Goal: Transaction & Acquisition: Download file/media

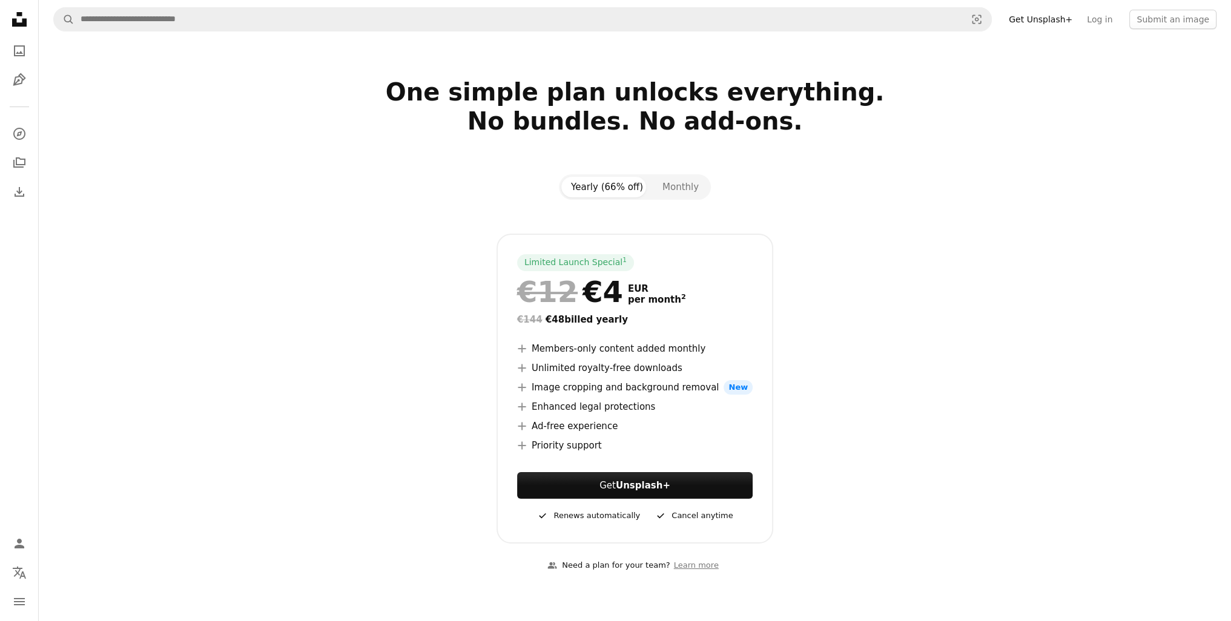
click at [882, 177] on div "Yearly (66% off) Monthly Limited Launch Special 1 €12 €4 EUR per month 2 €144 €…" at bounding box center [635, 358] width 809 height 369
drag, startPoint x: 874, startPoint y: 173, endPoint x: 852, endPoint y: 154, distance: 29.2
click at [852, 154] on div at bounding box center [635, 150] width 780 height 29
click at [662, 182] on button "Monthly" at bounding box center [681, 187] width 56 height 21
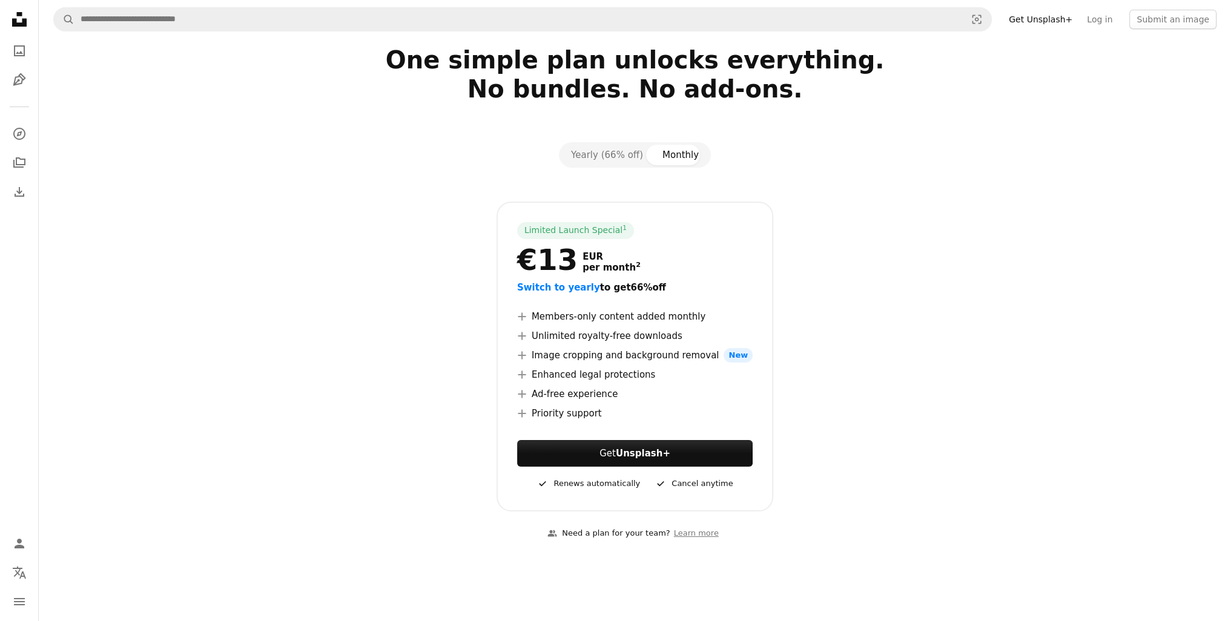
scroll to position [61, 0]
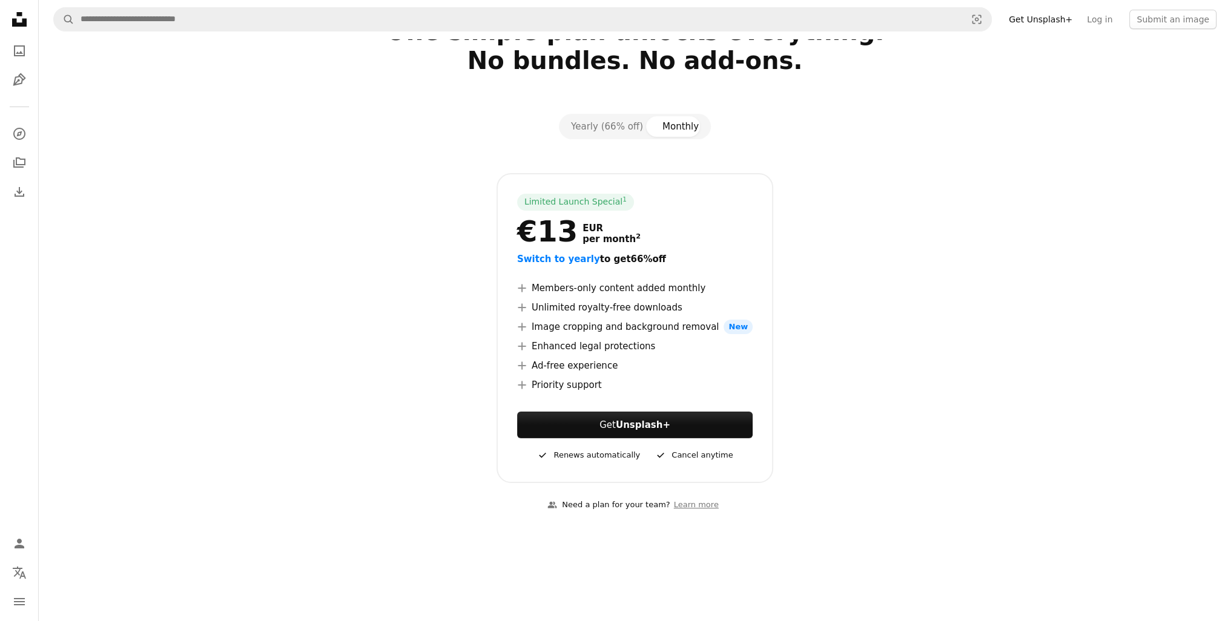
drag, startPoint x: 453, startPoint y: 162, endPoint x: 424, endPoint y: 146, distance: 32.8
click at [424, 146] on div at bounding box center [635, 156] width 780 height 34
click at [596, 116] on button "Yearly (66% off)" at bounding box center [606, 126] width 91 height 21
click at [24, 51] on icon "Photos" at bounding box center [19, 50] width 11 height 11
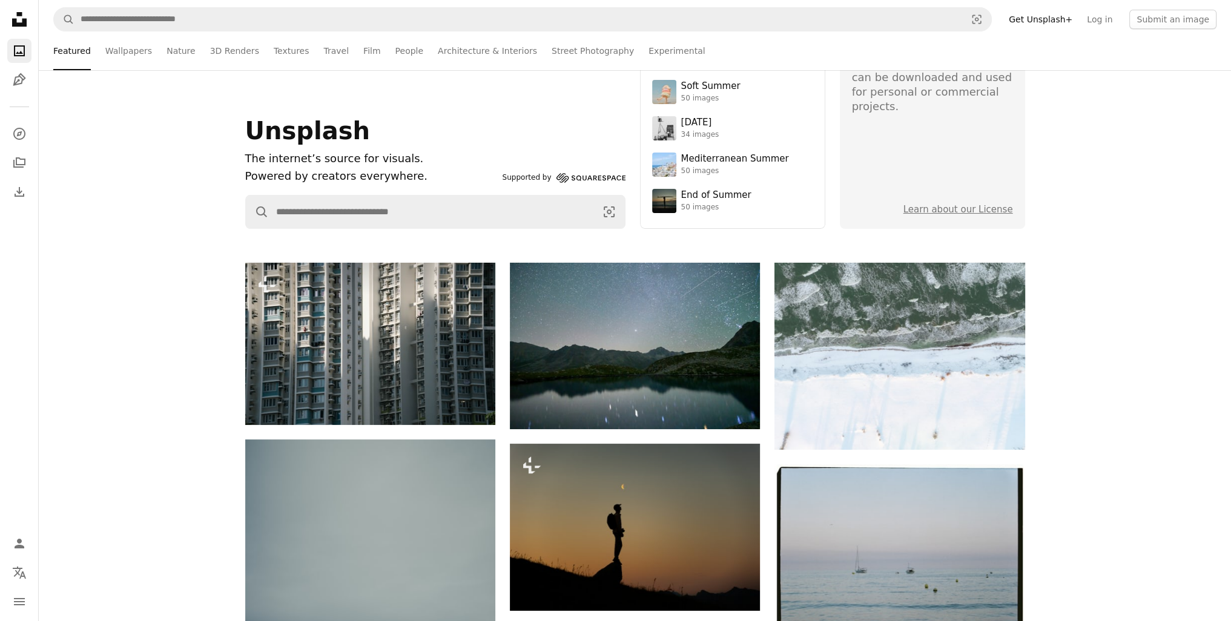
scroll to position [0, 0]
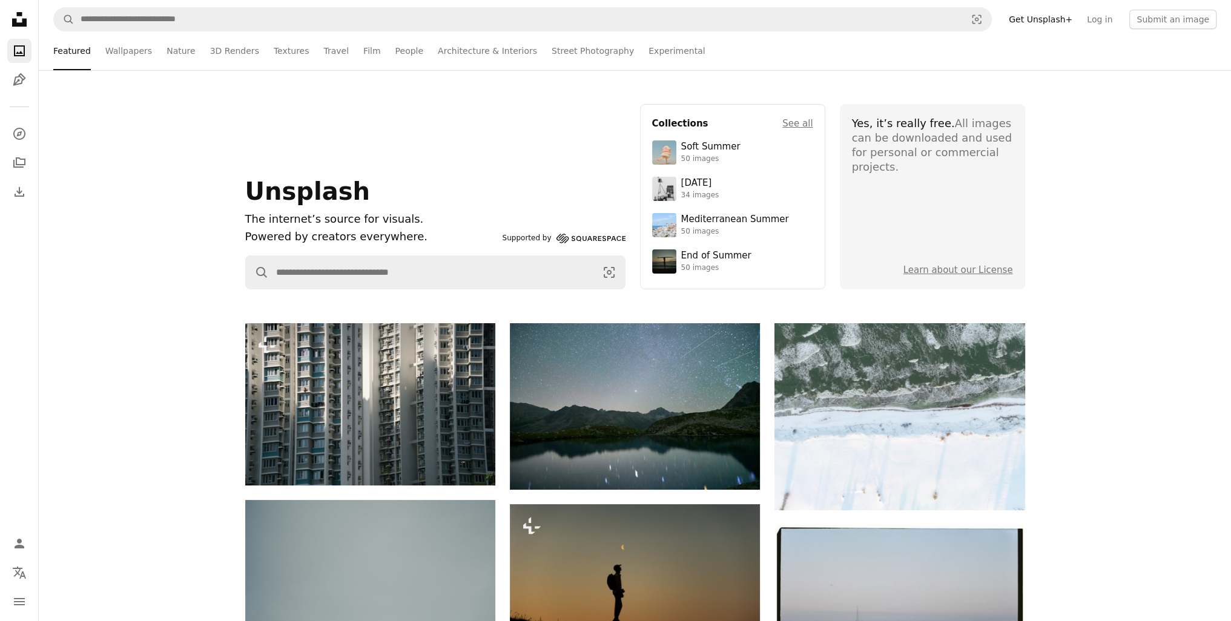
click at [1073, 26] on link "Get Unsplash+" at bounding box center [1040, 19] width 78 height 19
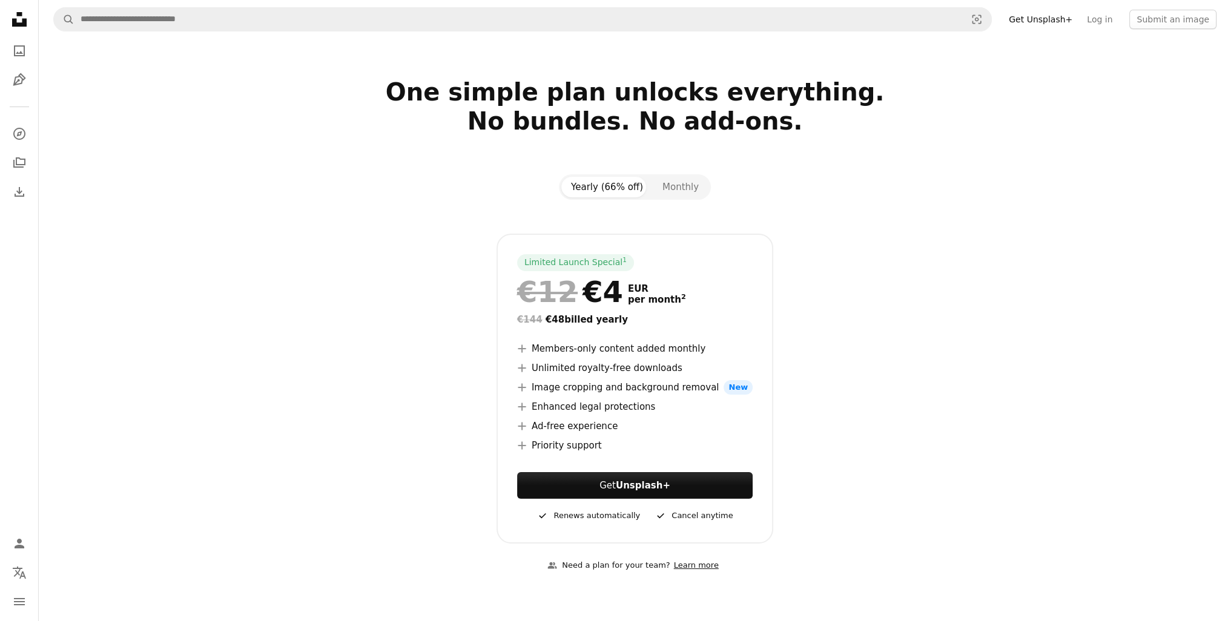
click at [697, 569] on link "Learn more" at bounding box center [696, 566] width 52 height 20
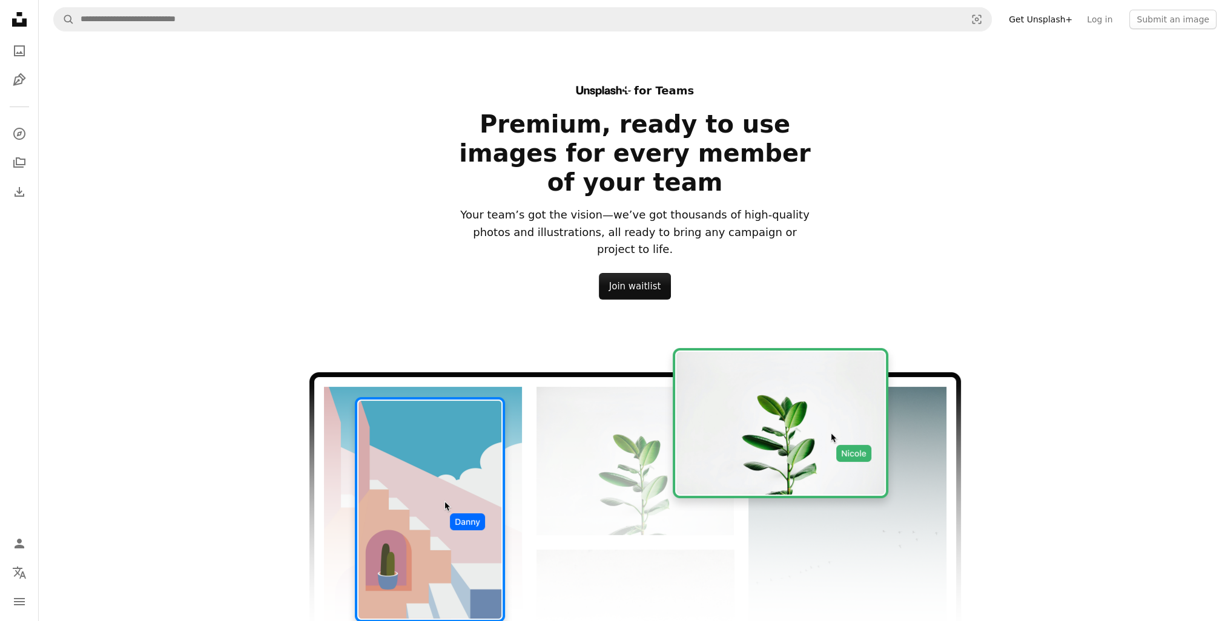
drag, startPoint x: 414, startPoint y: 228, endPoint x: 348, endPoint y: 187, distance: 78.3
drag, startPoint x: 252, startPoint y: 447, endPoint x: 226, endPoint y: 183, distance: 264.7
click at [17, 16] on icon "Unsplash logo Unsplash Home" at bounding box center [19, 19] width 24 height 24
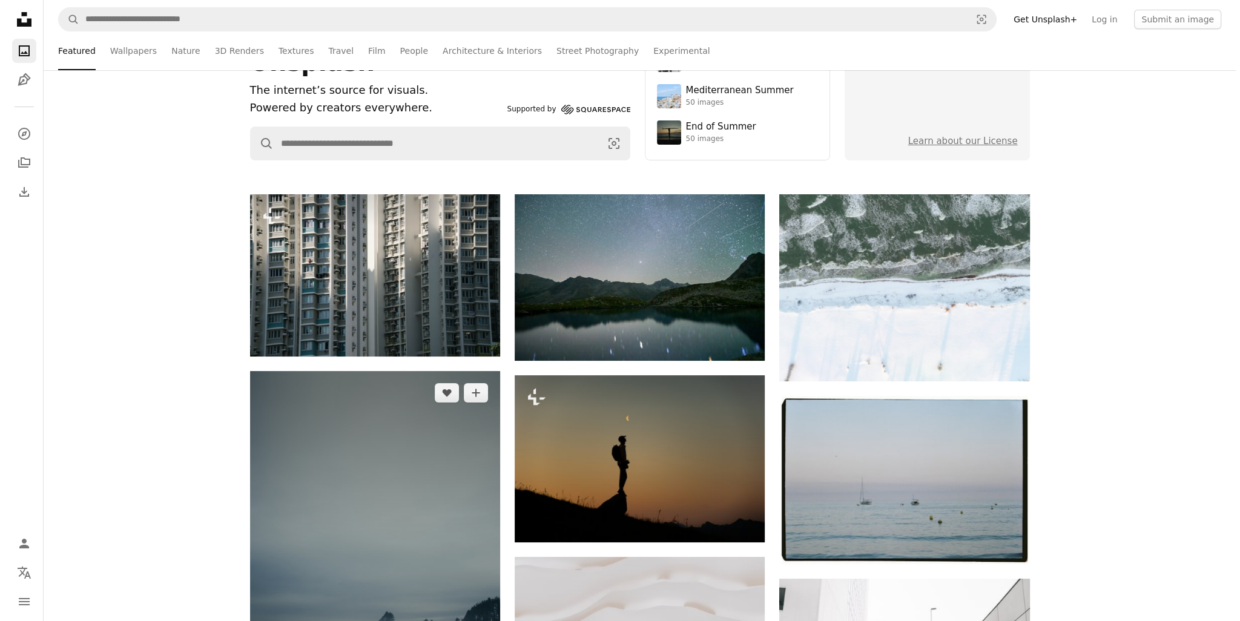
scroll to position [363, 0]
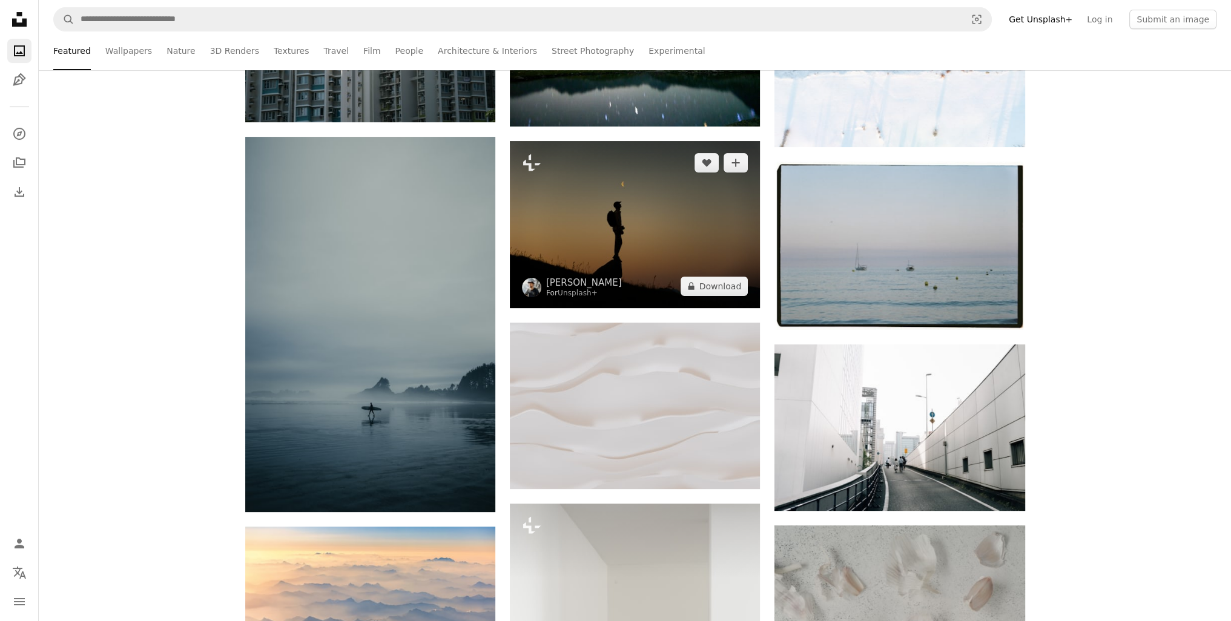
click at [618, 248] on img at bounding box center [635, 224] width 250 height 167
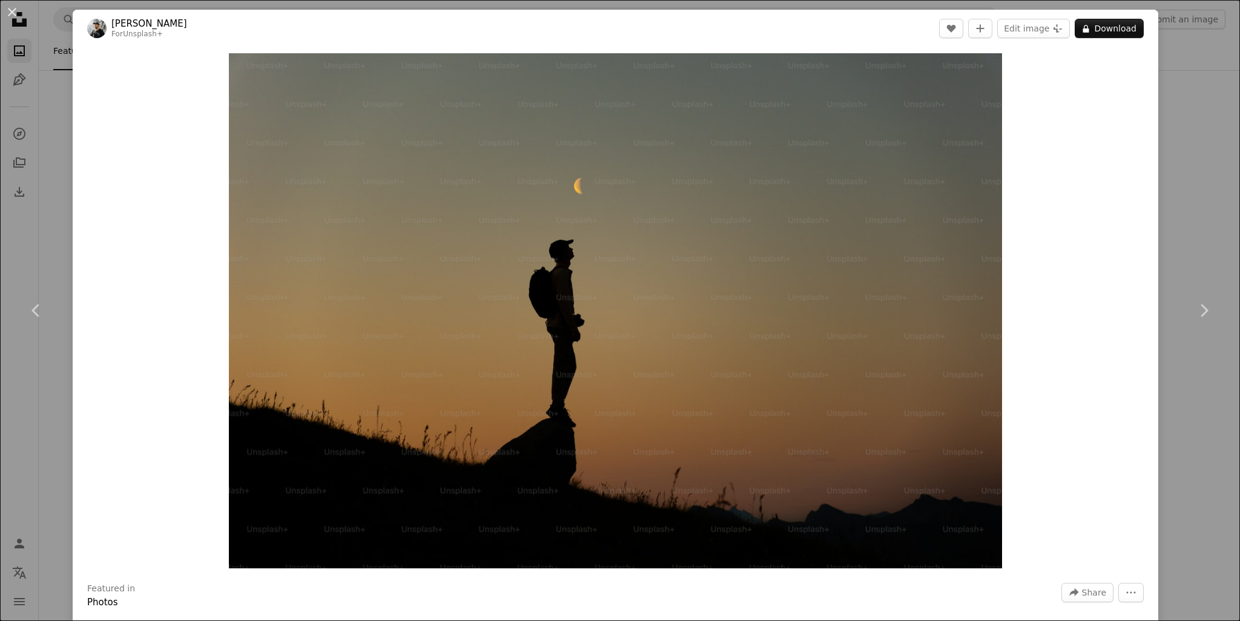
click at [1160, 91] on div "An X shape Chevron left Chevron right [PERSON_NAME] For Unsplash+ A heart A plu…" at bounding box center [620, 310] width 1240 height 621
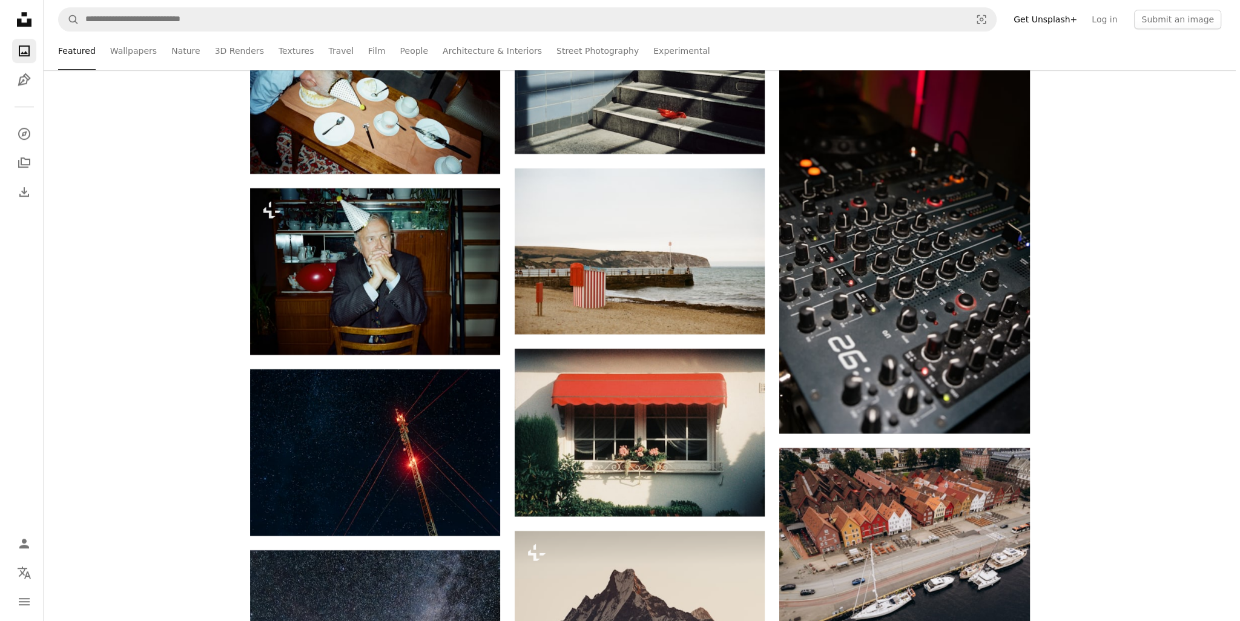
scroll to position [7447, 0]
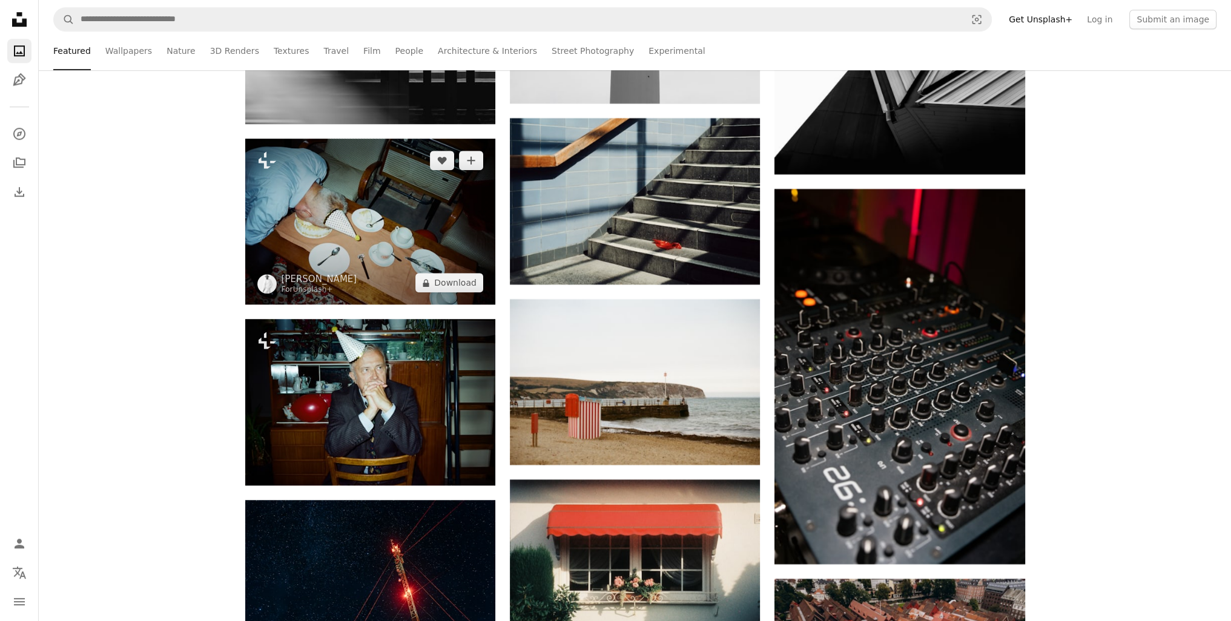
click at [356, 243] on img at bounding box center [370, 222] width 250 height 166
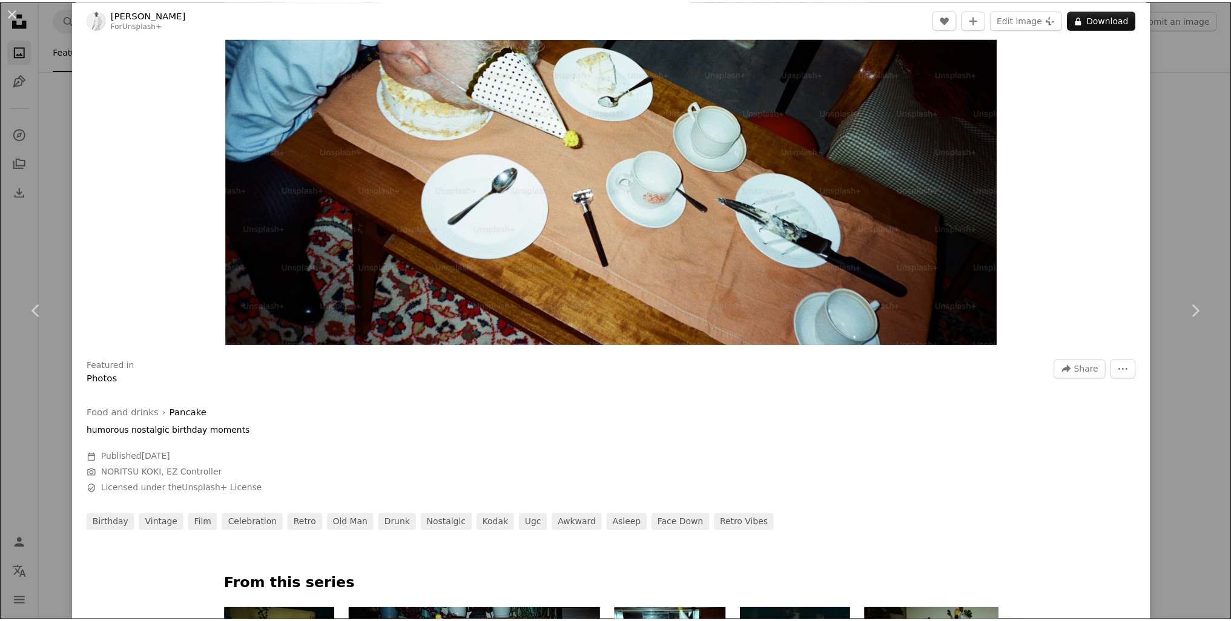
scroll to position [242, 0]
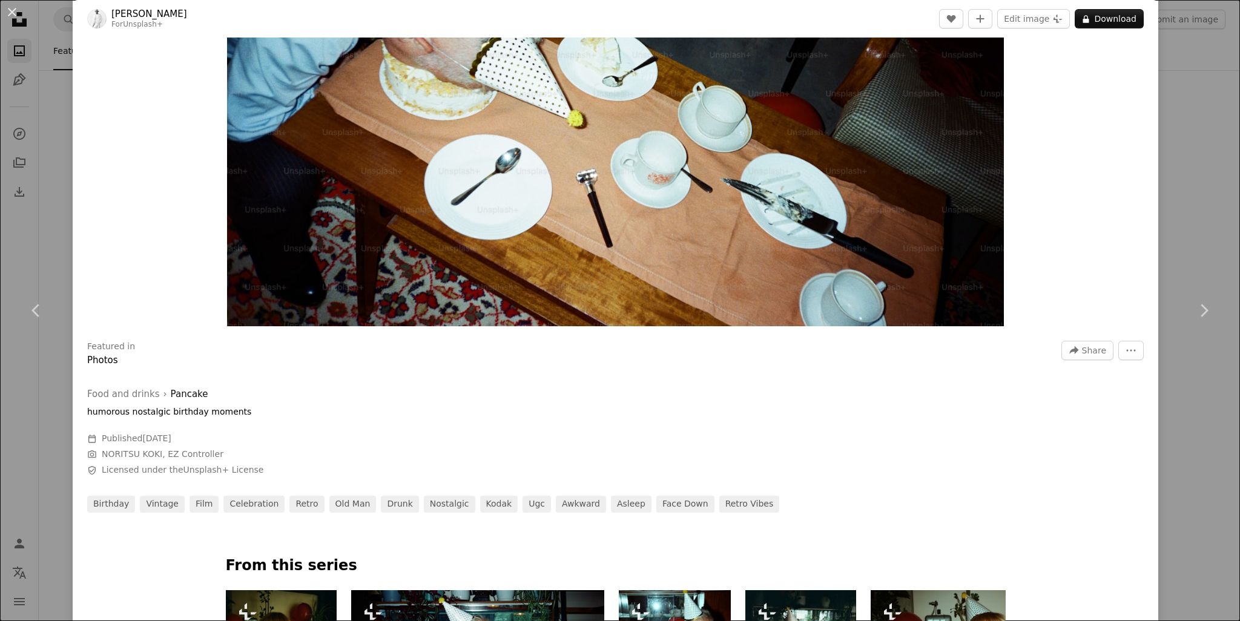
click at [61, 171] on div "An X shape Chevron left Chevron right [PERSON_NAME] For Unsplash+ A heart A plu…" at bounding box center [620, 310] width 1240 height 621
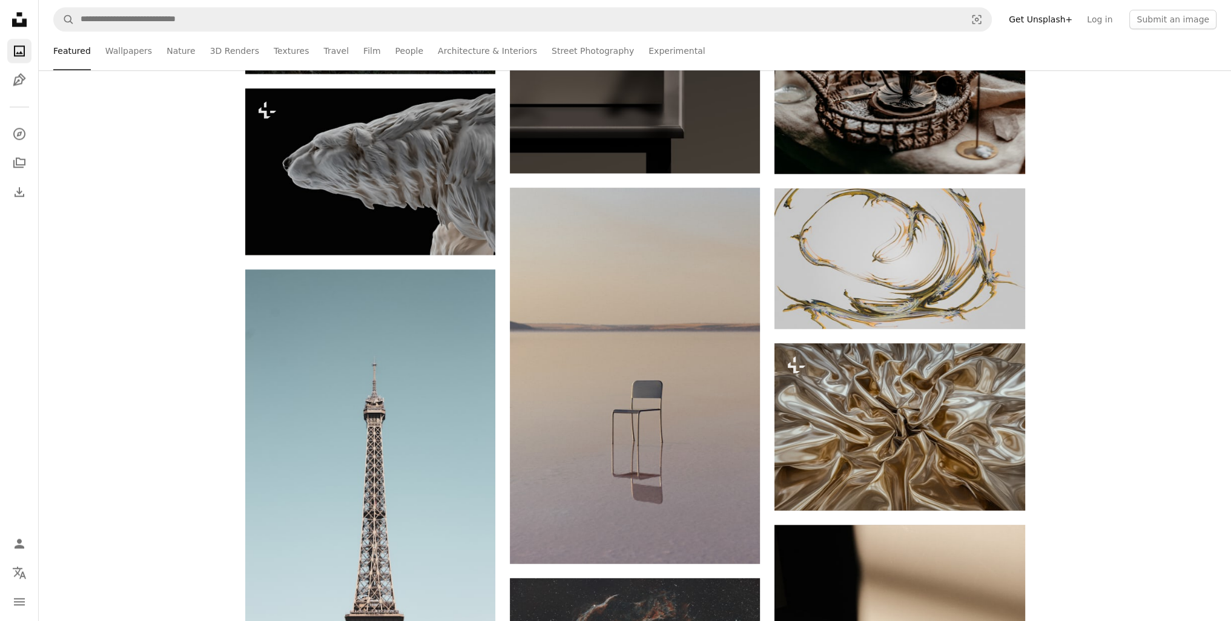
scroll to position [8355, 0]
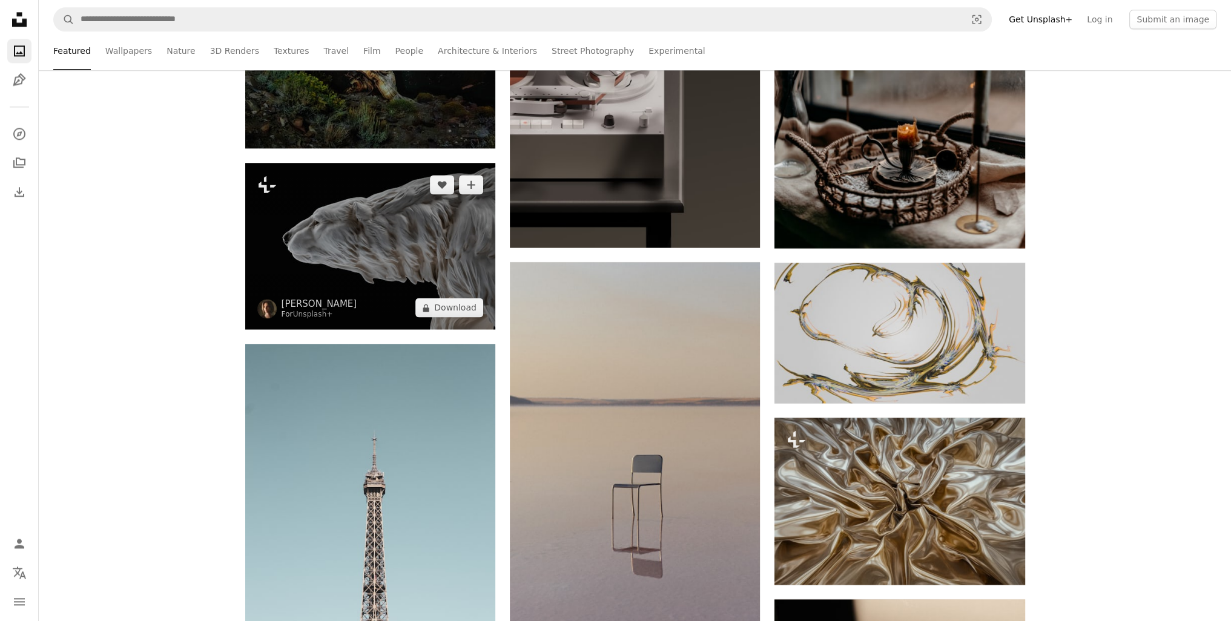
click at [298, 239] on img at bounding box center [370, 246] width 250 height 167
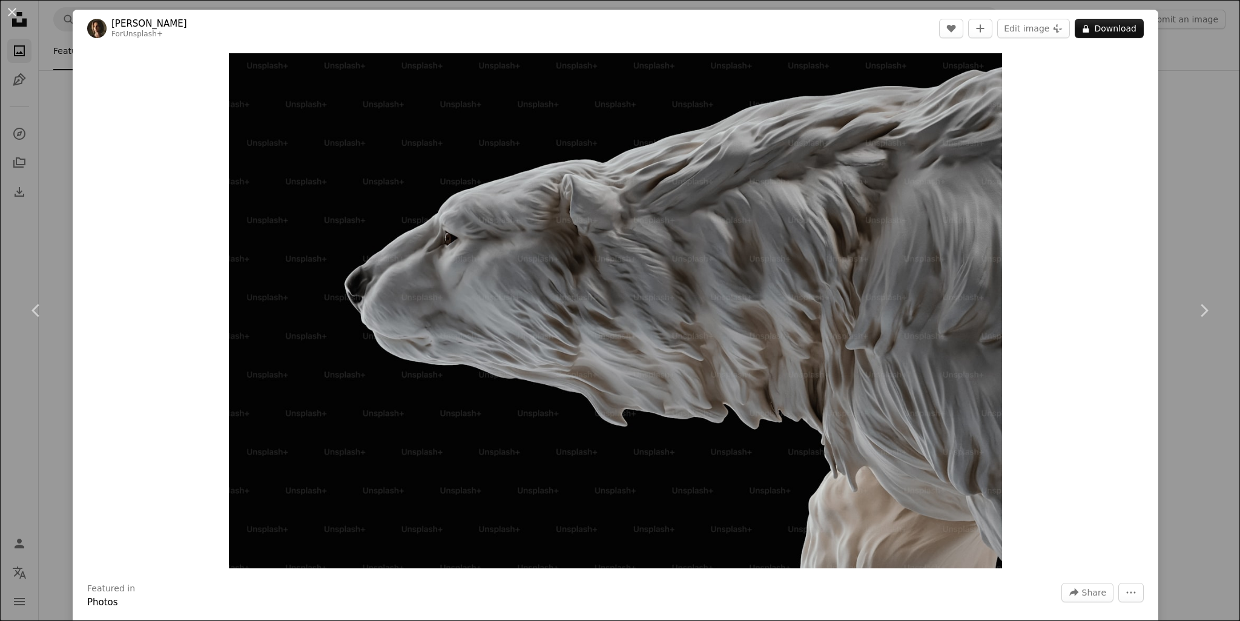
click at [55, 159] on div "An X shape Chevron left Chevron right [PERSON_NAME] For Unsplash+ A heart A plu…" at bounding box center [620, 310] width 1240 height 621
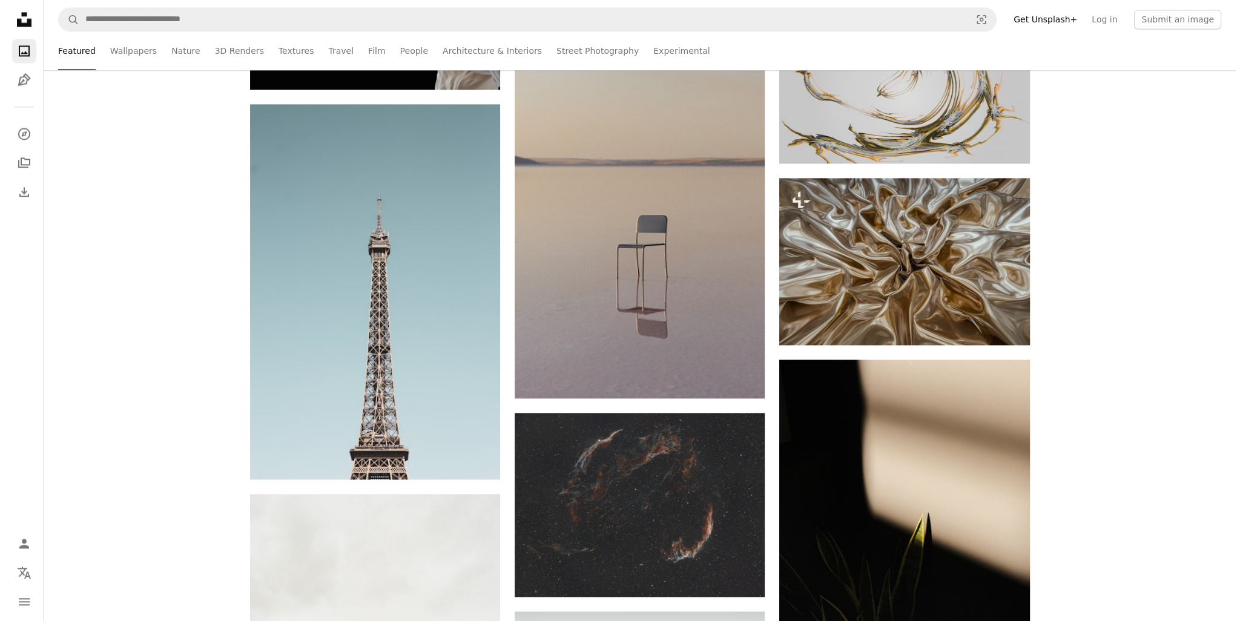
scroll to position [8598, 0]
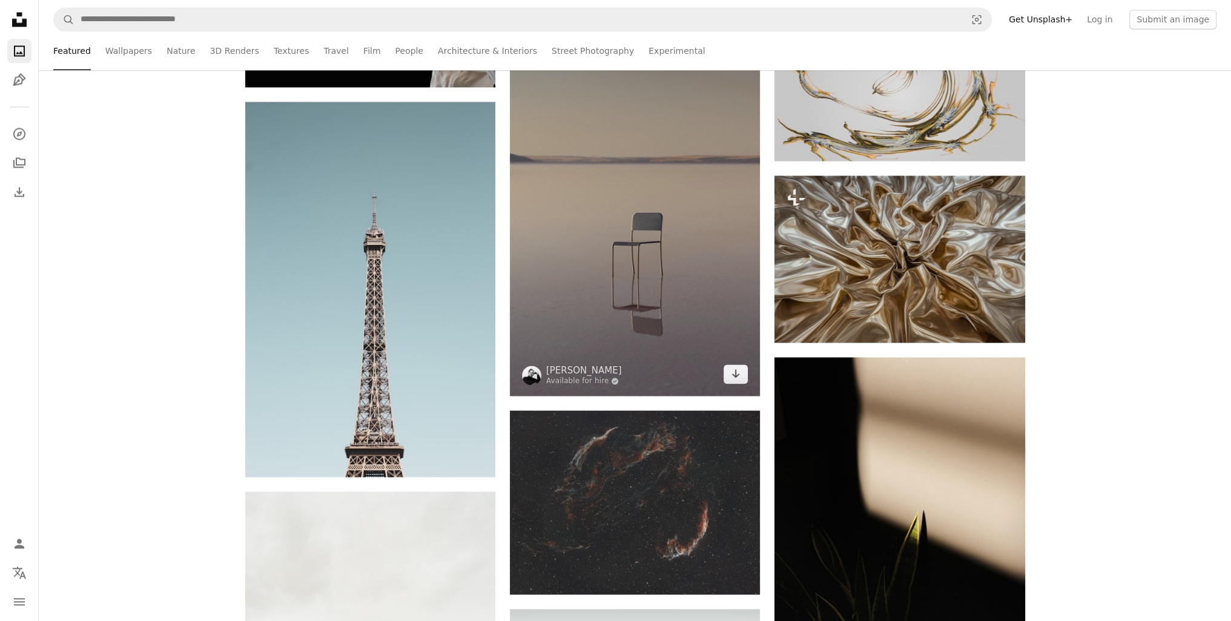
click at [553, 216] on img at bounding box center [635, 208] width 250 height 376
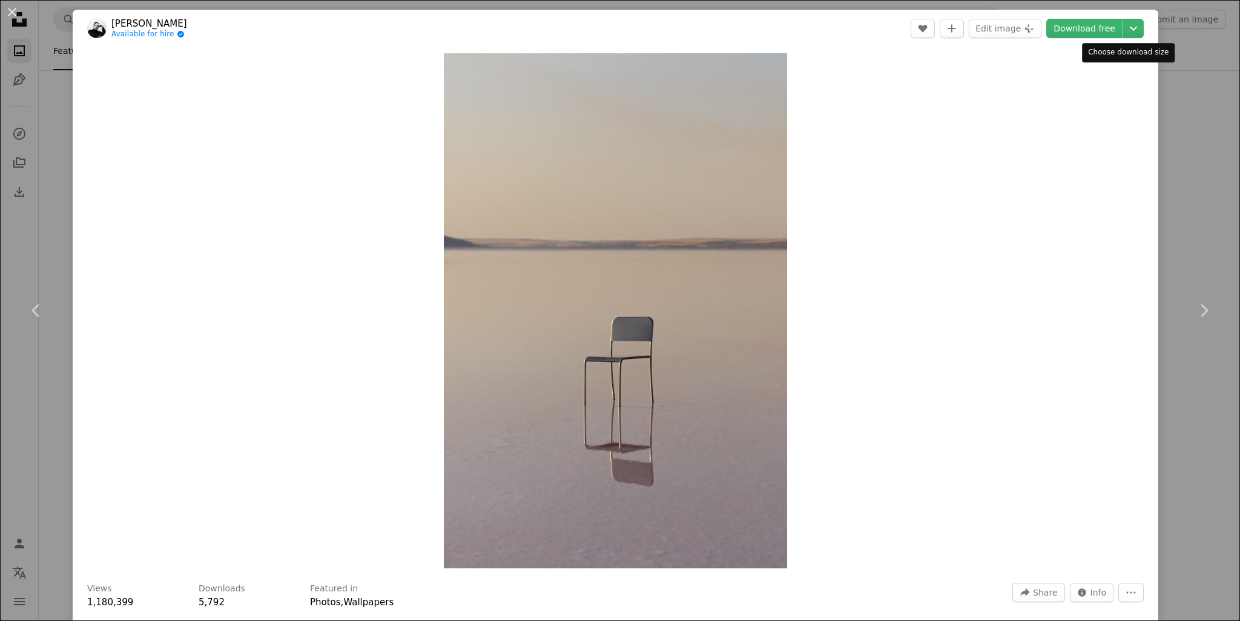
click at [1130, 39] on header "[PERSON_NAME] Available for hire A checkmark inside of a circle A heart A plus …" at bounding box center [616, 29] width 1086 height 38
click at [1127, 35] on icon "Chevron down" at bounding box center [1133, 28] width 19 height 15
click at [1194, 92] on dialog "An X shape Chevron left Chevron right [PERSON_NAME] Available for hire A checkm…" at bounding box center [620, 310] width 1240 height 621
click at [1196, 108] on div "An X shape Chevron left Chevron right [PERSON_NAME] Available for hire A checkm…" at bounding box center [620, 310] width 1240 height 621
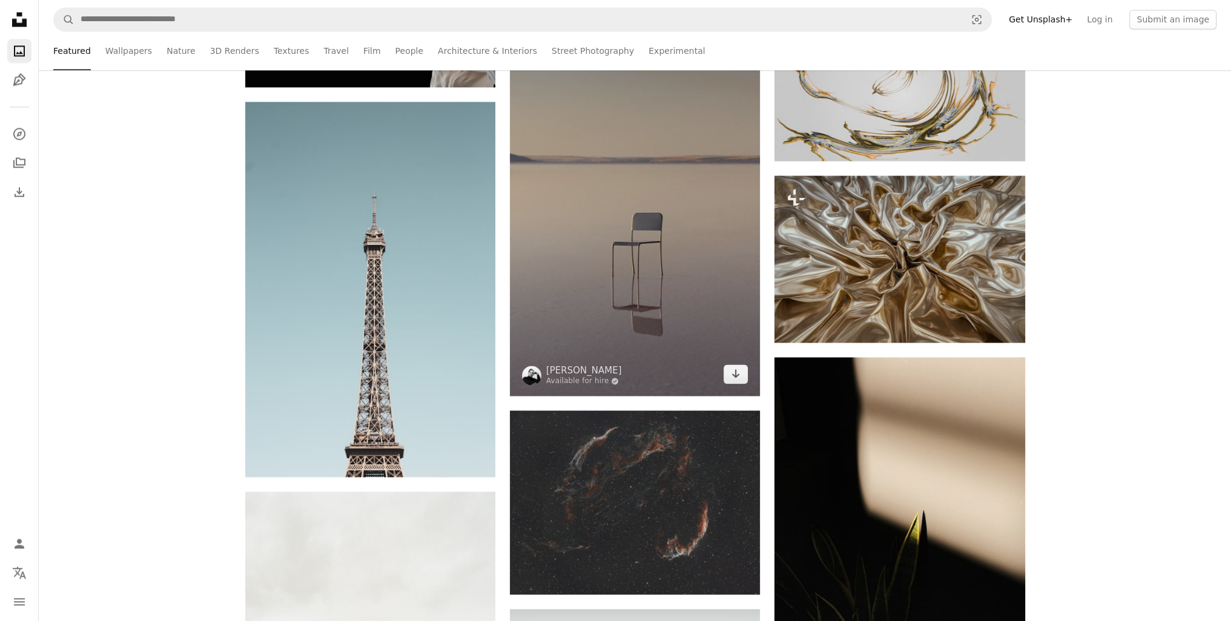
click at [607, 245] on img at bounding box center [635, 208] width 250 height 376
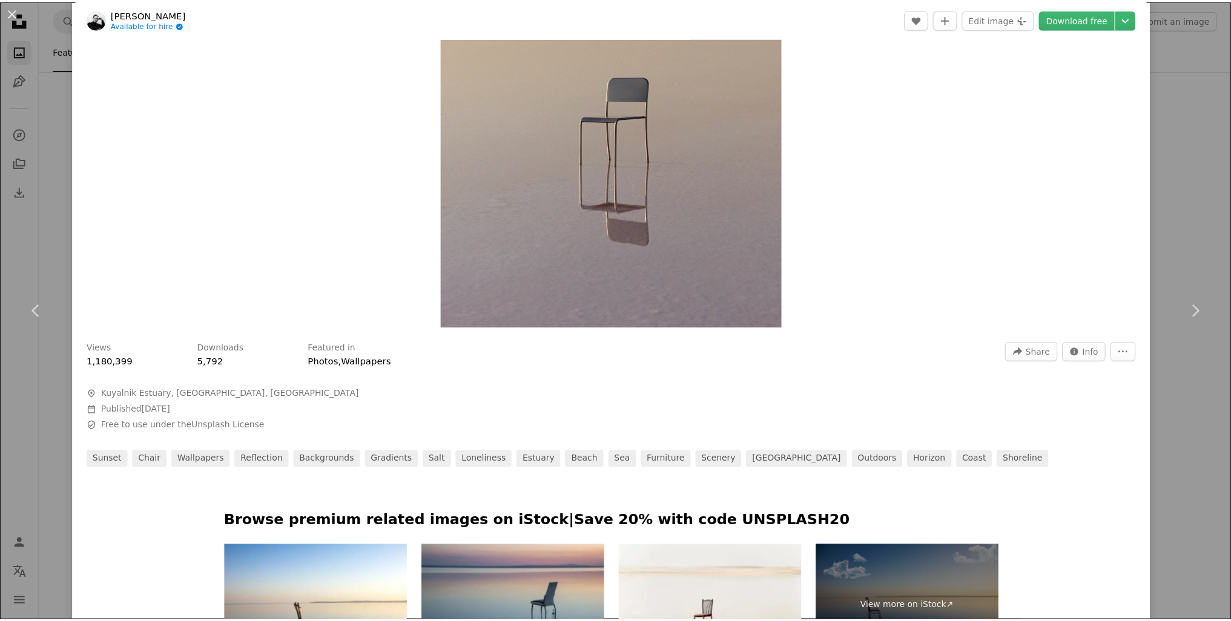
scroll to position [242, 0]
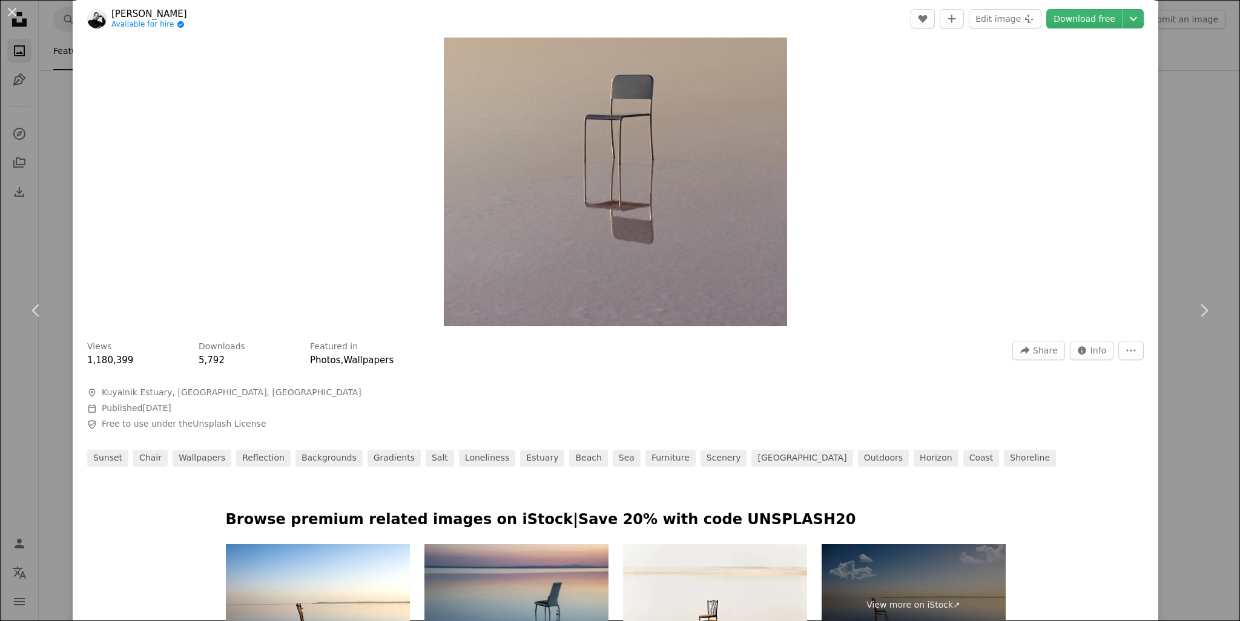
click at [44, 163] on div "An X shape Chevron left Chevron right [PERSON_NAME] Available for hire A checkm…" at bounding box center [620, 310] width 1240 height 621
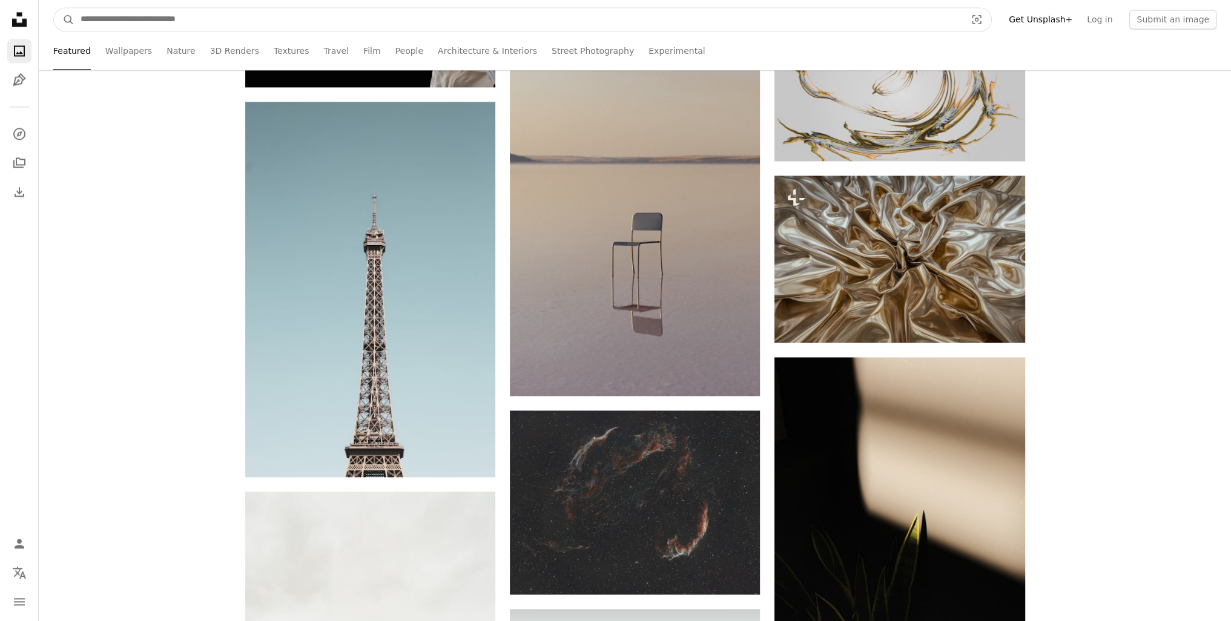
click at [226, 21] on input "Find visuals sitewide" at bounding box center [518, 19] width 888 height 23
type input "*****"
click at [54, 8] on button "A magnifying glass" at bounding box center [64, 19] width 21 height 23
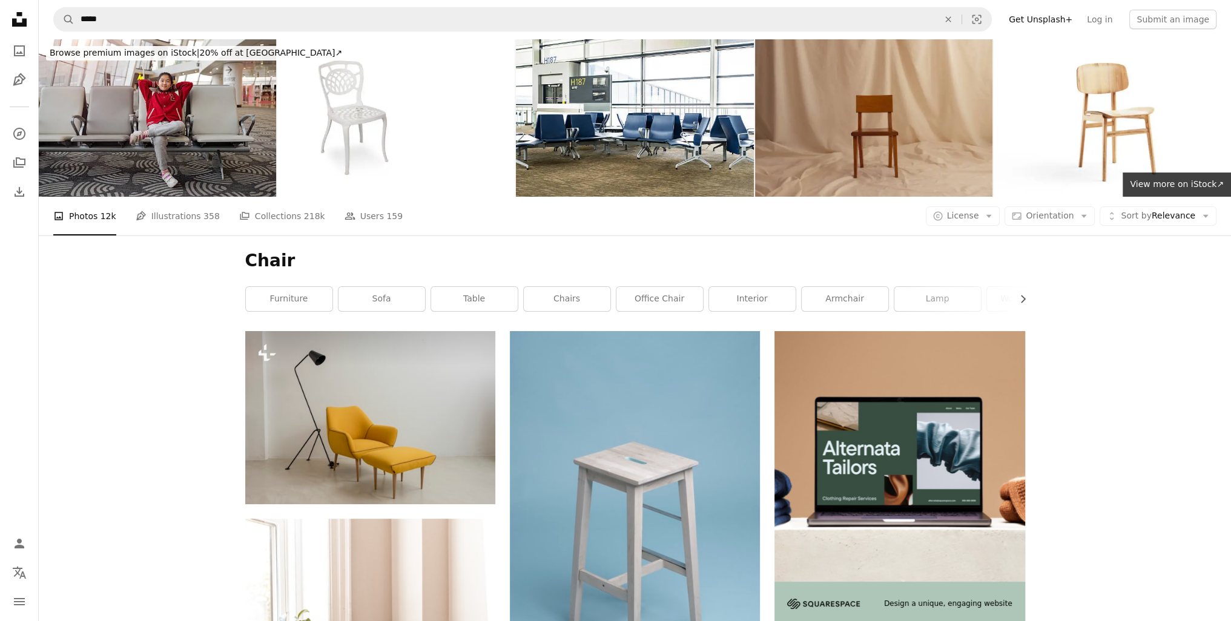
drag, startPoint x: 188, startPoint y: 223, endPoint x: 183, endPoint y: 187, distance: 36.6
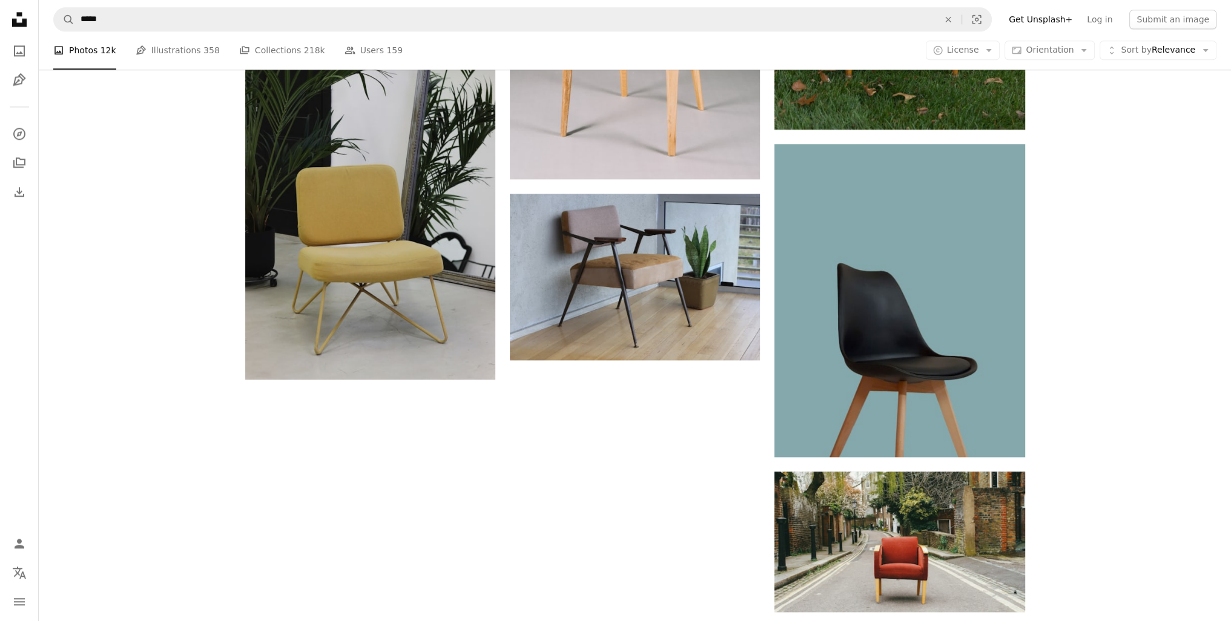
scroll to position [2042, 0]
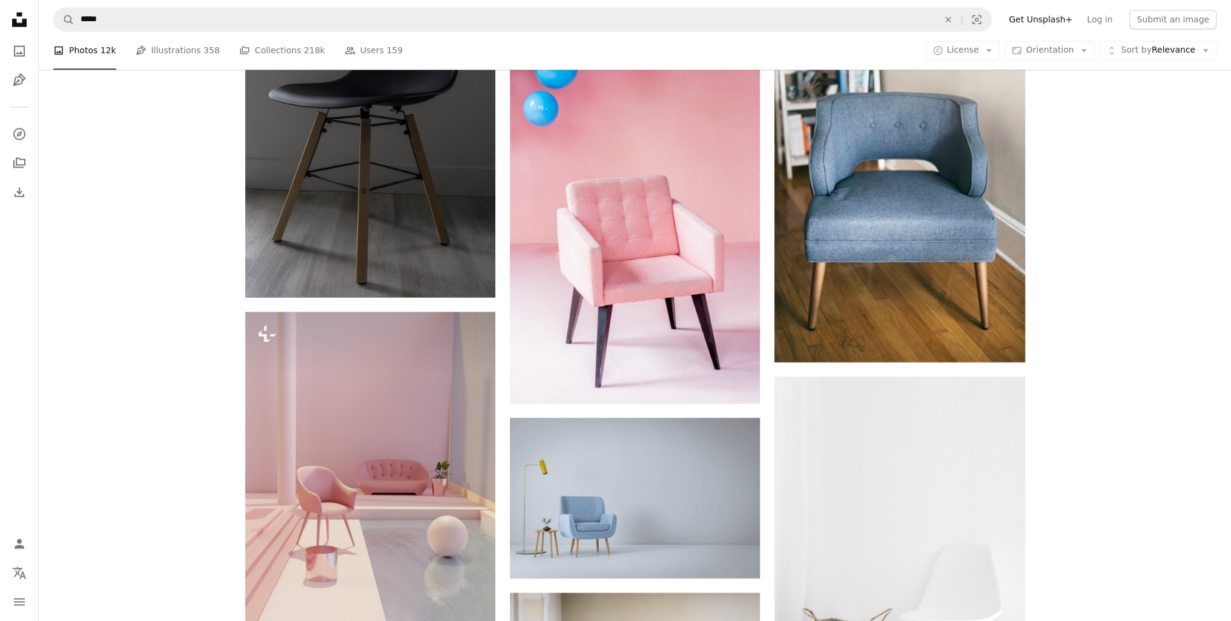
scroll to position [2890, 0]
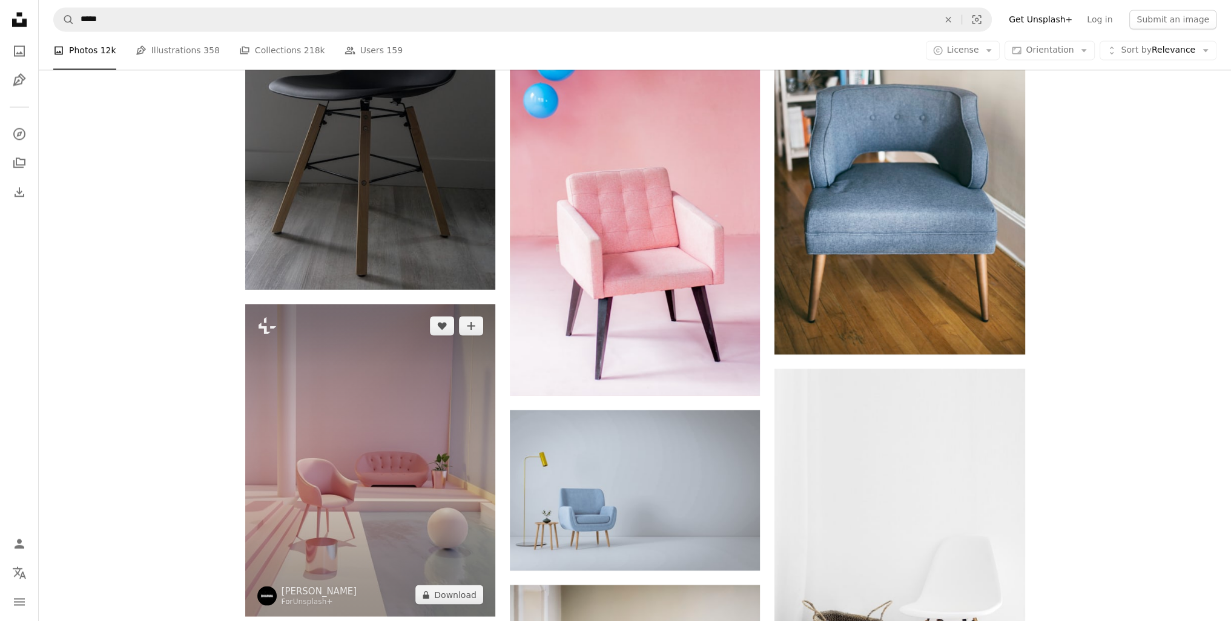
drag, startPoint x: 268, startPoint y: 198, endPoint x: 263, endPoint y: 180, distance: 18.8
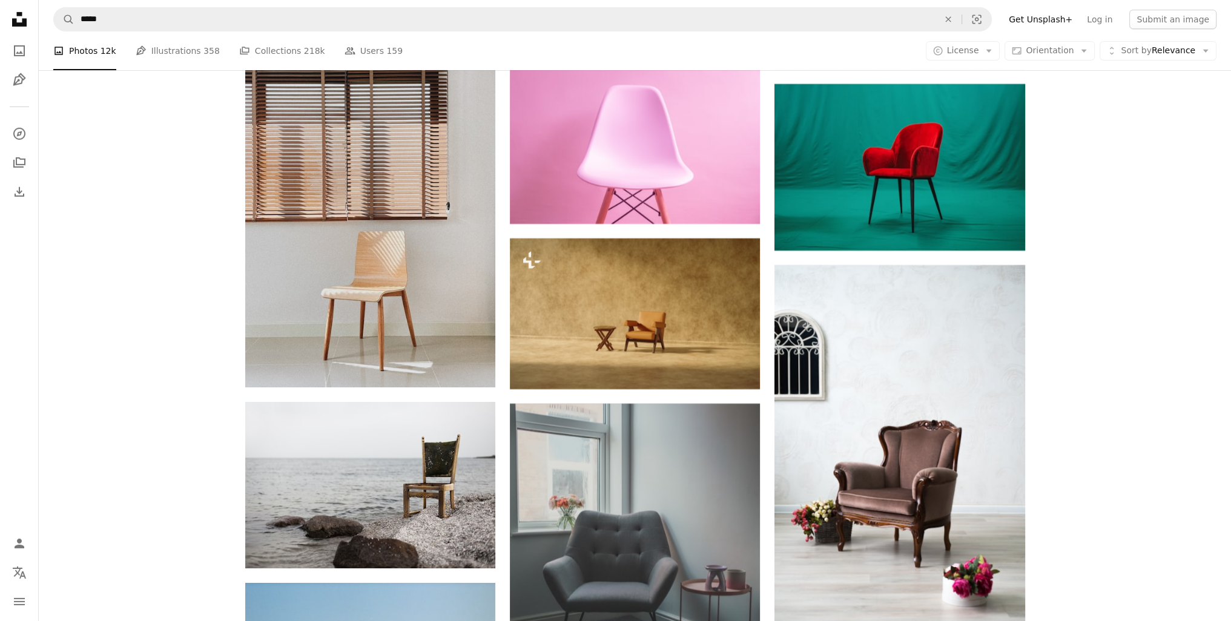
scroll to position [5372, 0]
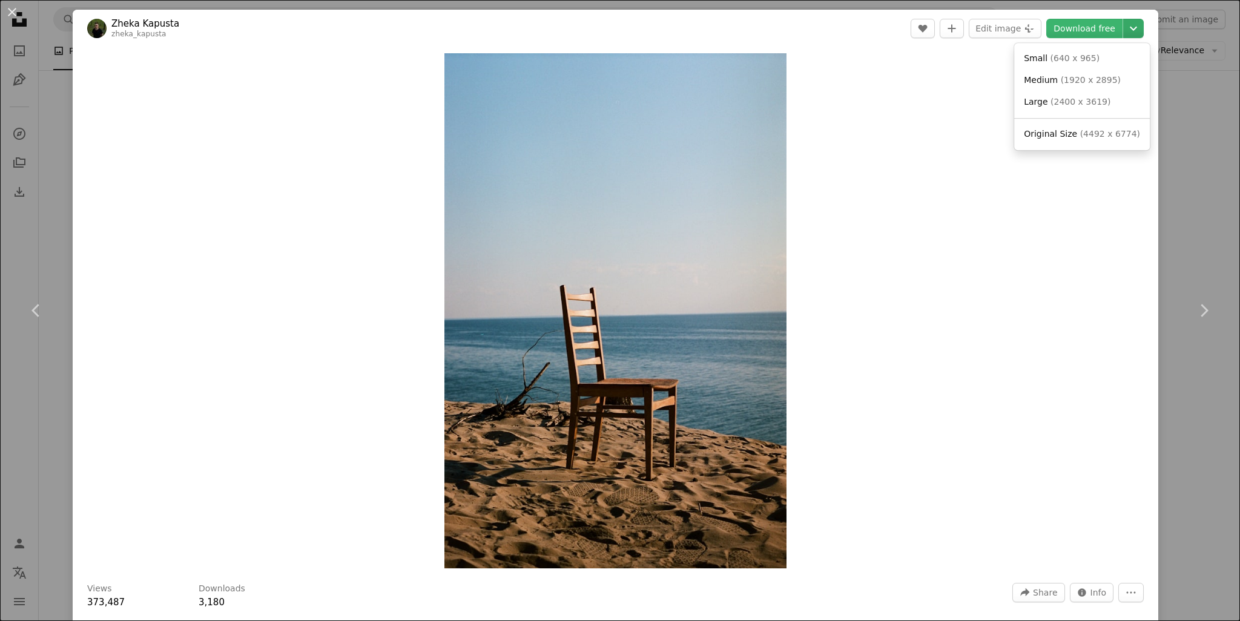
click at [1124, 35] on icon "Chevron down" at bounding box center [1133, 28] width 19 height 15
click at [989, 220] on dialog "An X shape Chevron left Chevron right Zheka [PERSON_NAME] zheka_kapusta A heart…" at bounding box center [620, 310] width 1240 height 621
click at [1161, 151] on div "An X shape Chevron left Chevron right Zheka [PERSON_NAME] zheka_kapusta A heart…" at bounding box center [620, 310] width 1240 height 621
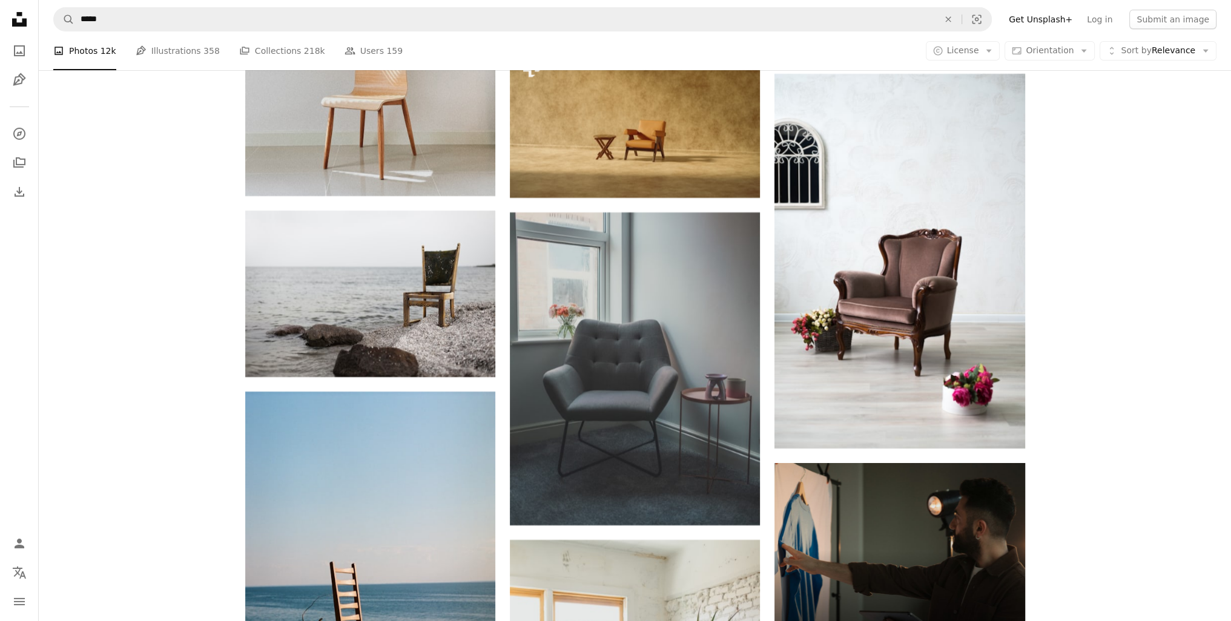
scroll to position [5554, 0]
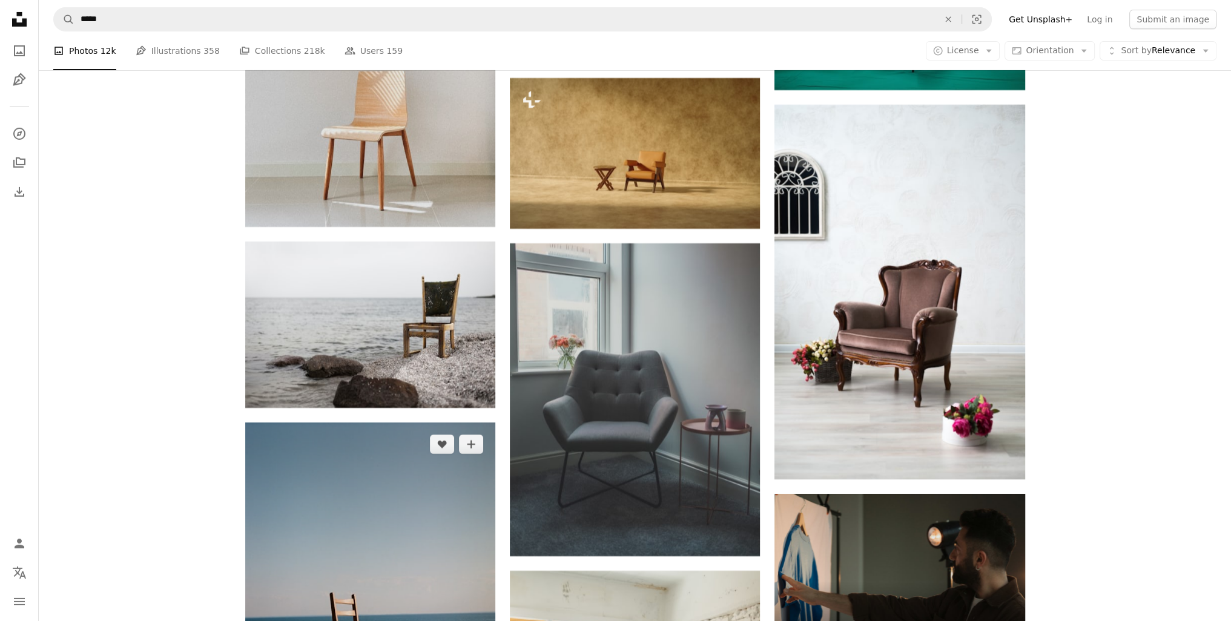
click at [354, 423] on img at bounding box center [370, 611] width 250 height 377
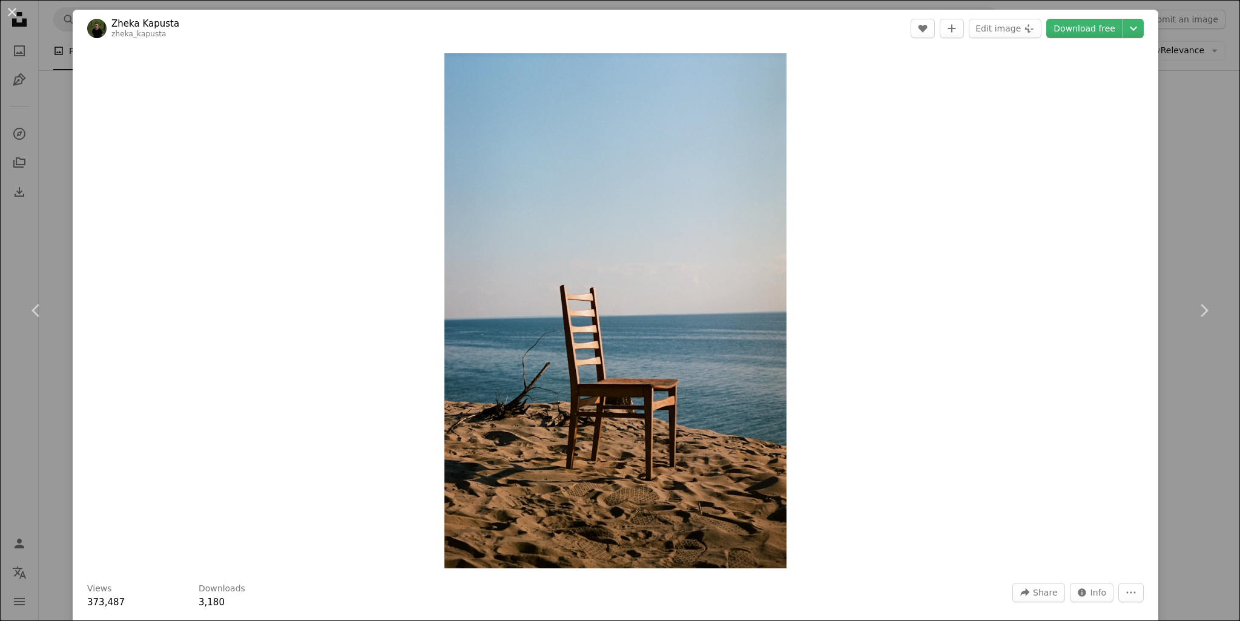
click at [46, 116] on div "An X shape Chevron left Chevron right Zheka [PERSON_NAME] zheka_kapusta A heart…" at bounding box center [620, 310] width 1240 height 621
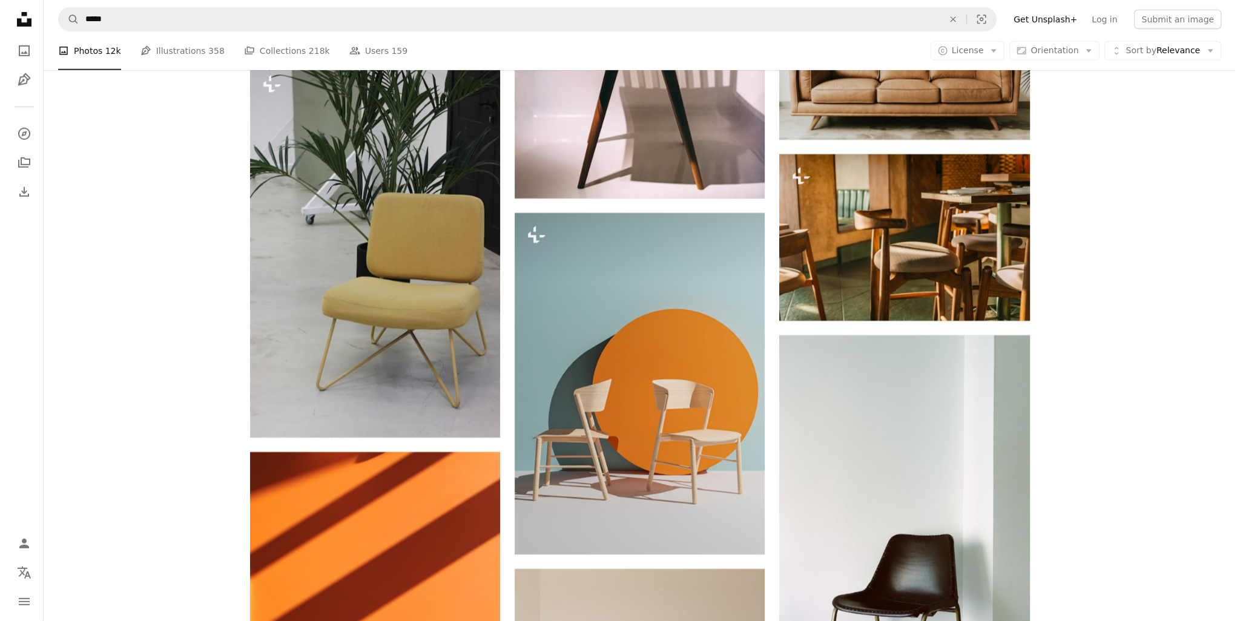
scroll to position [11488, 0]
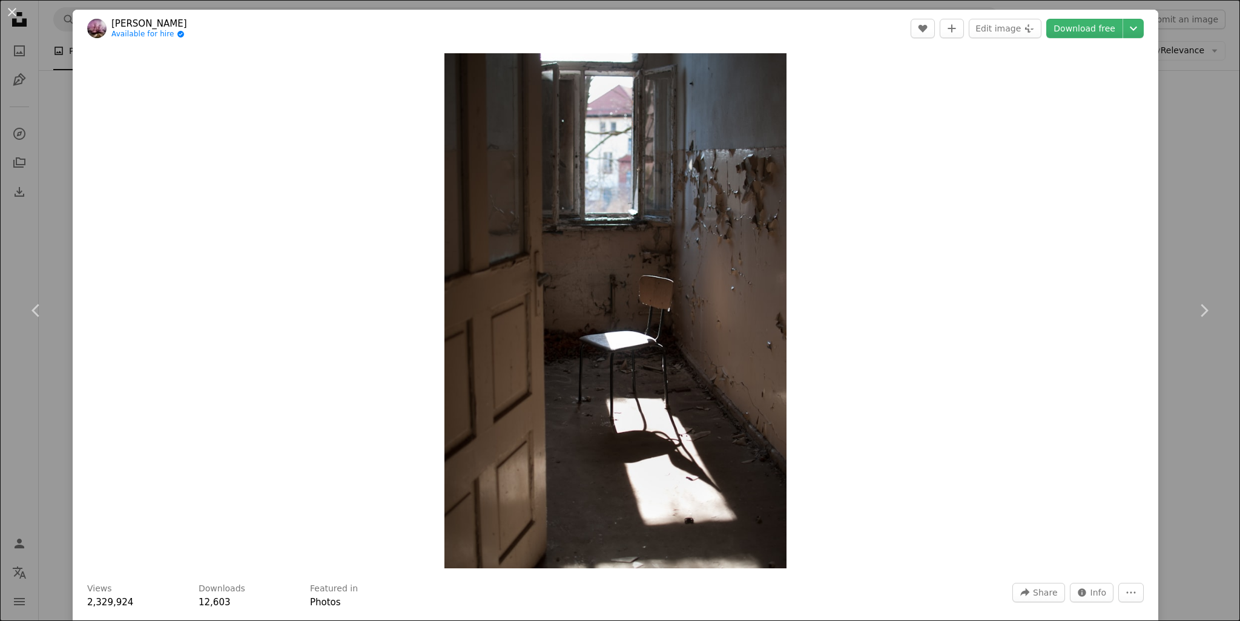
click at [37, 170] on div "An X shape Chevron left Chevron right [PERSON_NAME] Available for hire A checkm…" at bounding box center [620, 310] width 1240 height 621
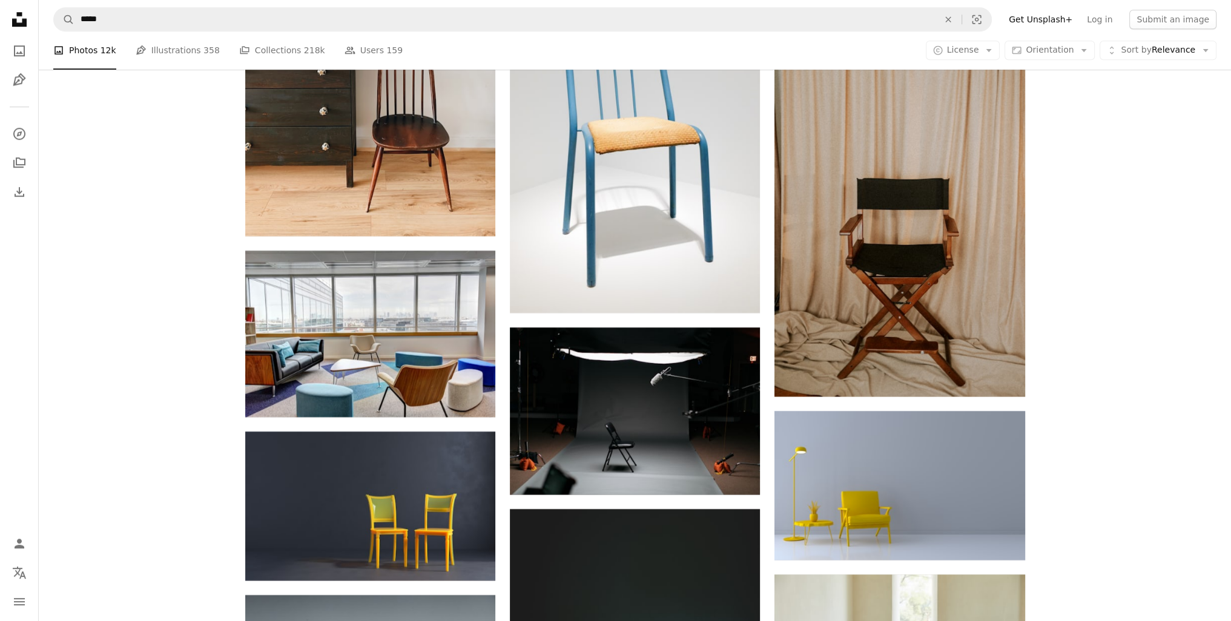
scroll to position [19782, 0]
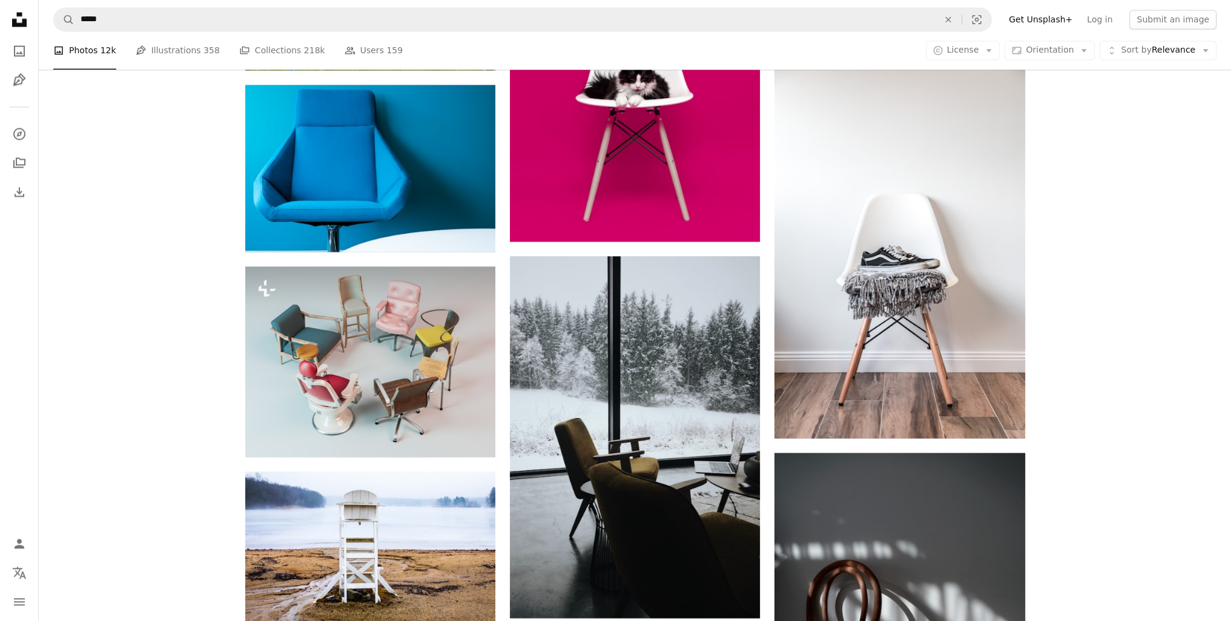
drag, startPoint x: 204, startPoint y: 204, endPoint x: 220, endPoint y: 352, distance: 149.2
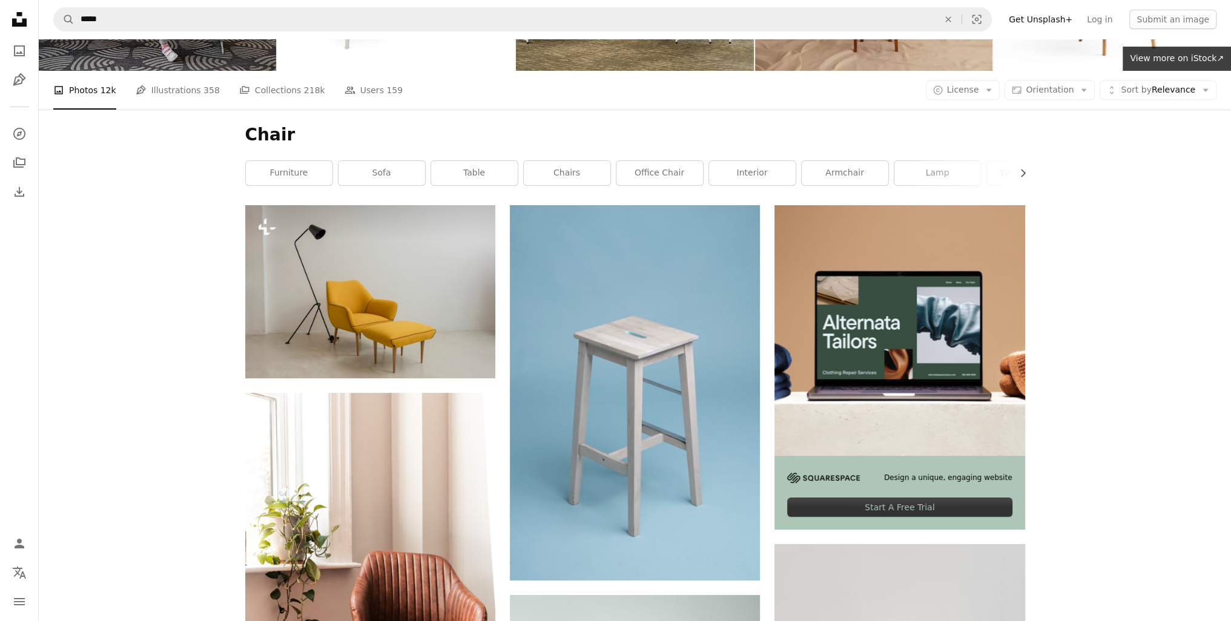
scroll to position [0, 0]
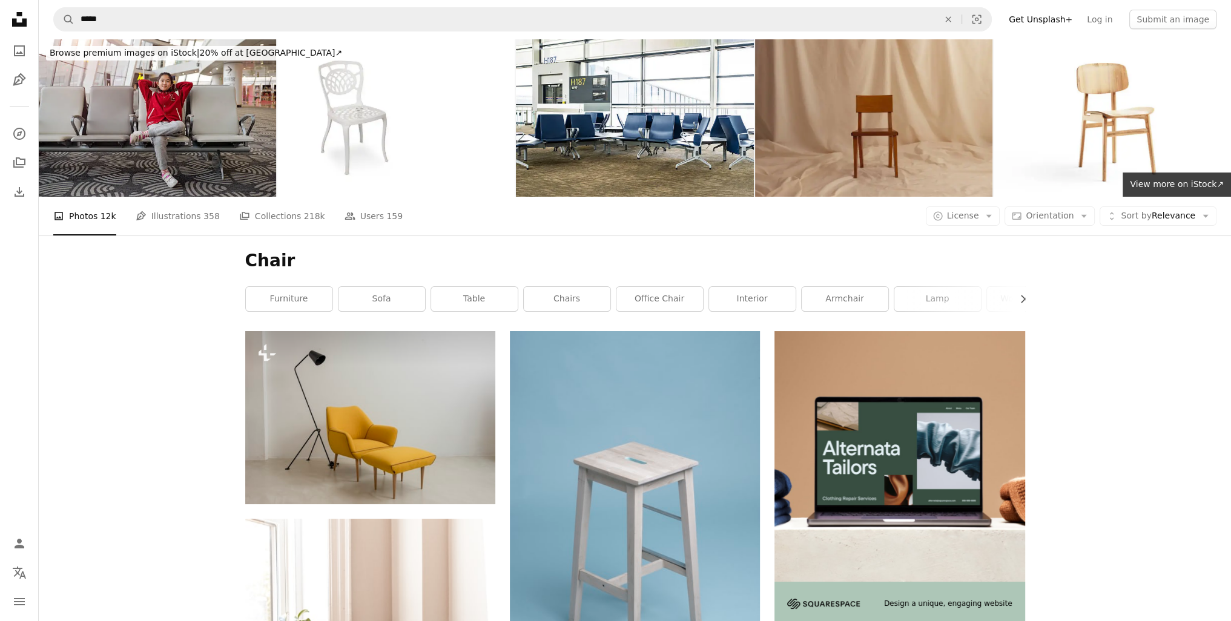
drag, startPoint x: 192, startPoint y: 458, endPoint x: 171, endPoint y: 117, distance: 342.1
click at [348, 197] on link "People Users 159" at bounding box center [374, 216] width 58 height 39
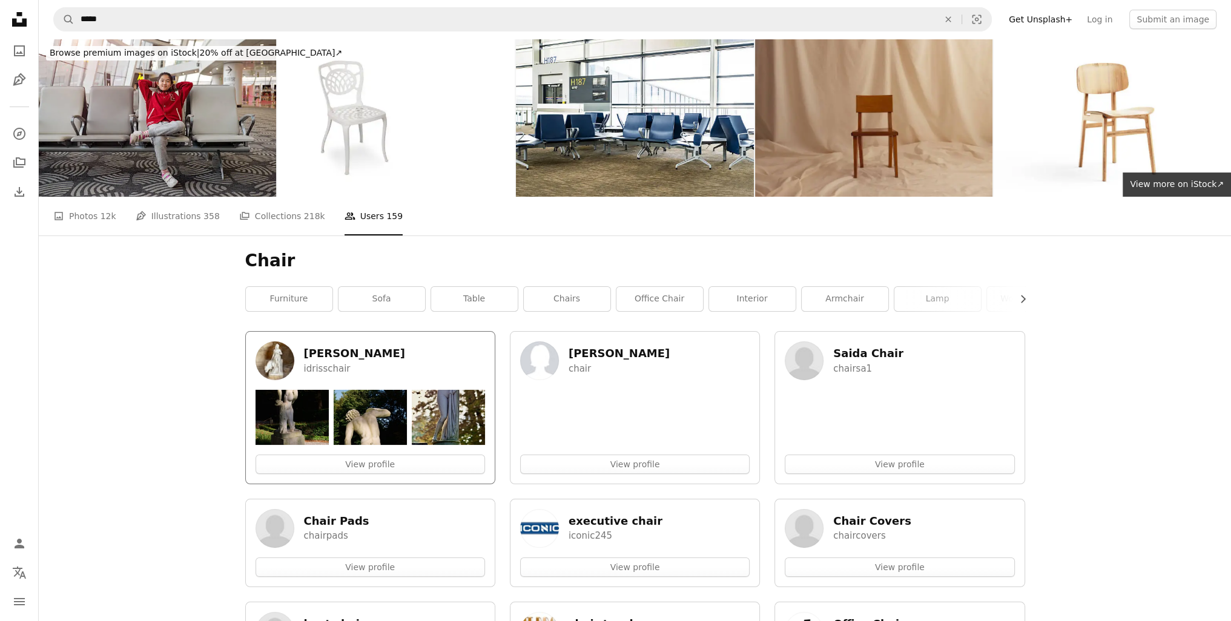
click at [375, 341] on link "[PERSON_NAME]" at bounding box center [368, 360] width 225 height 39
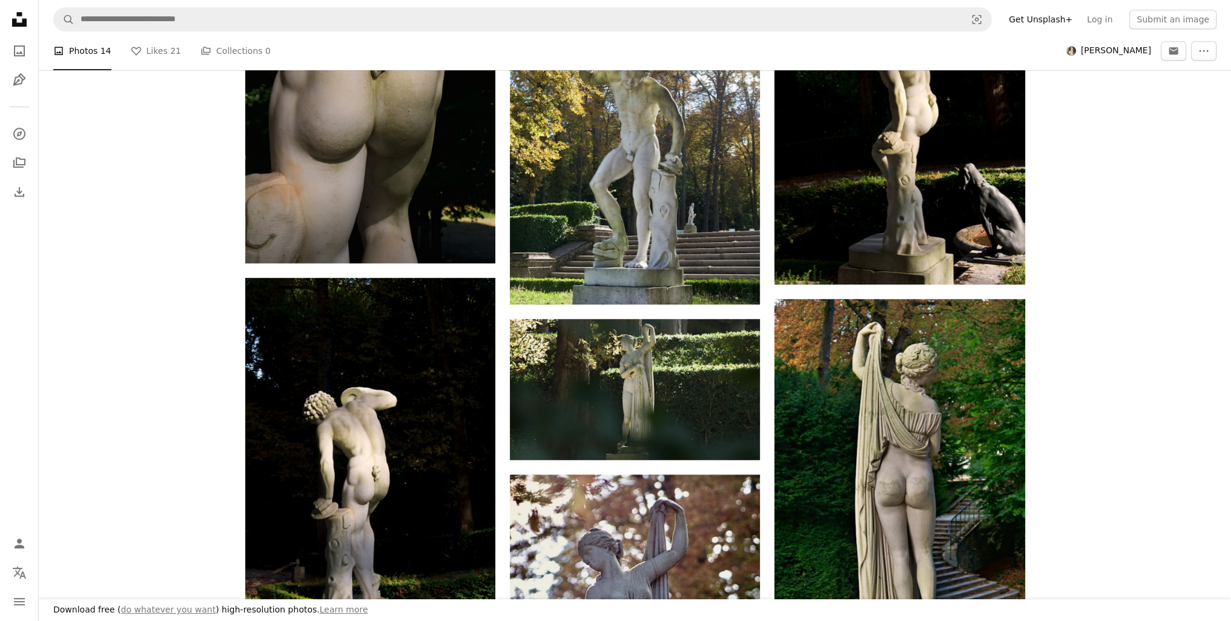
scroll to position [172, 0]
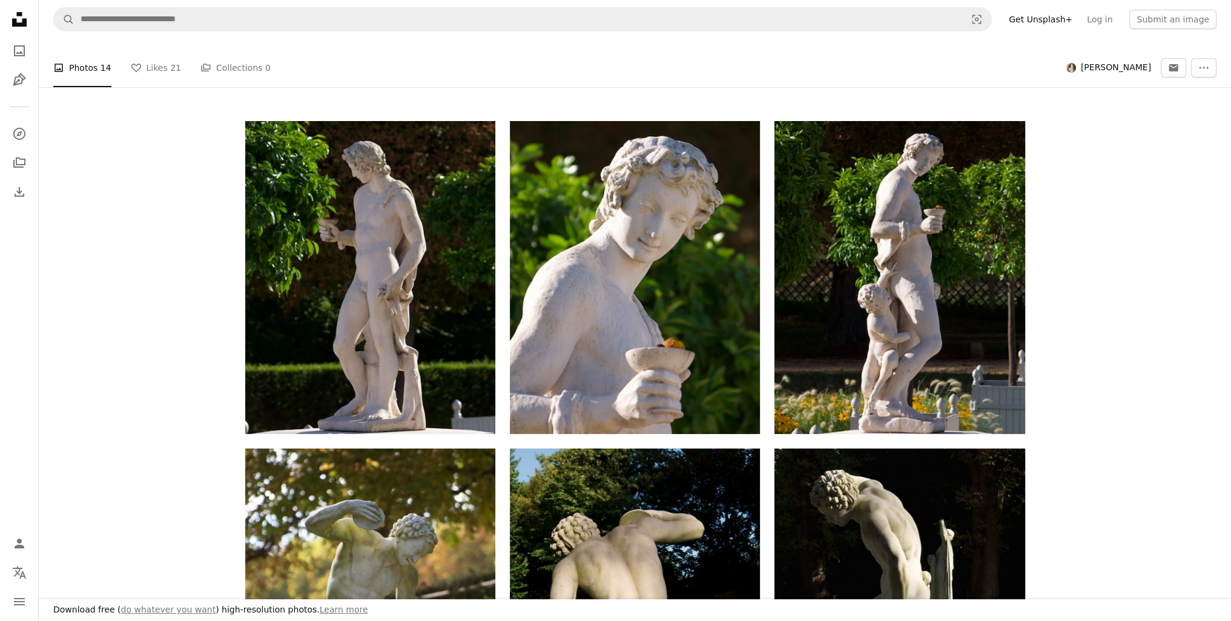
drag, startPoint x: 186, startPoint y: 430, endPoint x: 180, endPoint y: 178, distance: 252.6
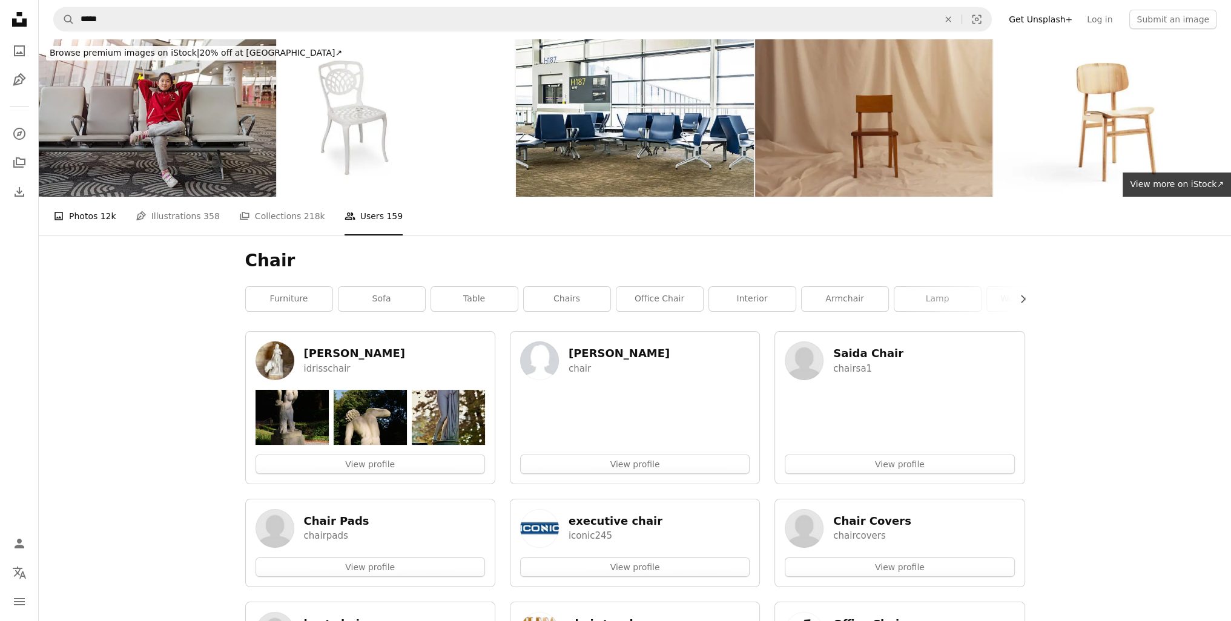
click at [94, 197] on link "A photo Photos 12k" at bounding box center [84, 216] width 63 height 39
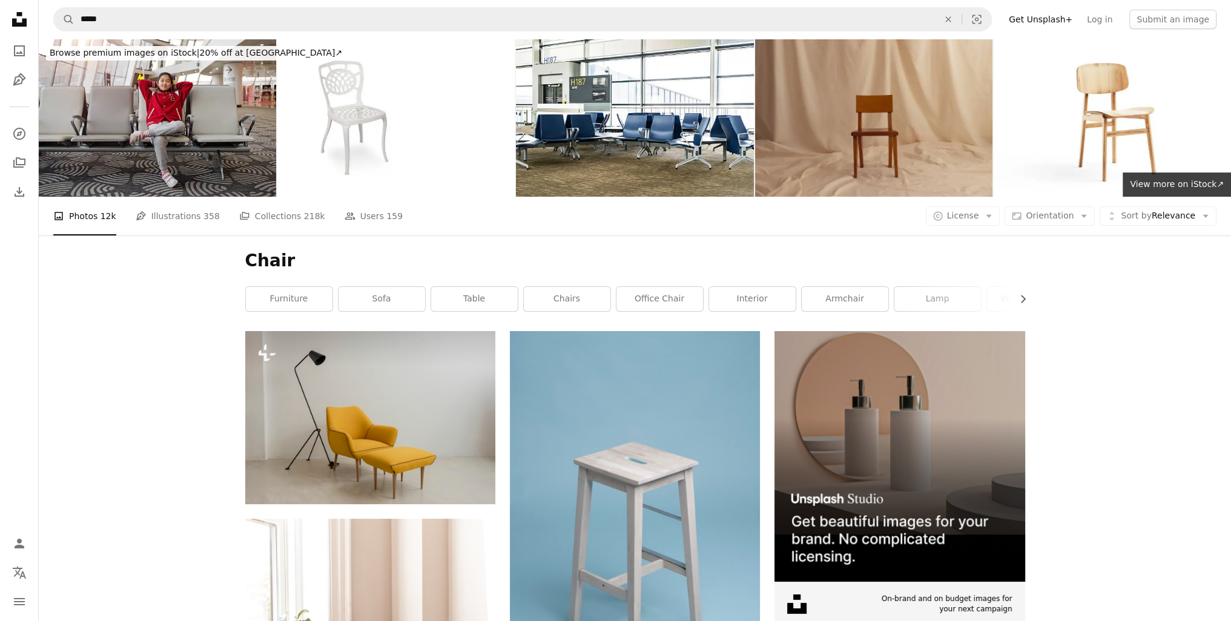
drag, startPoint x: 159, startPoint y: 202, endPoint x: 145, endPoint y: 159, distance: 45.2
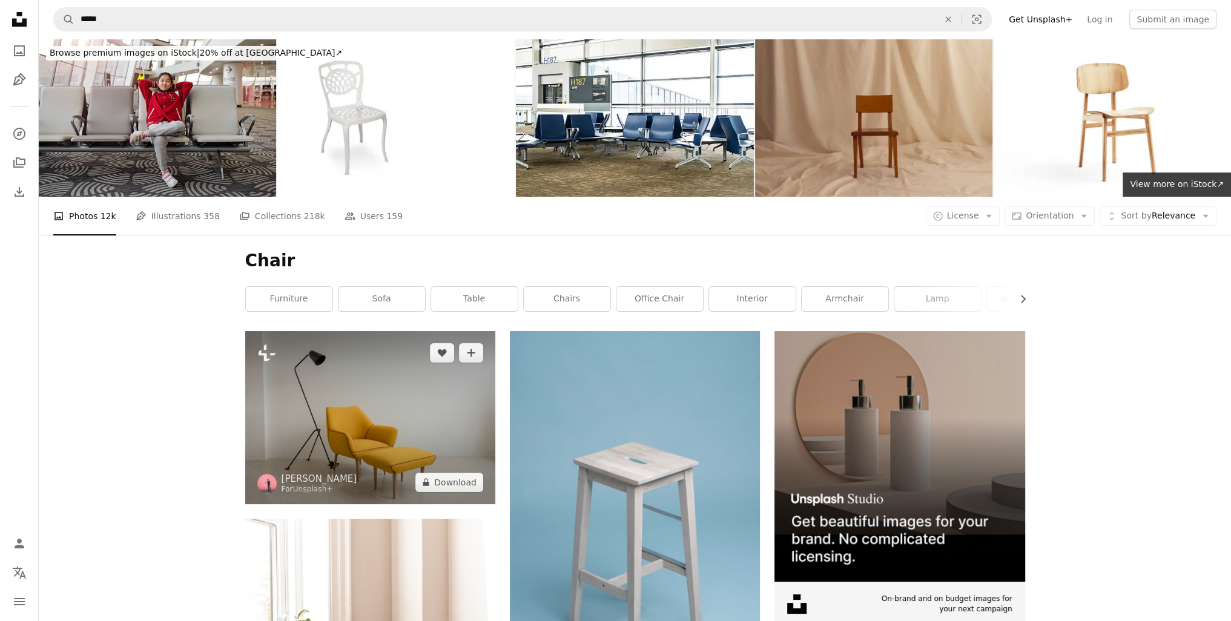
drag, startPoint x: 177, startPoint y: 192, endPoint x: 272, endPoint y: 337, distance: 173.5
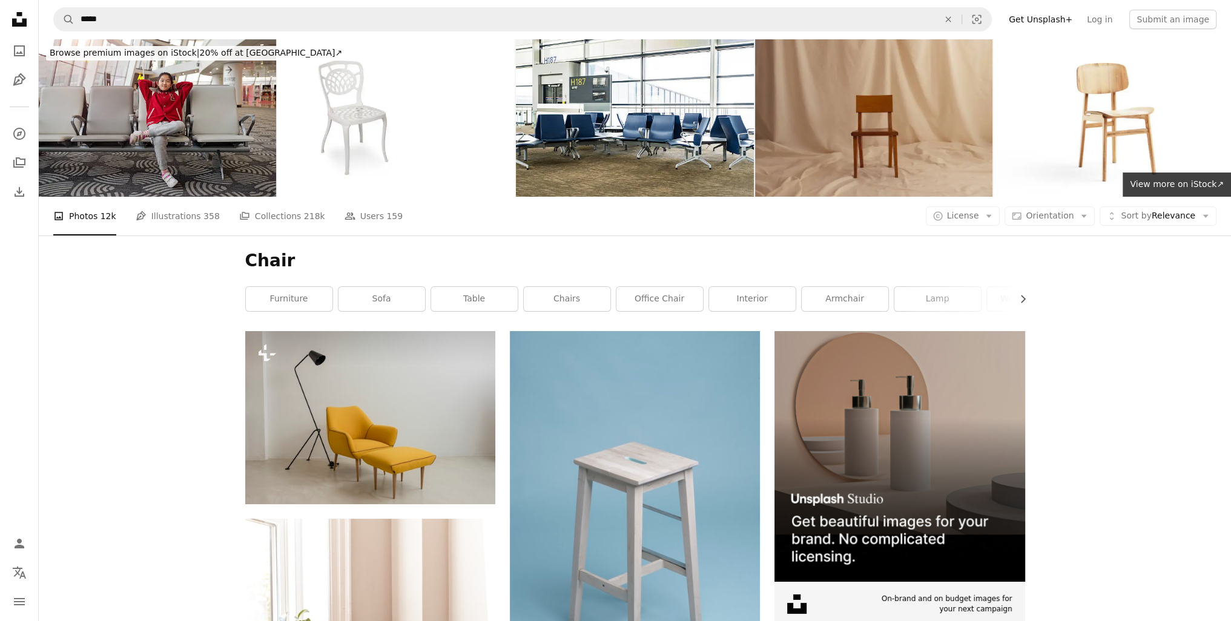
drag, startPoint x: 153, startPoint y: 141, endPoint x: 124, endPoint y: 129, distance: 31.5
click at [96, 197] on li "A photo Photos 12k" at bounding box center [84, 216] width 63 height 39
click at [102, 197] on li "A photo Photos 12k" at bounding box center [84, 216] width 63 height 39
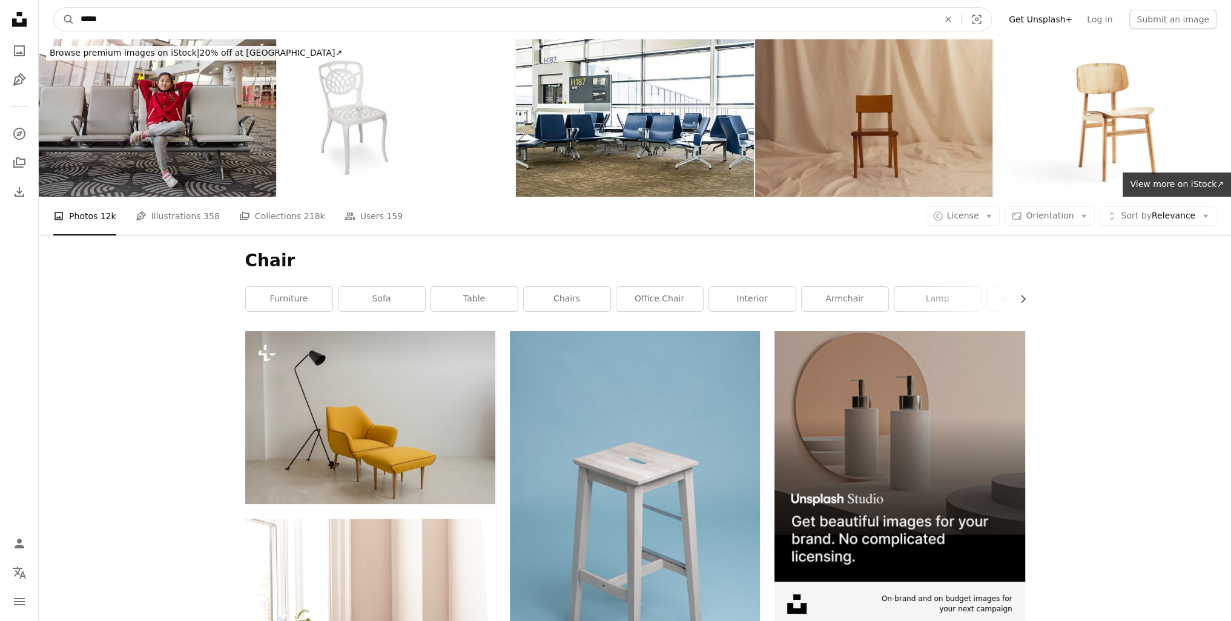
click at [111, 18] on input "*****" at bounding box center [504, 19] width 860 height 23
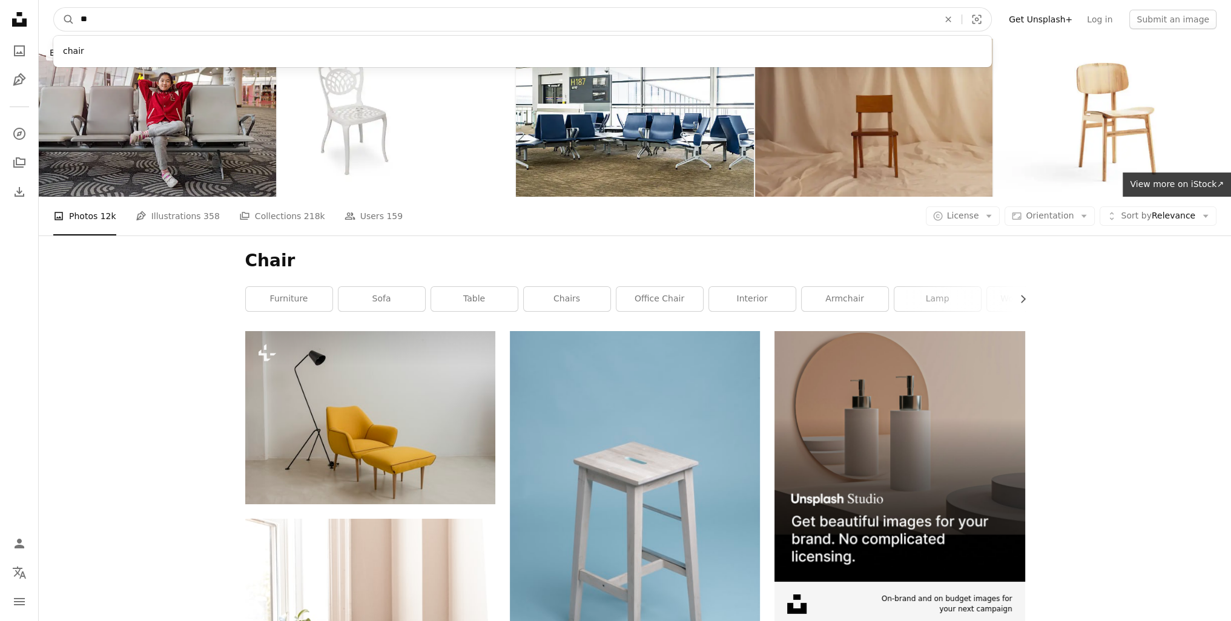
type input "*"
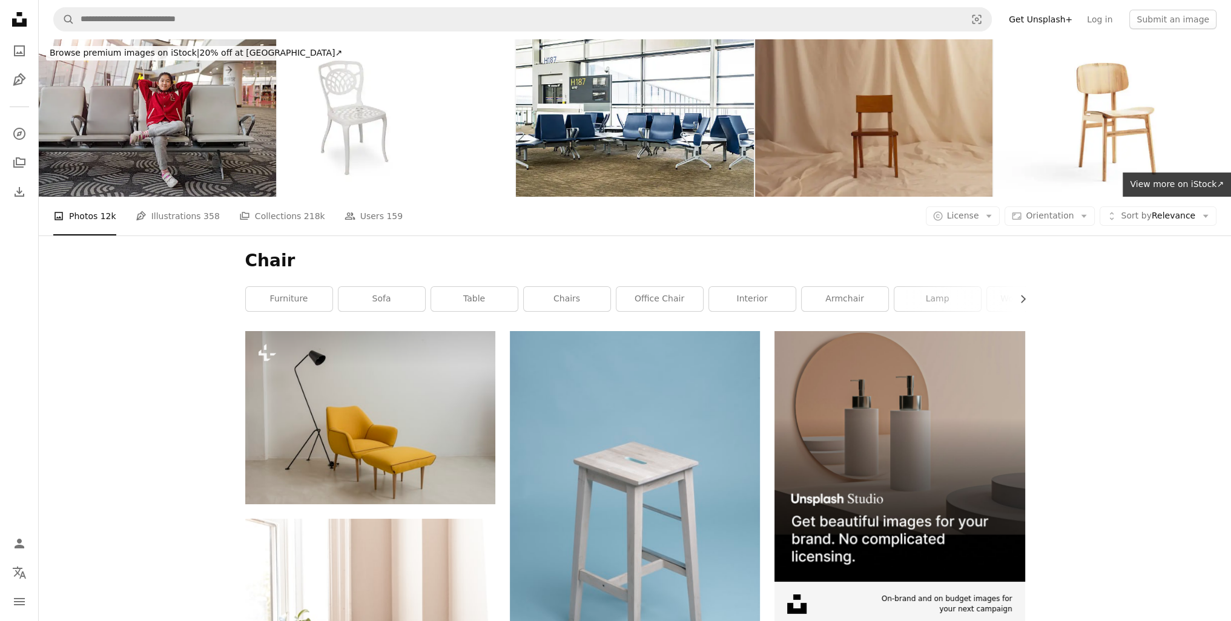
drag, startPoint x: 119, startPoint y: 205, endPoint x: 83, endPoint y: 136, distance: 77.7
drag, startPoint x: 140, startPoint y: 232, endPoint x: 122, endPoint y: 204, distance: 33.8
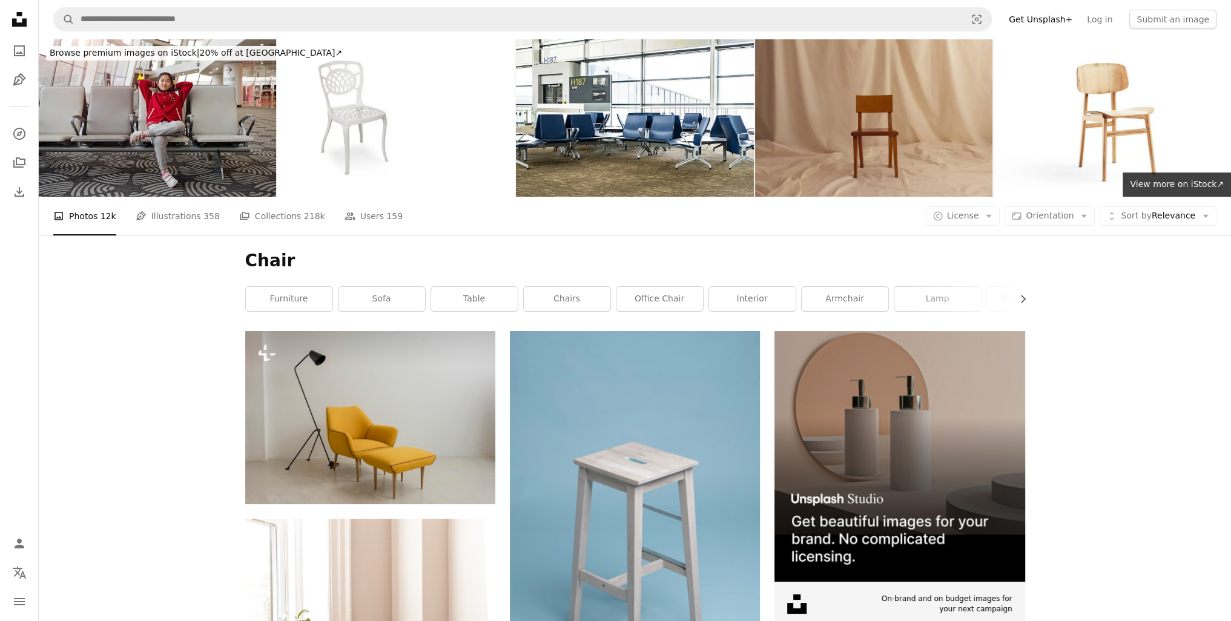
drag, startPoint x: 131, startPoint y: 185, endPoint x: 120, endPoint y: 163, distance: 24.4
drag, startPoint x: 148, startPoint y: 135, endPoint x: 140, endPoint y: 129, distance: 10.4
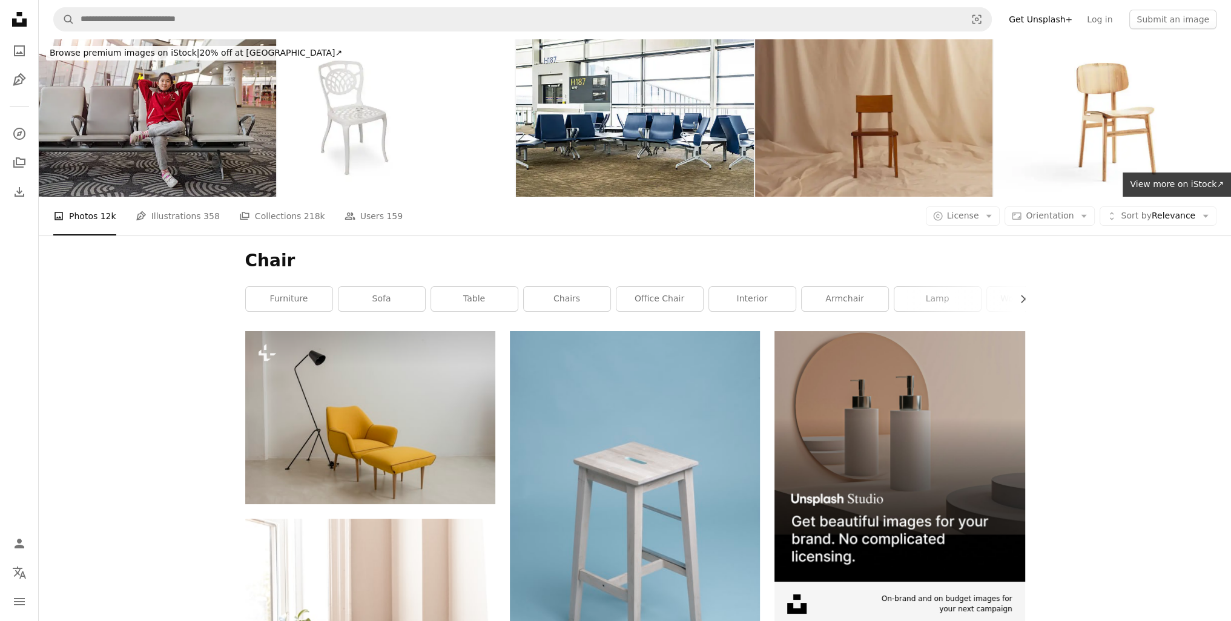
drag, startPoint x: 177, startPoint y: 205, endPoint x: 154, endPoint y: 165, distance: 45.9
drag, startPoint x: 154, startPoint y: 165, endPoint x: 147, endPoint y: 151, distance: 16.2
drag, startPoint x: 92, startPoint y: 415, endPoint x: 144, endPoint y: 202, distance: 219.4
drag, startPoint x: 148, startPoint y: 242, endPoint x: 119, endPoint y: 163, distance: 84.3
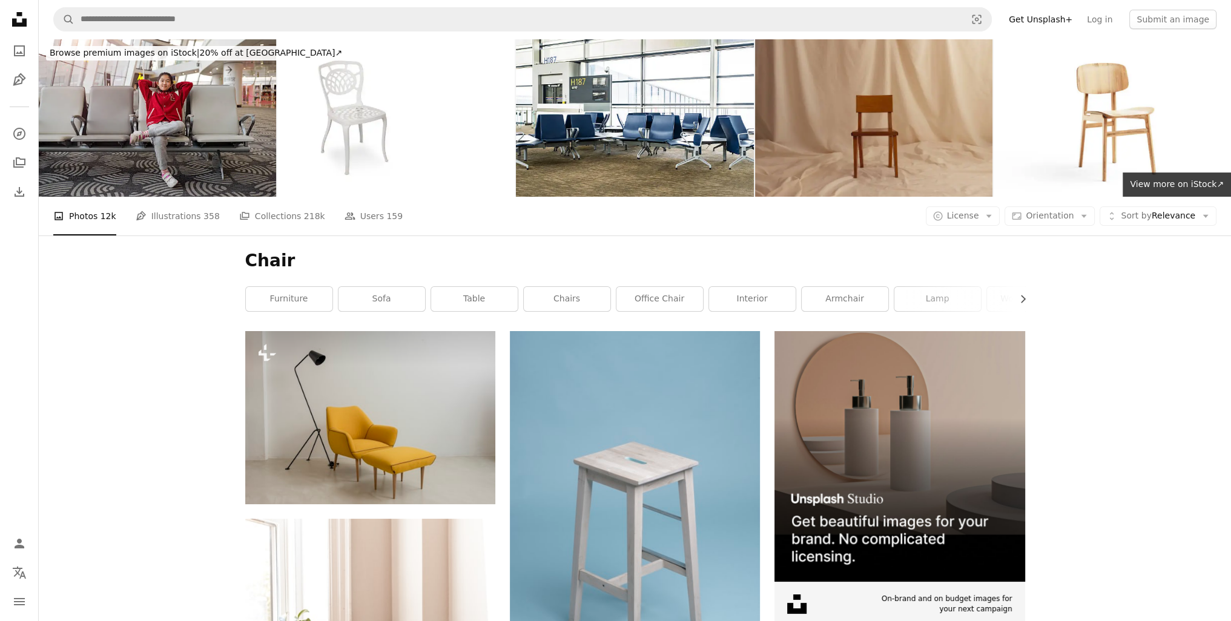
click at [19, 12] on icon "Unsplash logo Unsplash Home" at bounding box center [19, 19] width 24 height 24
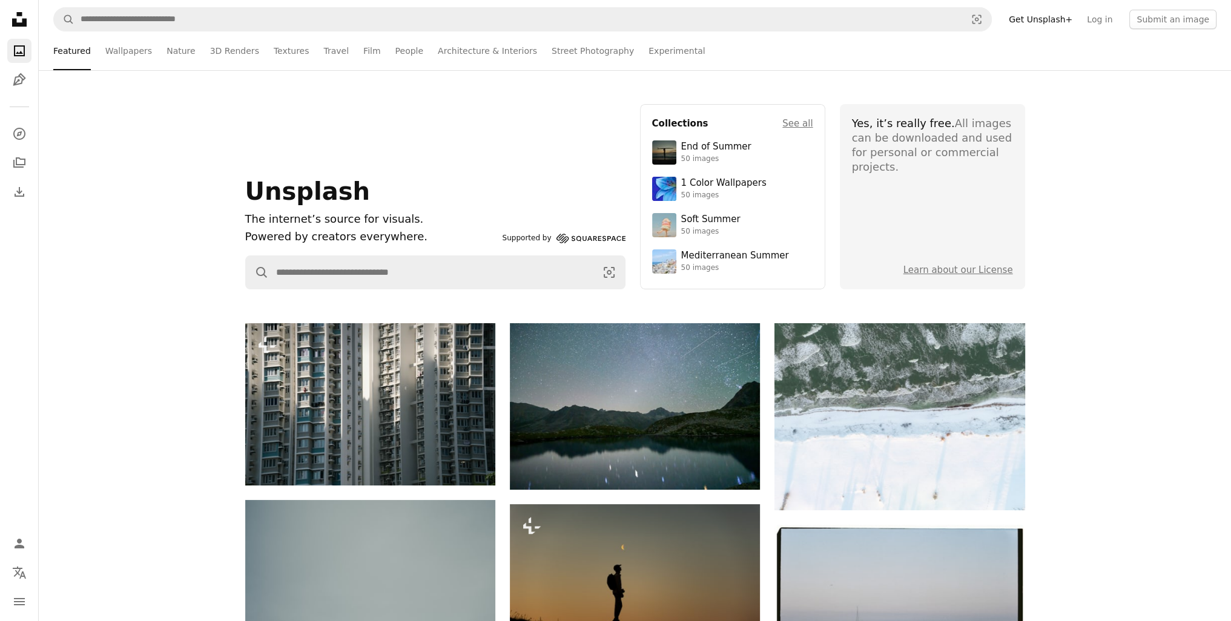
click at [198, 177] on div "Unsplash The internet’s source for visuals. Powered by creators everywhere. Sup…" at bounding box center [635, 196] width 1192 height 185
drag, startPoint x: 198, startPoint y: 177, endPoint x: 173, endPoint y: 160, distance: 30.4
click at [150, 143] on div "Unsplash The internet’s source for visuals. Powered by creators everywhere. Sup…" at bounding box center [635, 196] width 1192 height 185
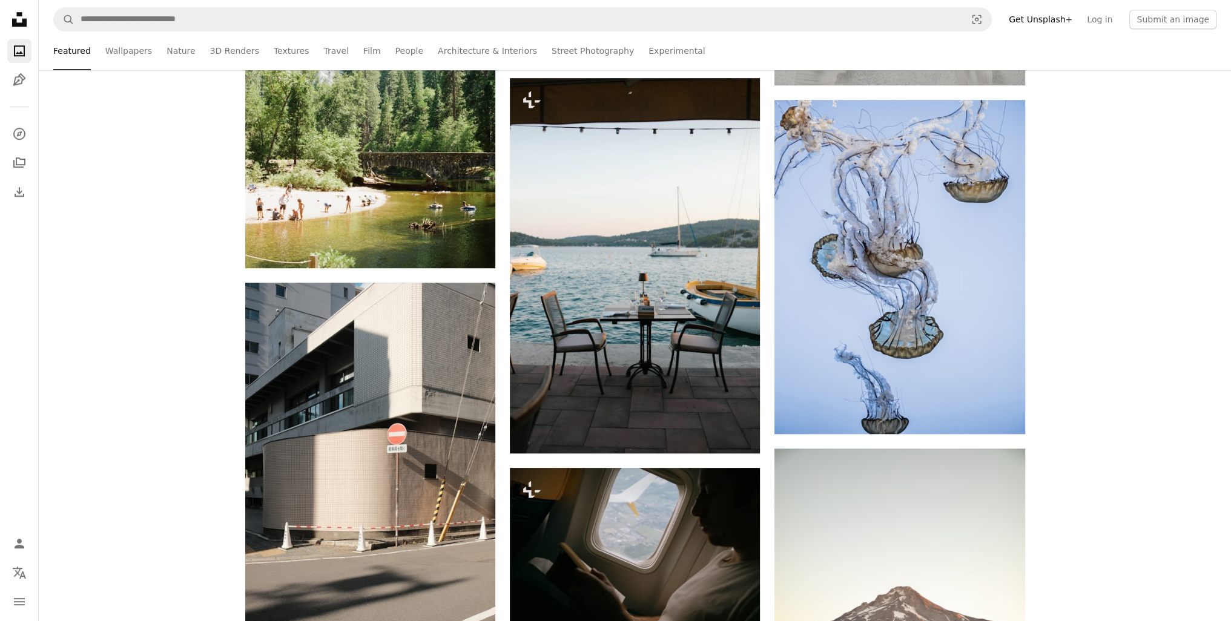
scroll to position [1211, 0]
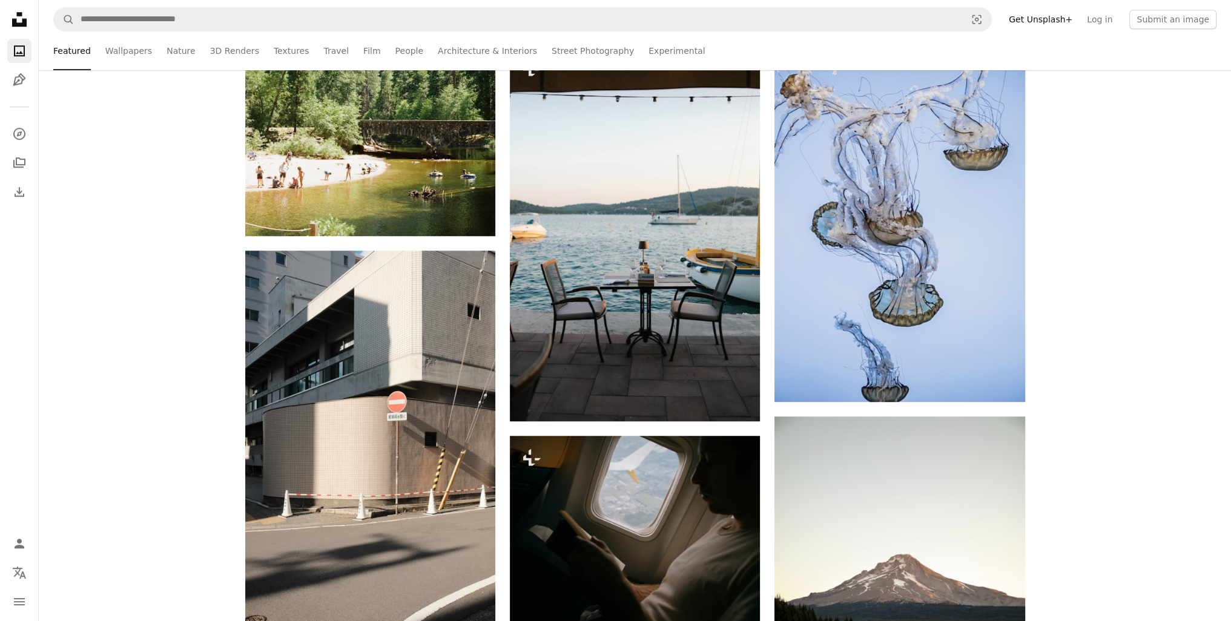
drag, startPoint x: 132, startPoint y: 205, endPoint x: 124, endPoint y: 175, distance: 31.4
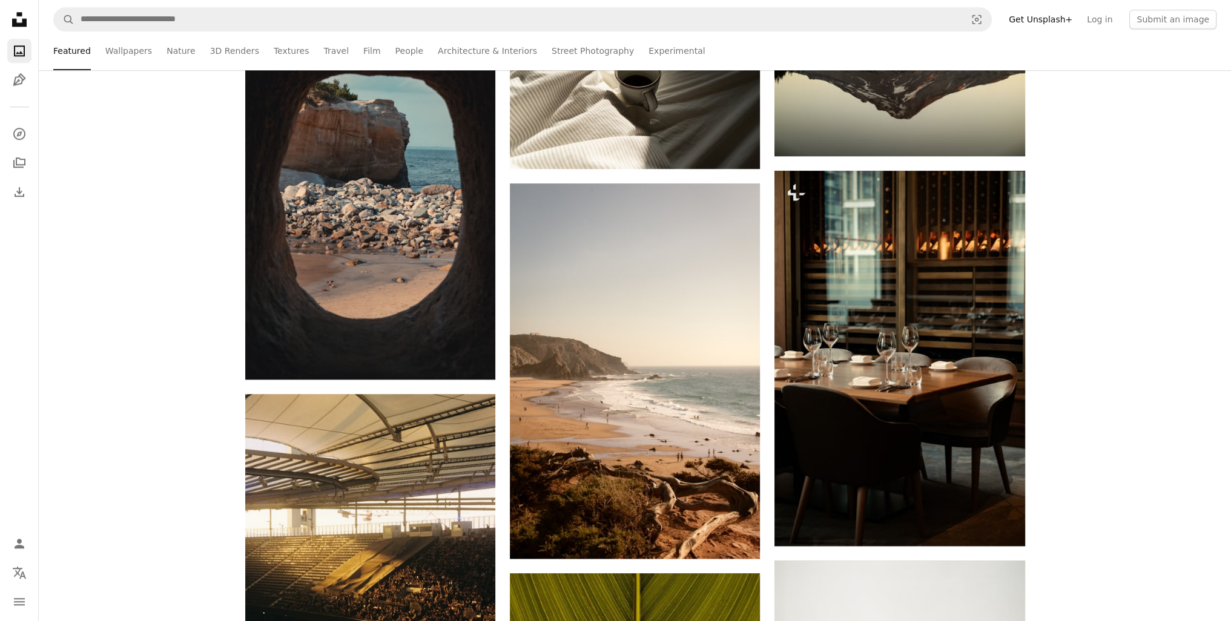
scroll to position [2059, 0]
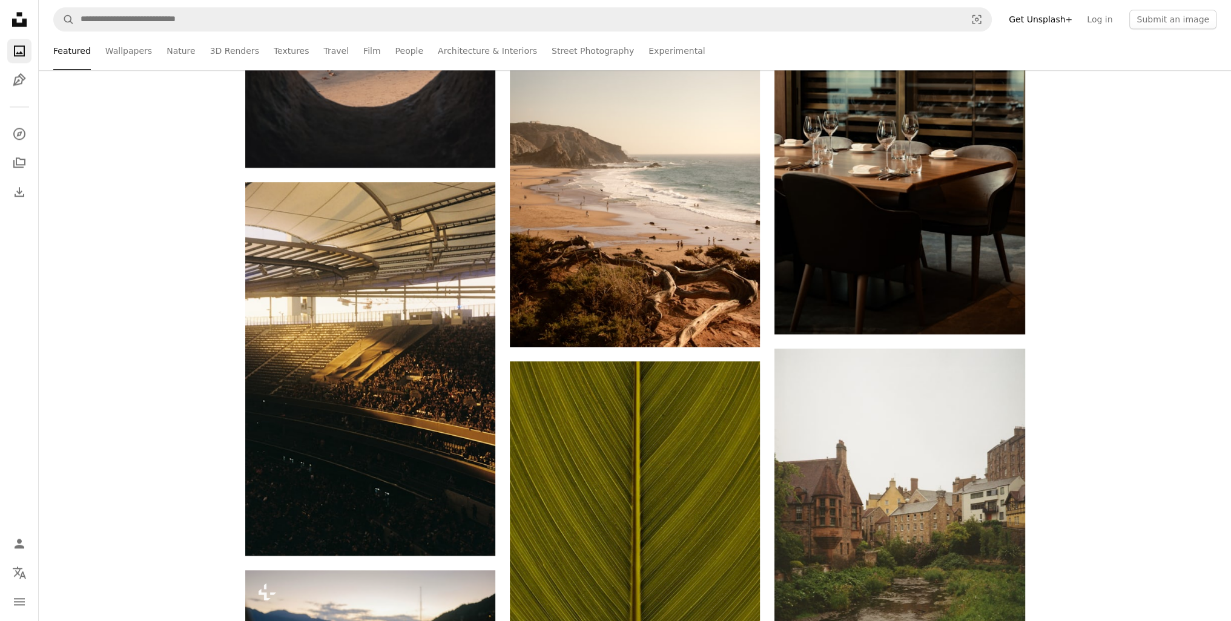
drag, startPoint x: 159, startPoint y: 185, endPoint x: 139, endPoint y: 156, distance: 34.8
drag, startPoint x: 158, startPoint y: 209, endPoint x: 157, endPoint y: 190, distance: 18.8
drag, startPoint x: 165, startPoint y: 220, endPoint x: 163, endPoint y: 184, distance: 35.8
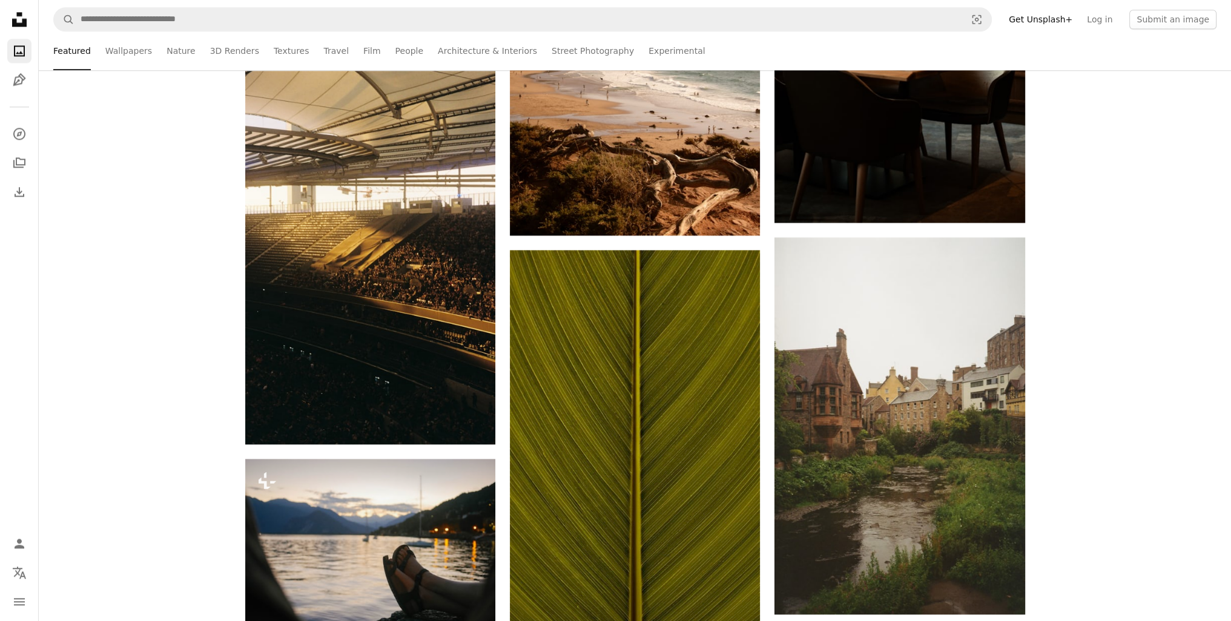
scroll to position [2240, 0]
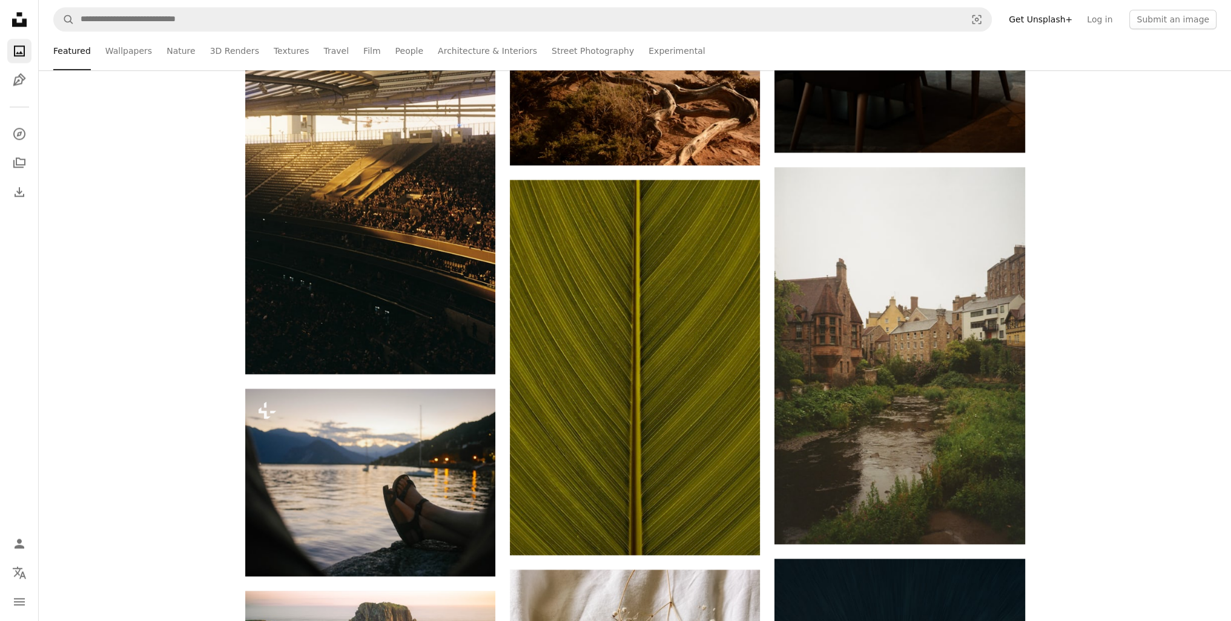
drag, startPoint x: 188, startPoint y: 194, endPoint x: 161, endPoint y: 156, distance: 47.4
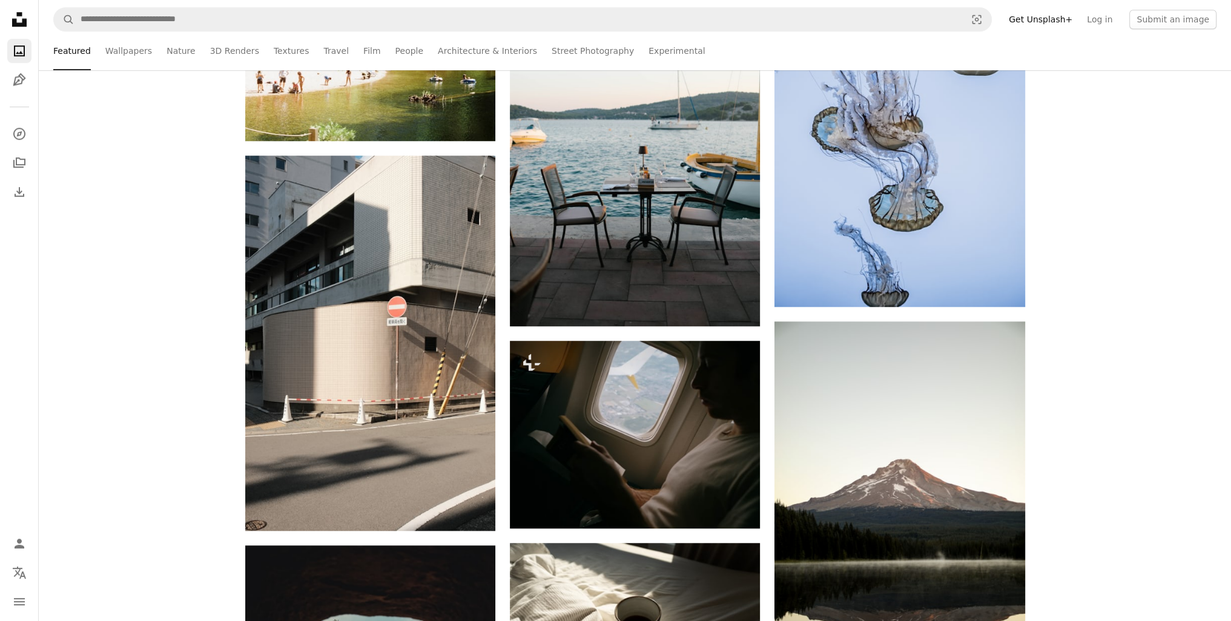
scroll to position [0, 0]
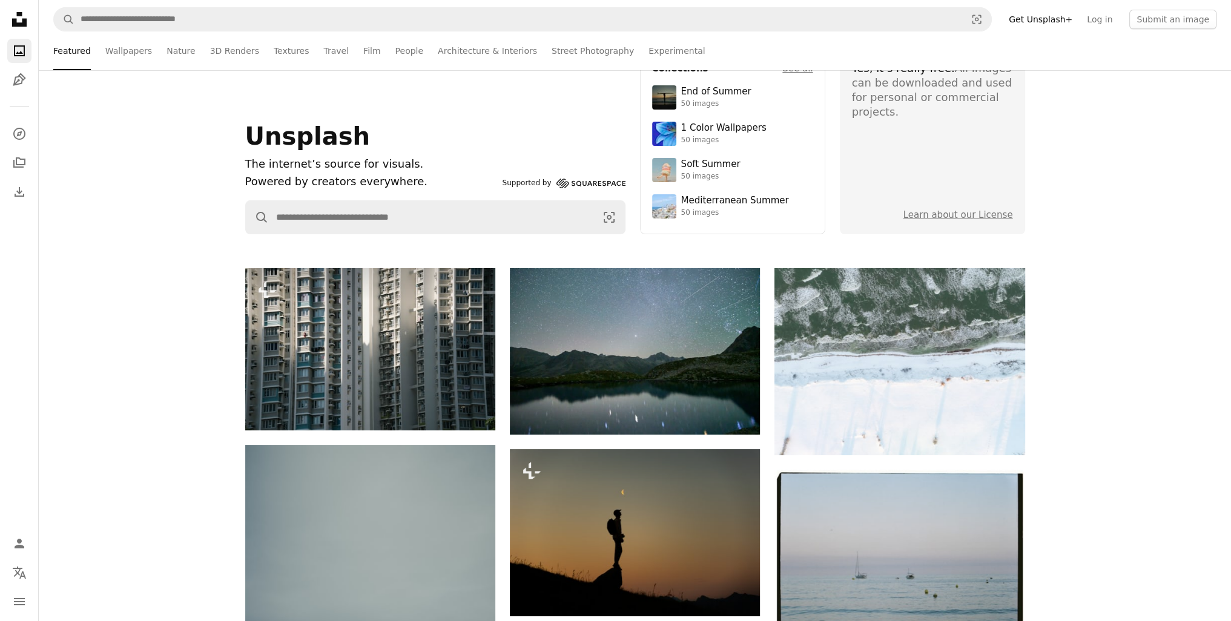
drag, startPoint x: 190, startPoint y: 401, endPoint x: 162, endPoint y: 168, distance: 234.8
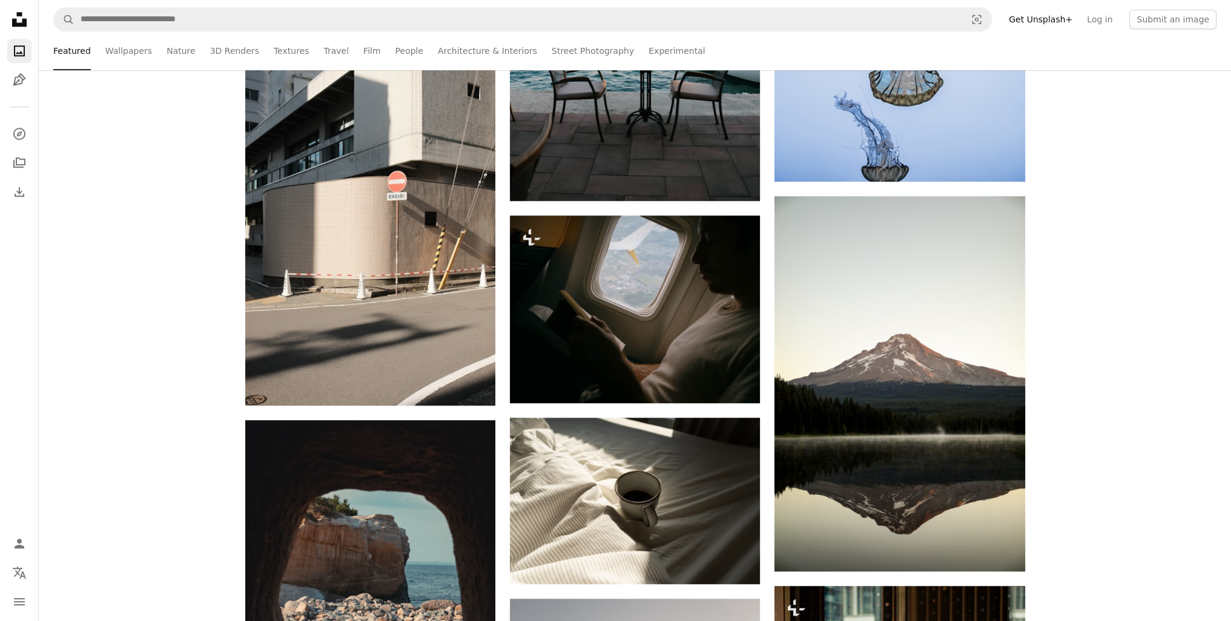
drag, startPoint x: 168, startPoint y: 204, endPoint x: 210, endPoint y: 360, distance: 161.7
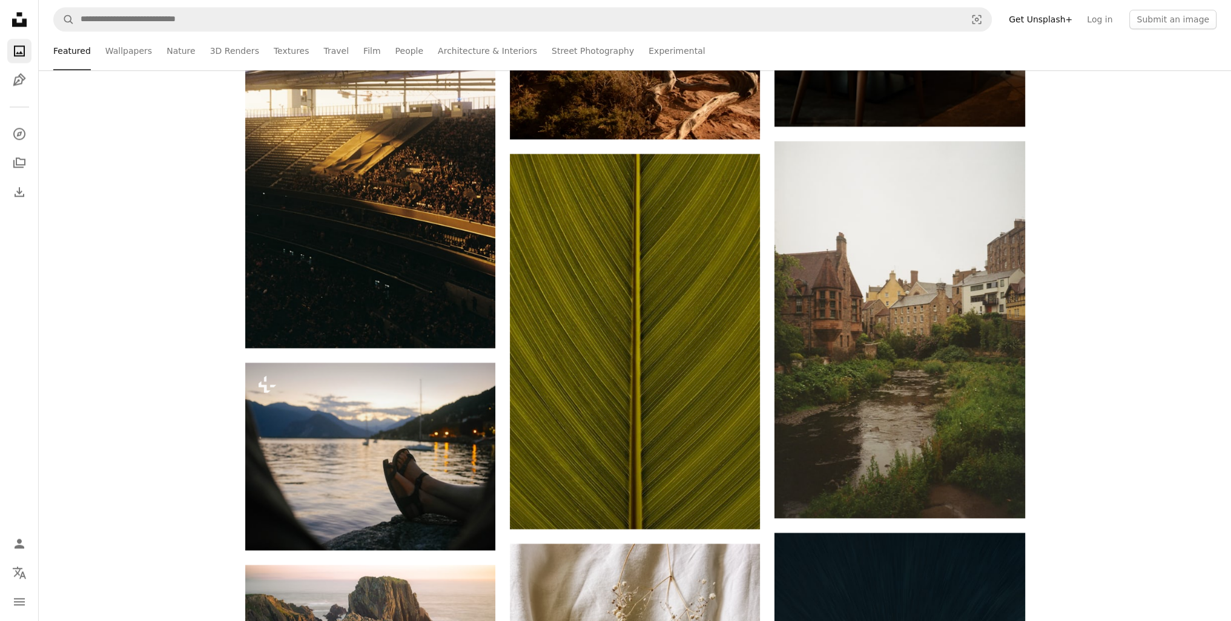
scroll to position [2268, 0]
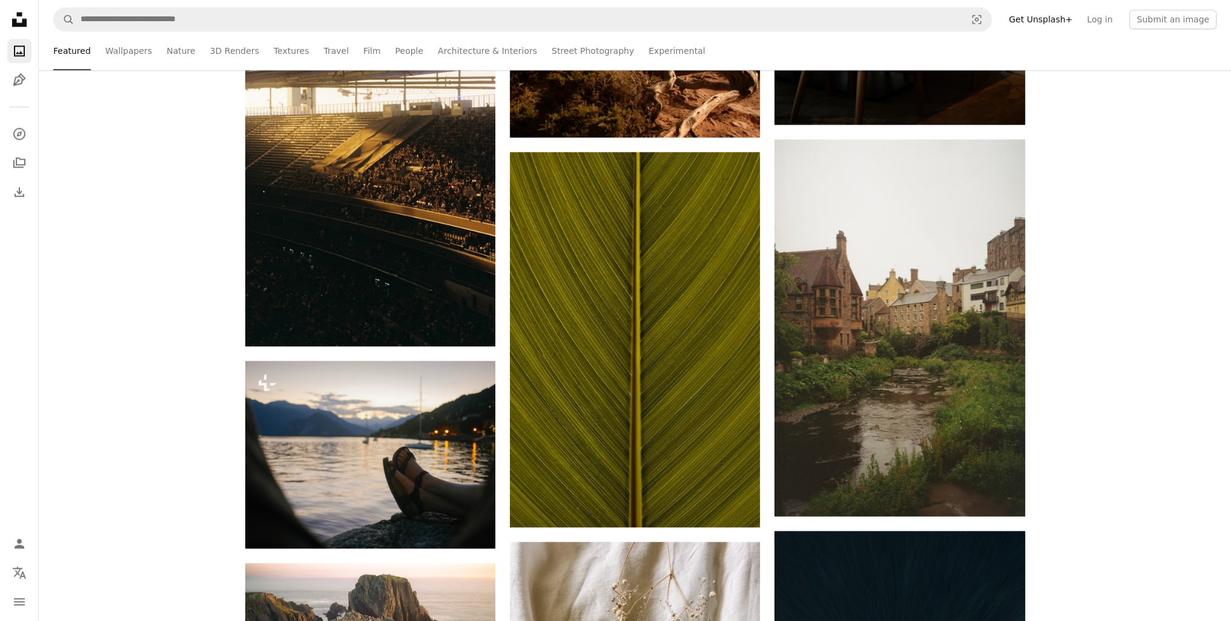
drag, startPoint x: 201, startPoint y: 247, endPoint x: 189, endPoint y: 222, distance: 28.2
drag, startPoint x: 184, startPoint y: 231, endPoint x: 173, endPoint y: 206, distance: 27.9
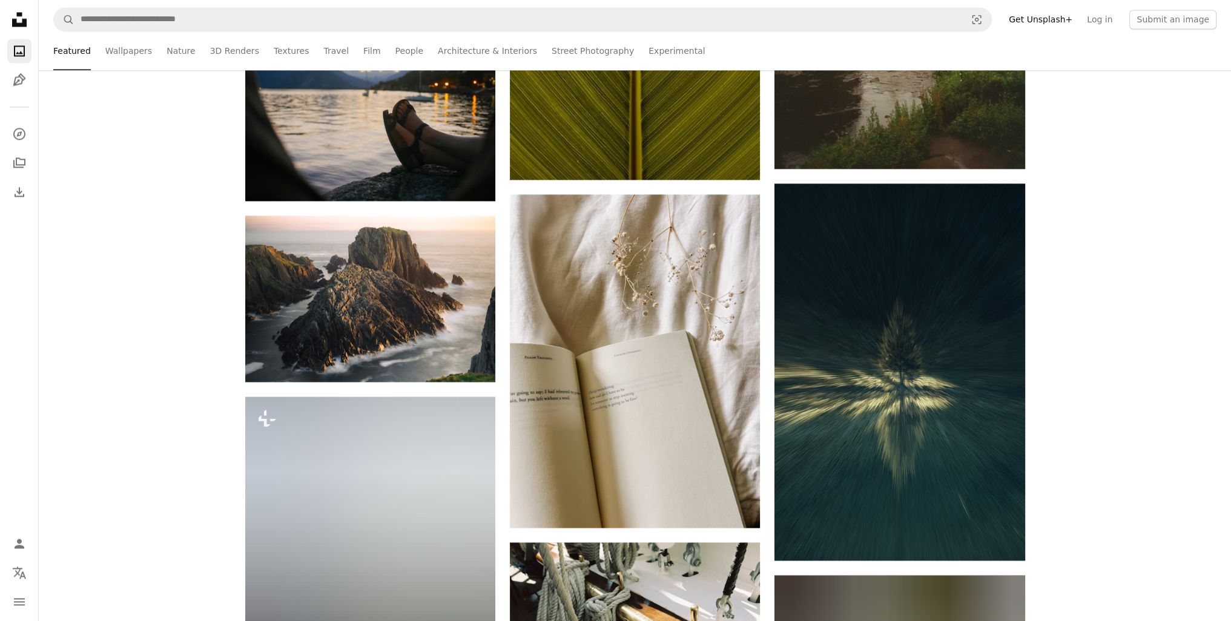
scroll to position [2692, 0]
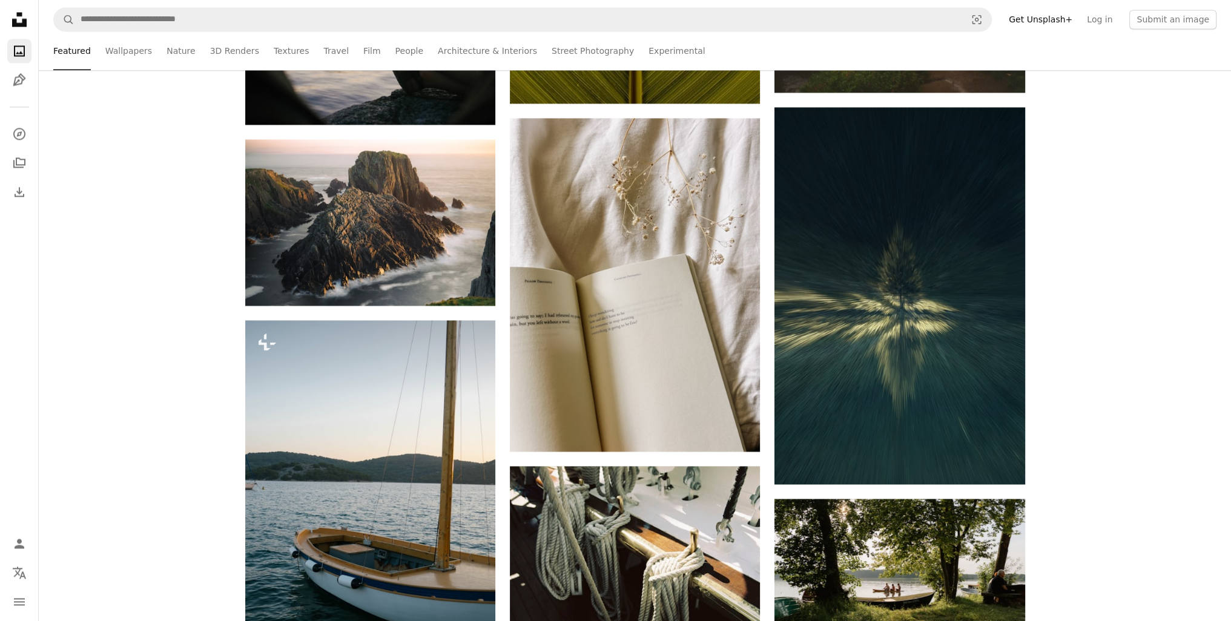
drag, startPoint x: 165, startPoint y: 205, endPoint x: 152, endPoint y: 183, distance: 25.8
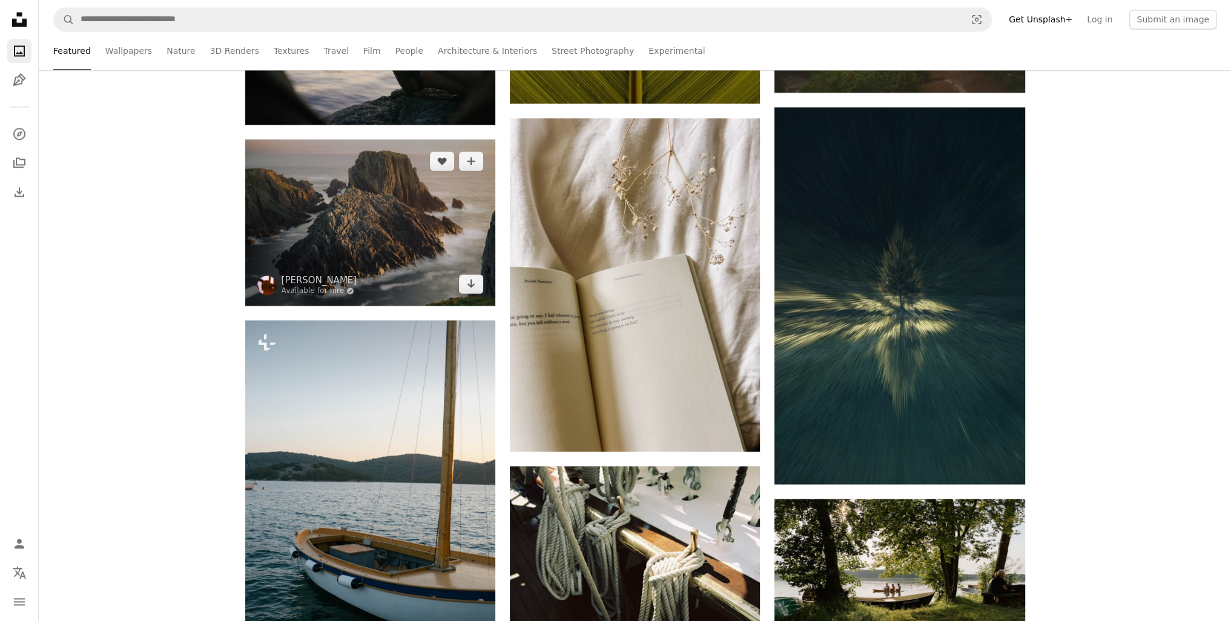
click at [366, 212] on img at bounding box center [370, 222] width 250 height 167
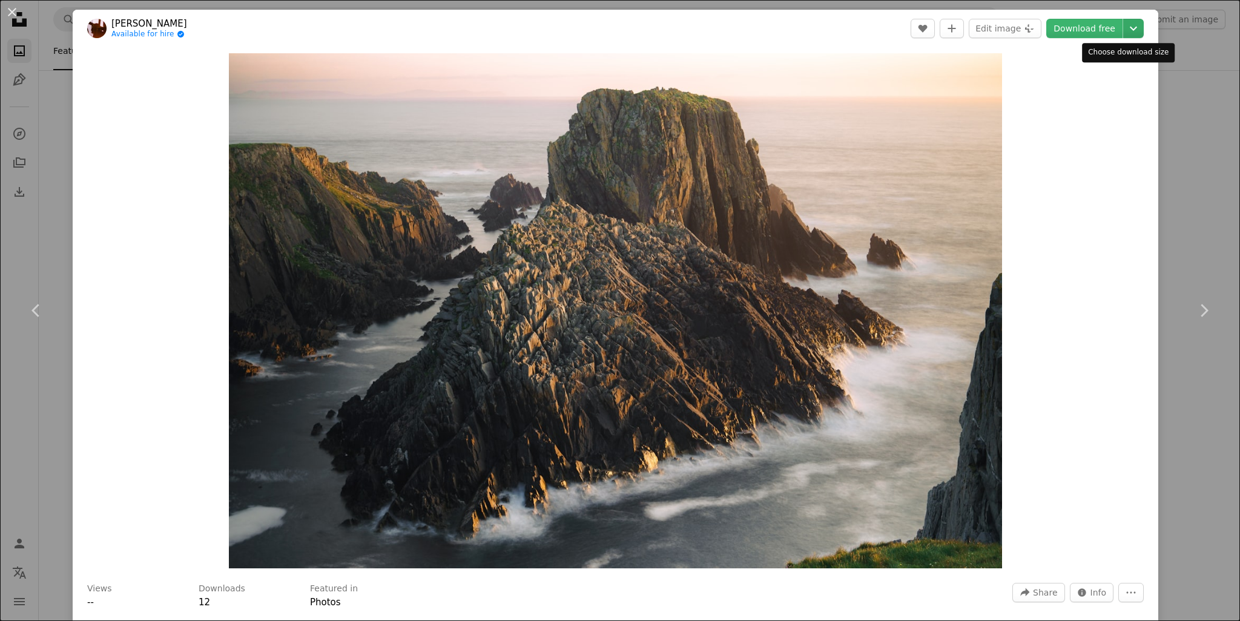
click at [1124, 36] on button "Chevron down" at bounding box center [1133, 28] width 21 height 19
click at [1100, 193] on dialog "An X shape Chevron left Chevron right [PERSON_NAME] Available for hire A checkm…" at bounding box center [620, 310] width 1240 height 621
click at [1064, 186] on div "Zoom in" at bounding box center [616, 310] width 1086 height 527
drag, startPoint x: 1064, startPoint y: 186, endPoint x: 1034, endPoint y: 118, distance: 74.3
click at [1034, 118] on div "Zoom in" at bounding box center [616, 310] width 1086 height 527
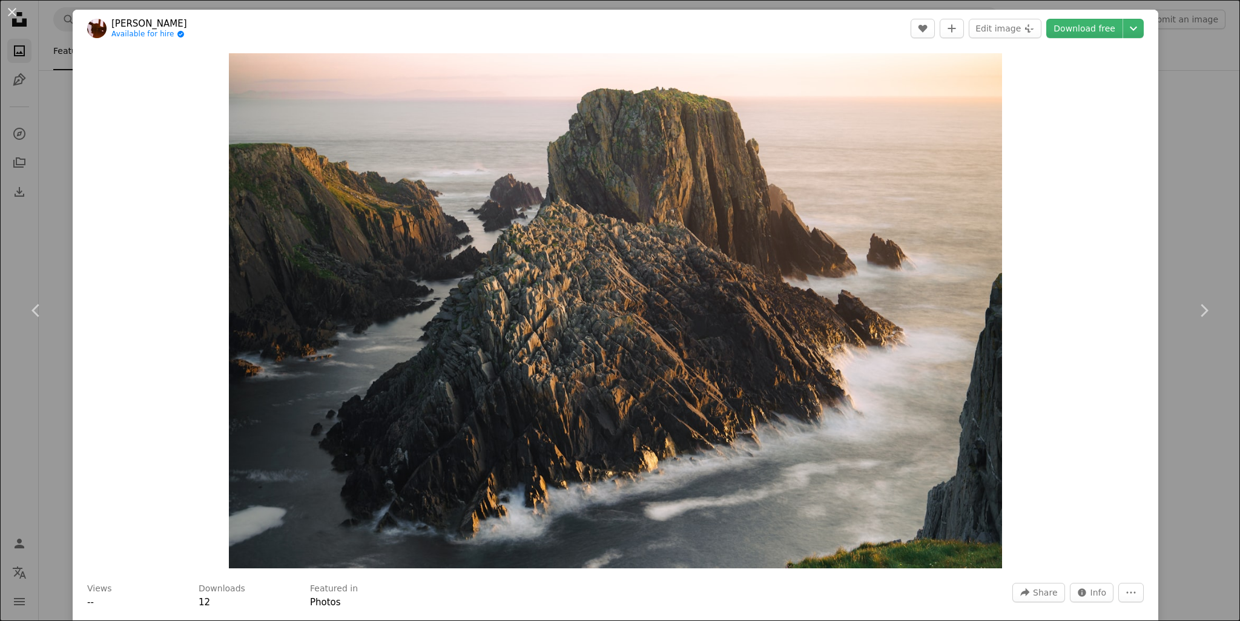
click at [1164, 102] on div "An X shape Chevron left Chevron right [PERSON_NAME] Available for hire A checkm…" at bounding box center [620, 310] width 1240 height 621
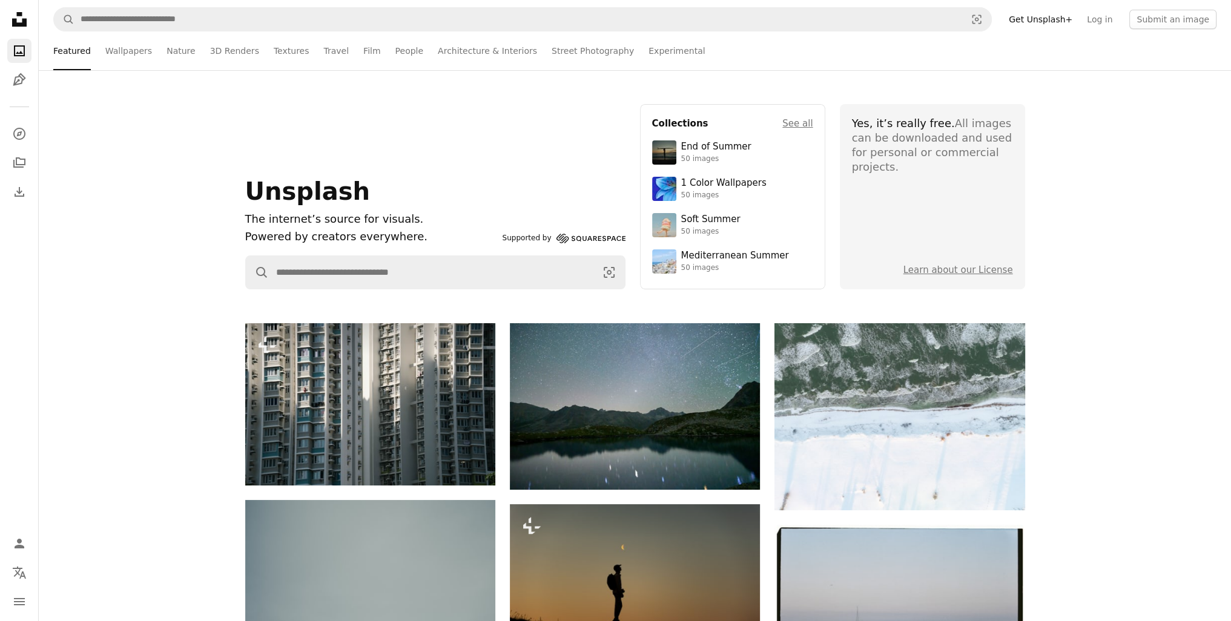
drag, startPoint x: 170, startPoint y: 465, endPoint x: 192, endPoint y: 171, distance: 295.1
click at [180, 179] on div "Unsplash The internet’s source for visuals. Powered by creators everywhere. Sup…" at bounding box center [635, 196] width 1192 height 185
drag, startPoint x: 180, startPoint y: 179, endPoint x: 176, endPoint y: 107, distance: 72.2
click at [158, 141] on div "Unsplash The internet’s source for visuals. Powered by creators everywhere. Sup…" at bounding box center [635, 196] width 1192 height 185
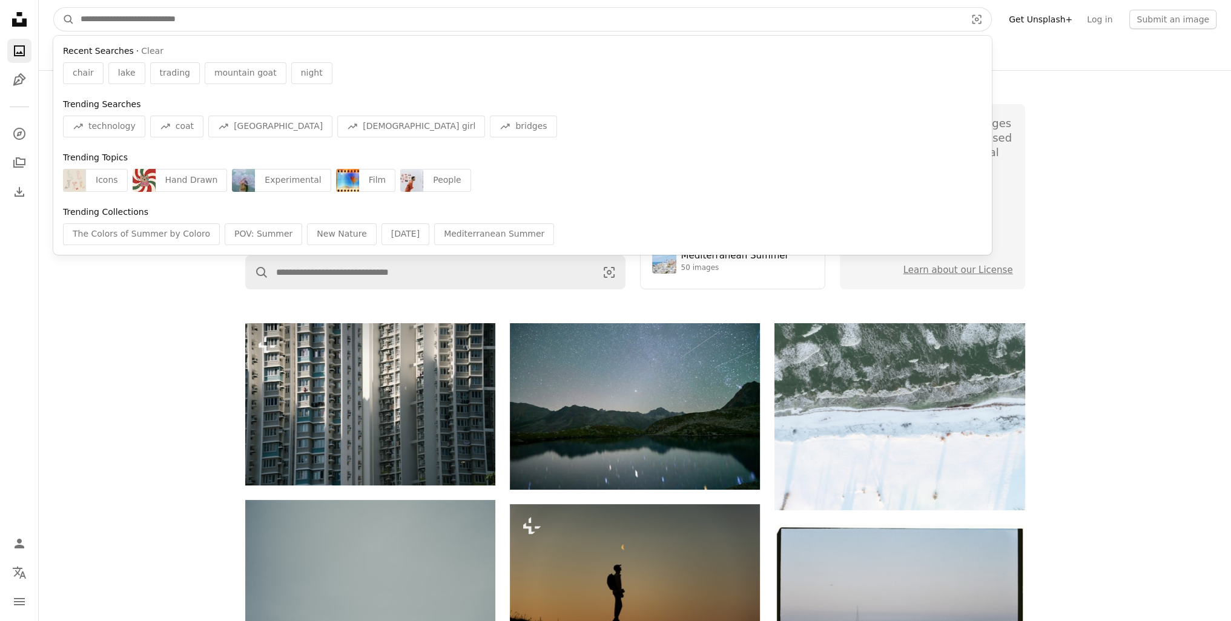
click at [195, 18] on input "Find visuals sitewide" at bounding box center [518, 19] width 888 height 23
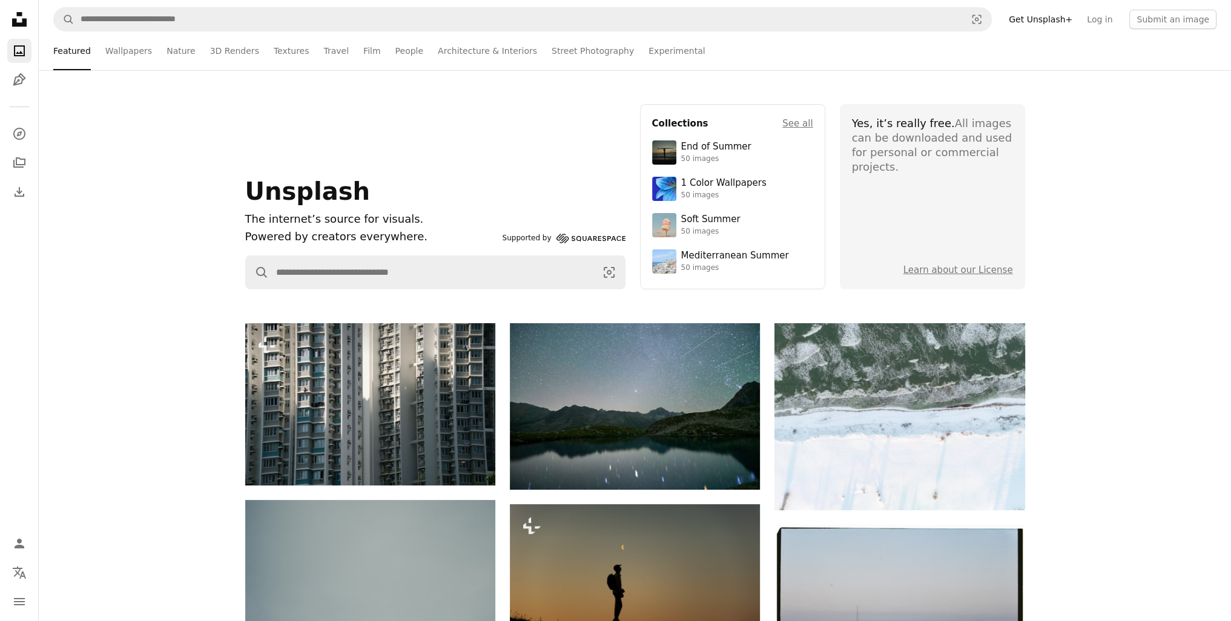
click at [196, 218] on div "Unsplash The internet’s source for visuals. Powered by creators everywhere. Sup…" at bounding box center [635, 196] width 1192 height 185
drag, startPoint x: 196, startPoint y: 217, endPoint x: 159, endPoint y: 150, distance: 76.9
drag, startPoint x: 159, startPoint y: 150, endPoint x: 144, endPoint y: 97, distance: 54.2
click at [144, 97] on div "Unsplash The internet’s source for visuals. Powered by creators everywhere. Sup…" at bounding box center [635, 196] width 1192 height 253
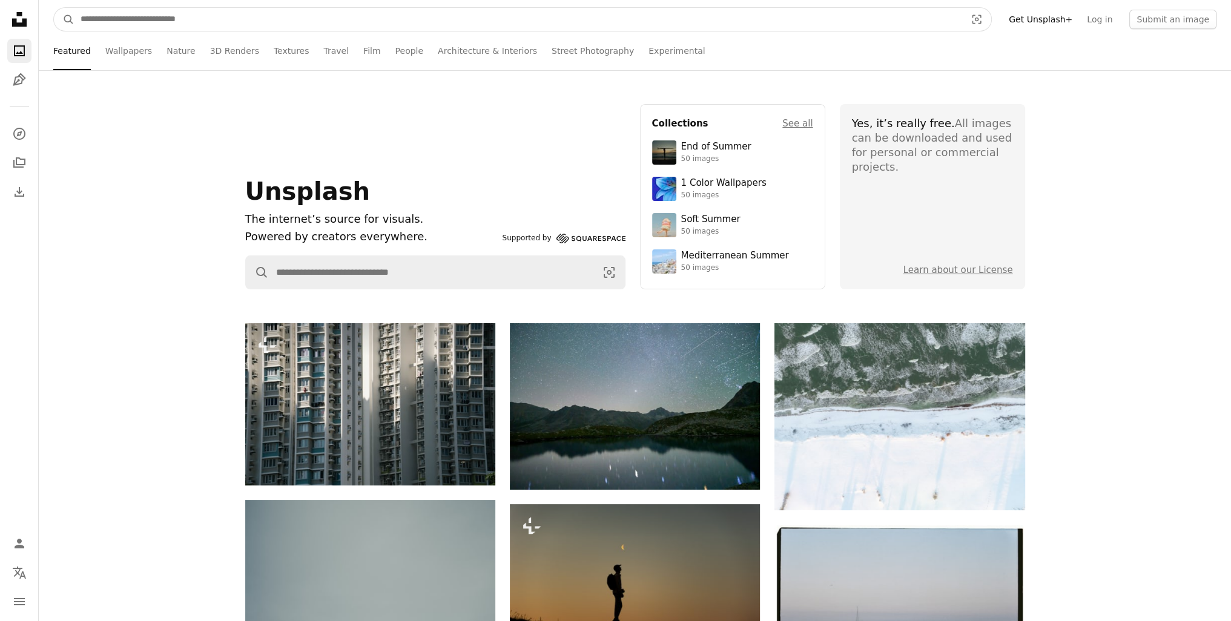
click at [247, 25] on input "Find visuals sitewide" at bounding box center [518, 19] width 888 height 23
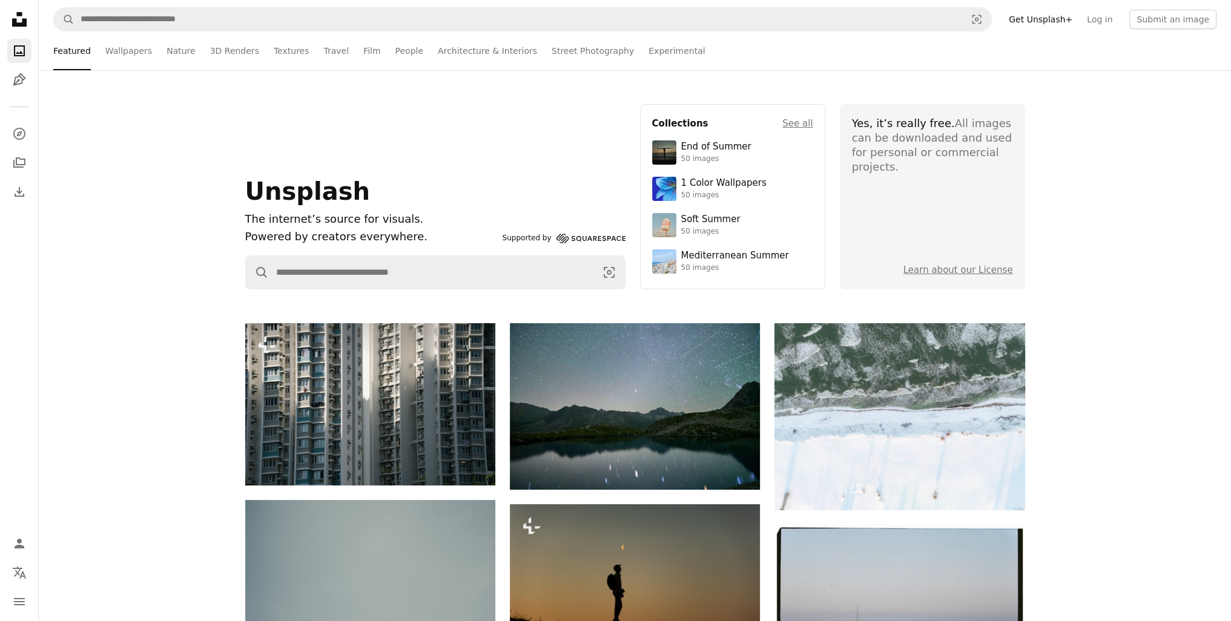
click at [160, 216] on div "Unsplash The internet’s source for visuals. Powered by creators everywhere. Sup…" at bounding box center [635, 196] width 1192 height 185
drag, startPoint x: 160, startPoint y: 216, endPoint x: 177, endPoint y: 80, distance: 137.3
click at [133, 175] on div "Unsplash The internet’s source for visuals. Powered by creators everywhere. Sup…" at bounding box center [635, 196] width 1192 height 185
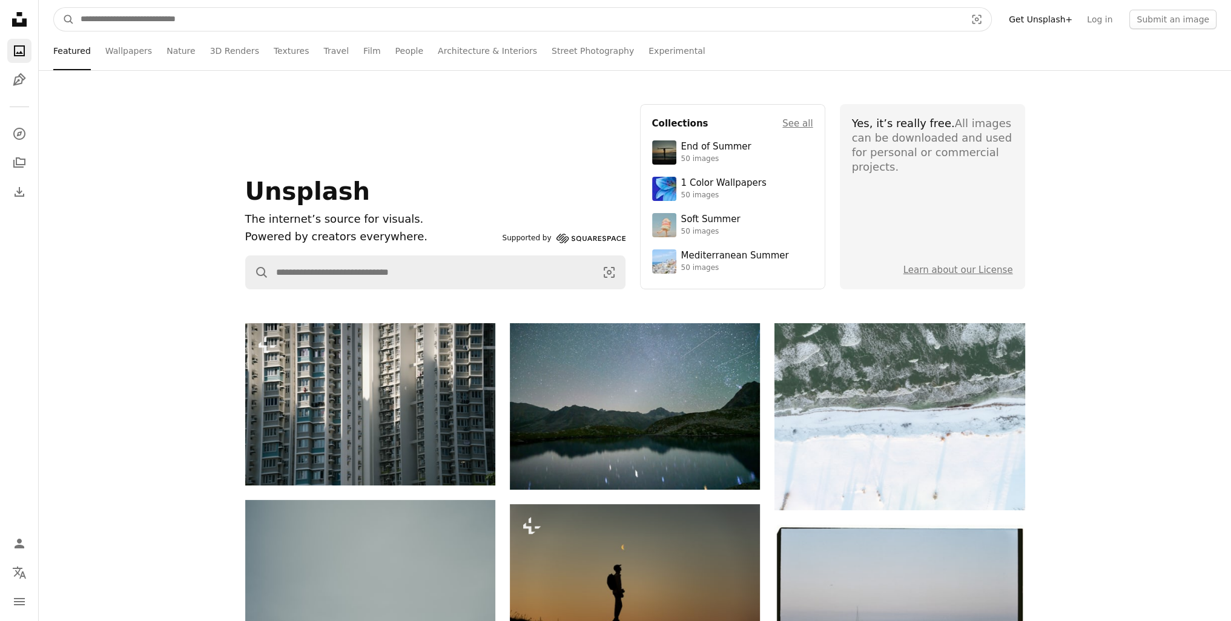
click at [194, 19] on input "Find visuals sitewide" at bounding box center [518, 19] width 888 height 23
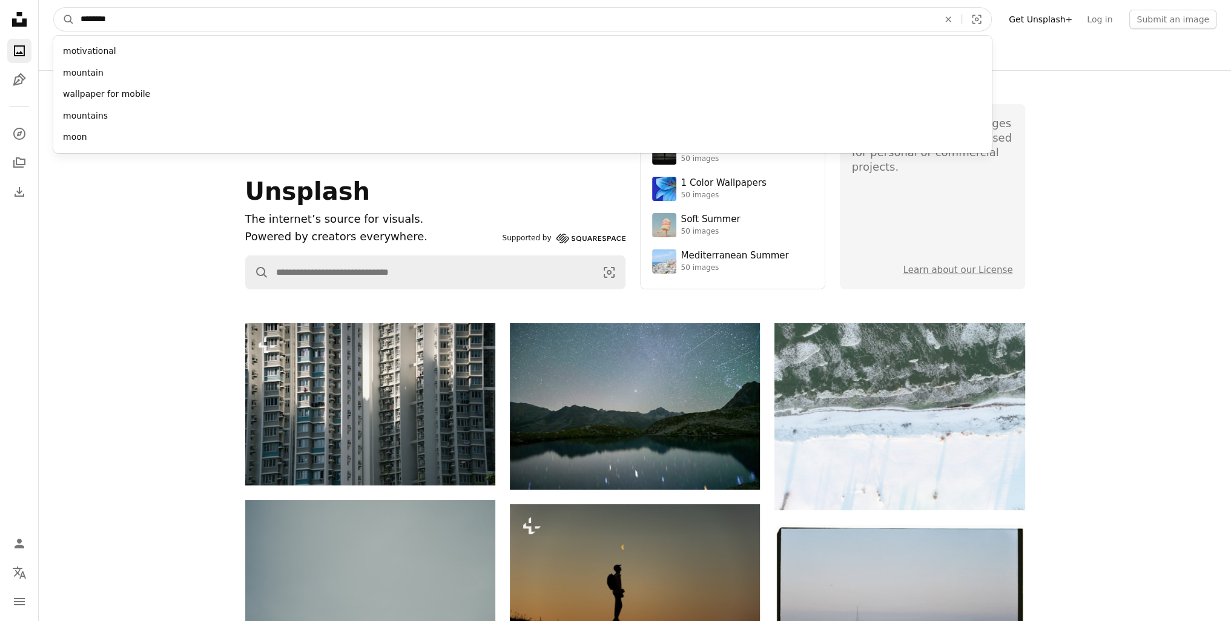
type input "********"
click at [54, 8] on button "A magnifying glass" at bounding box center [64, 19] width 21 height 23
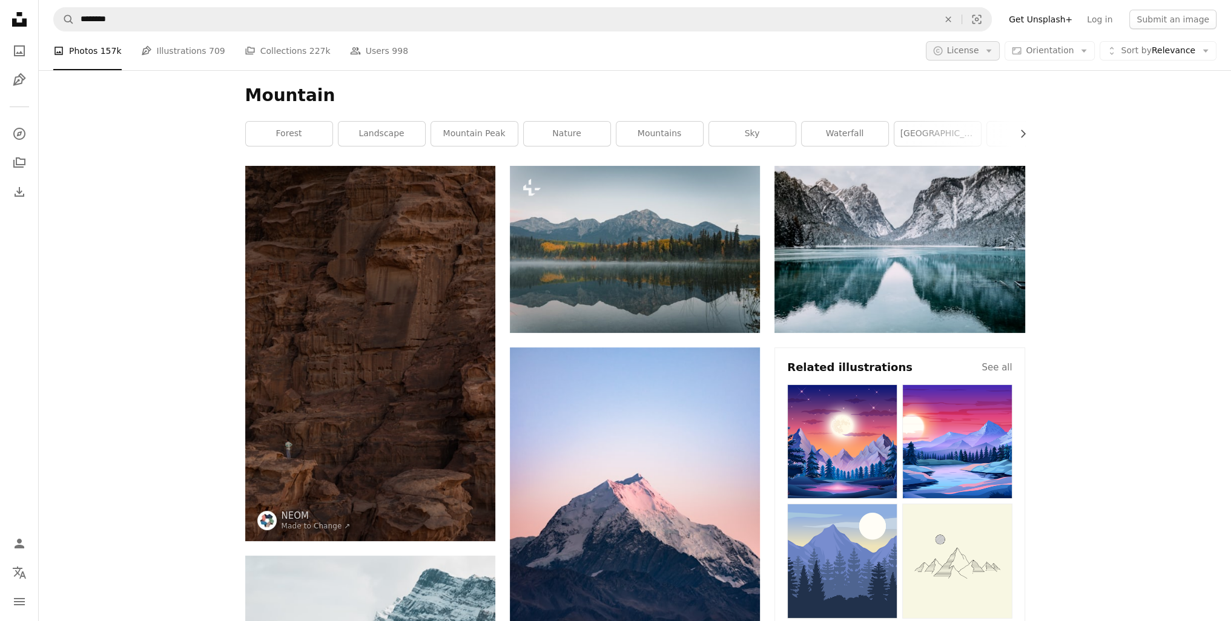
click at [966, 47] on span "License" at bounding box center [963, 50] width 32 height 10
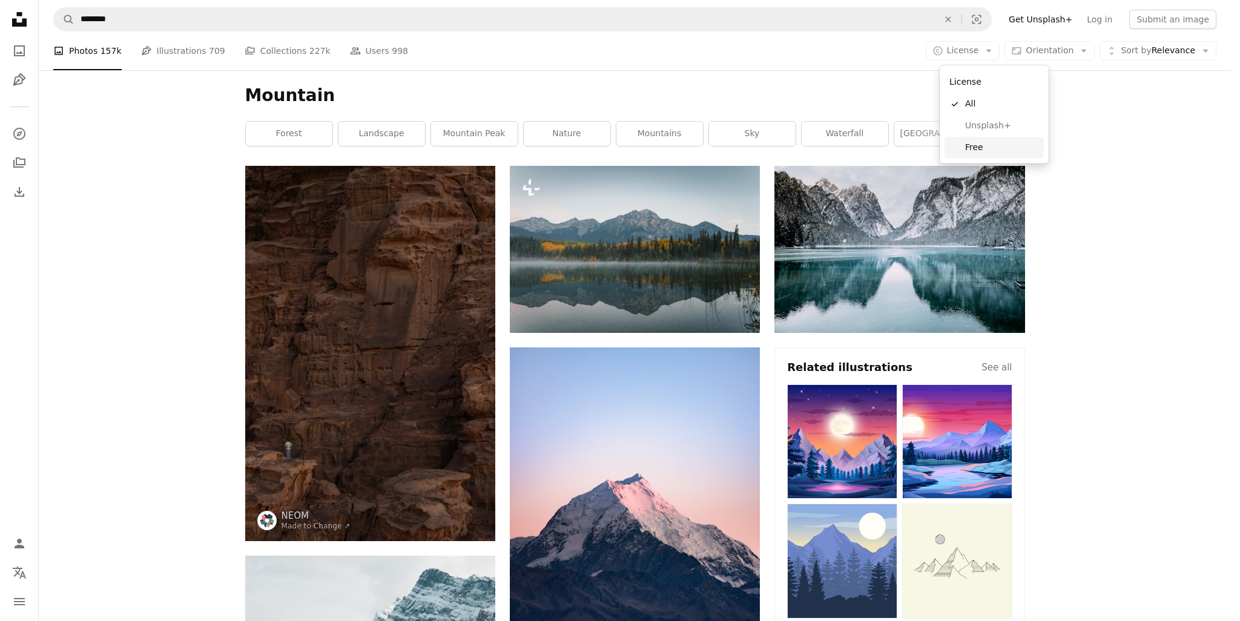
click at [981, 143] on span "Free" at bounding box center [1002, 148] width 74 height 12
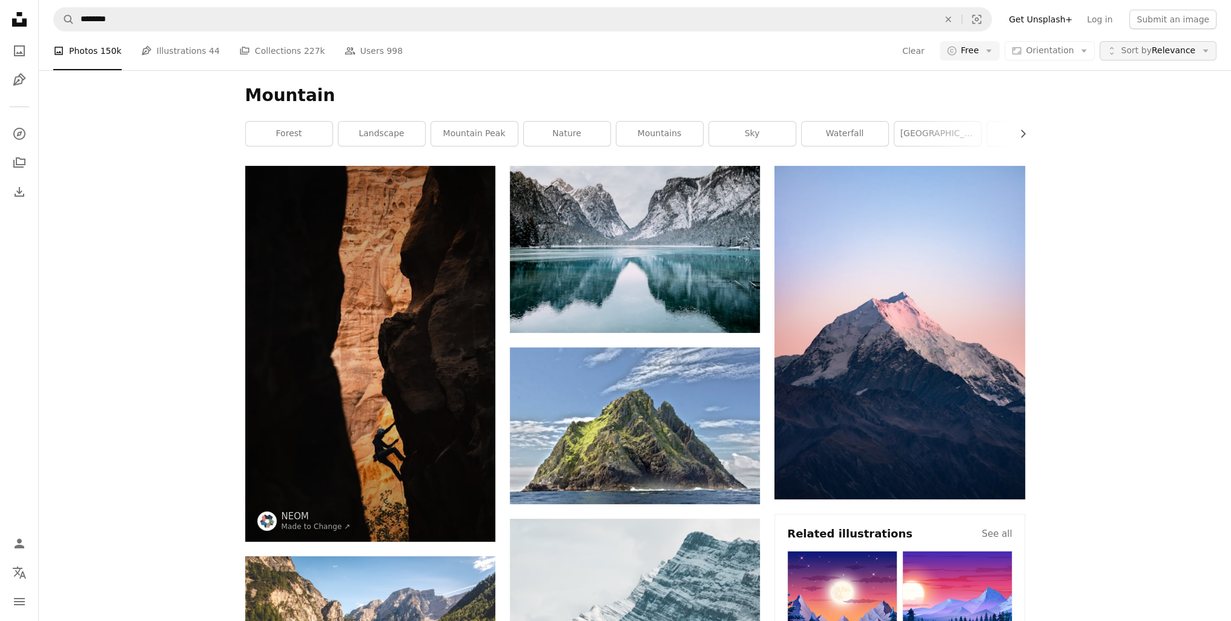
click at [1141, 51] on span "Sort by" at bounding box center [1136, 50] width 30 height 10
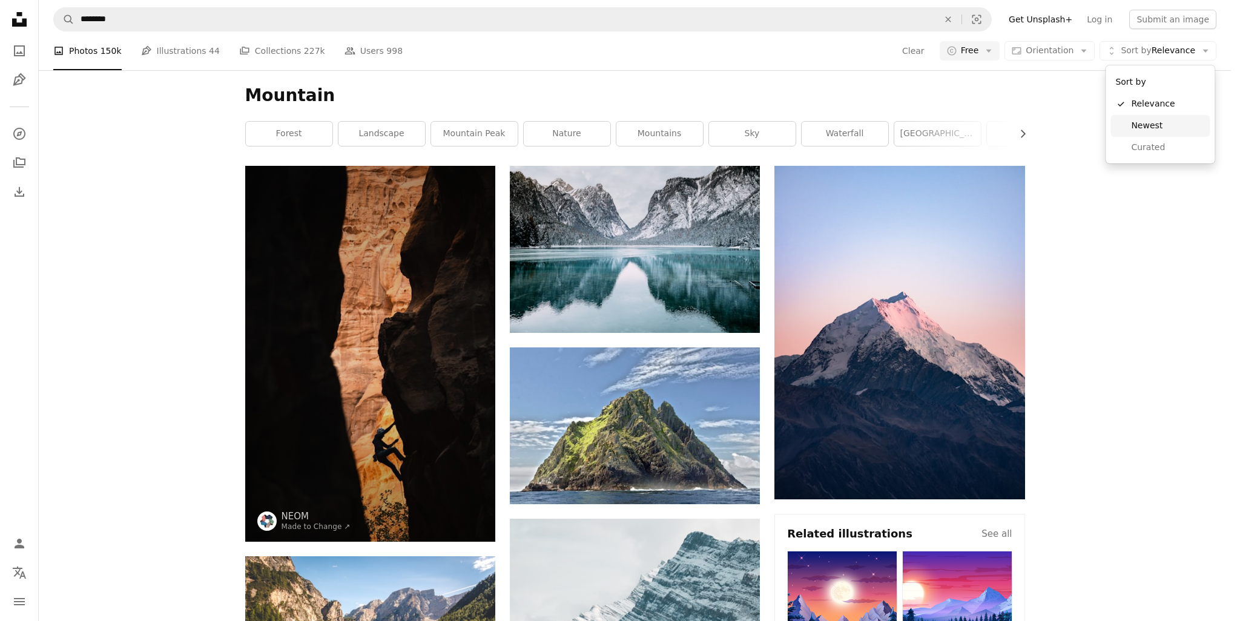
click at [1150, 131] on span "Newest" at bounding box center [1168, 126] width 74 height 12
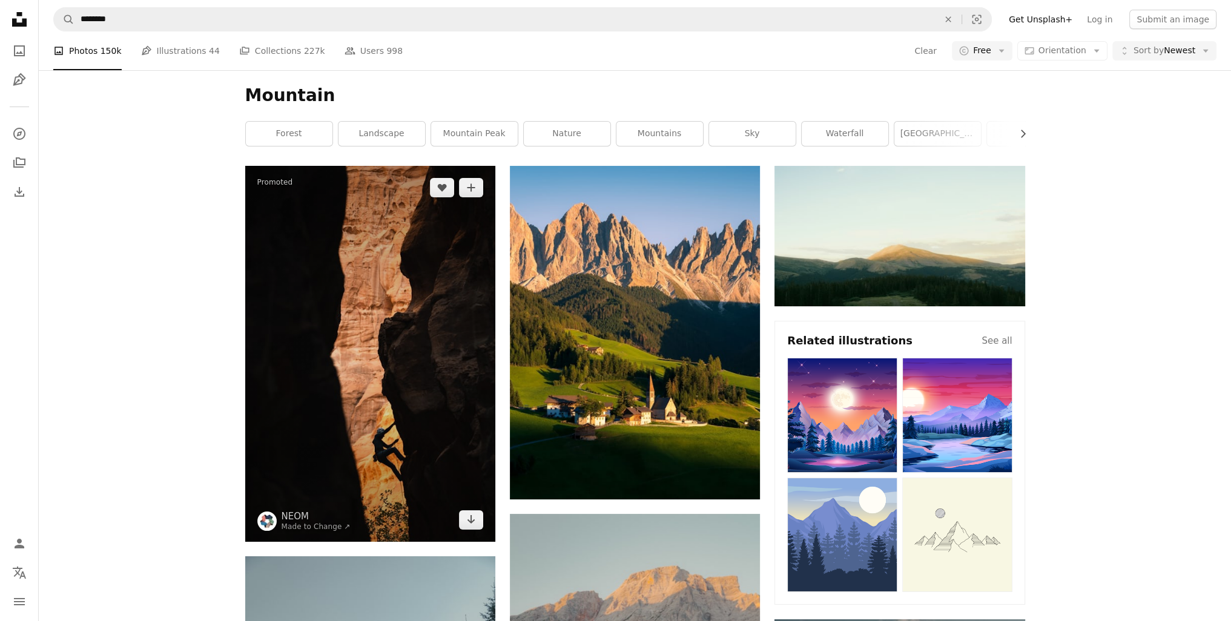
click at [384, 314] on img at bounding box center [370, 354] width 250 height 376
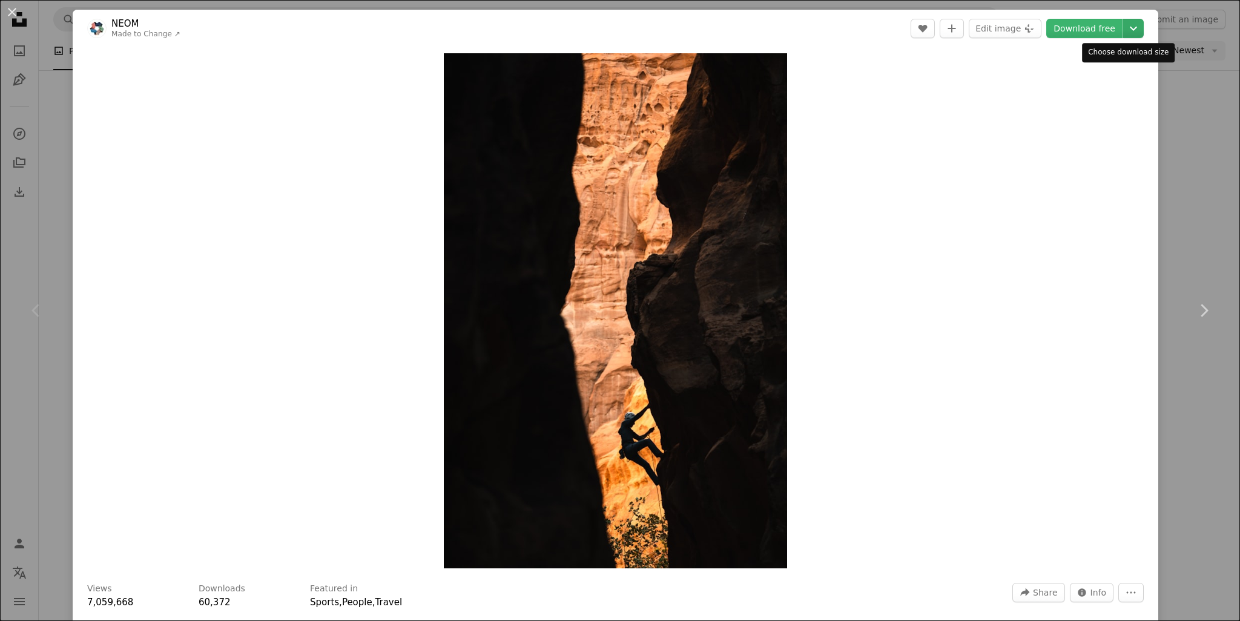
click at [1124, 33] on icon "Chevron down" at bounding box center [1133, 28] width 19 height 15
click at [50, 171] on dialog "An X shape Chevron left Chevron right NEOM Made to Change ↗ A heart A plus sign…" at bounding box center [620, 310] width 1240 height 621
click at [1130, 32] on icon "Chevron down" at bounding box center [1133, 28] width 19 height 15
click at [1167, 167] on dialog "An X shape Chevron left Chevron right NEOM Made to Change ↗ A heart A plus sign…" at bounding box center [620, 310] width 1240 height 621
click at [1167, 201] on div "An X shape Chevron left Chevron right NEOM Made to Change ↗ A heart A plus sign…" at bounding box center [620, 310] width 1240 height 621
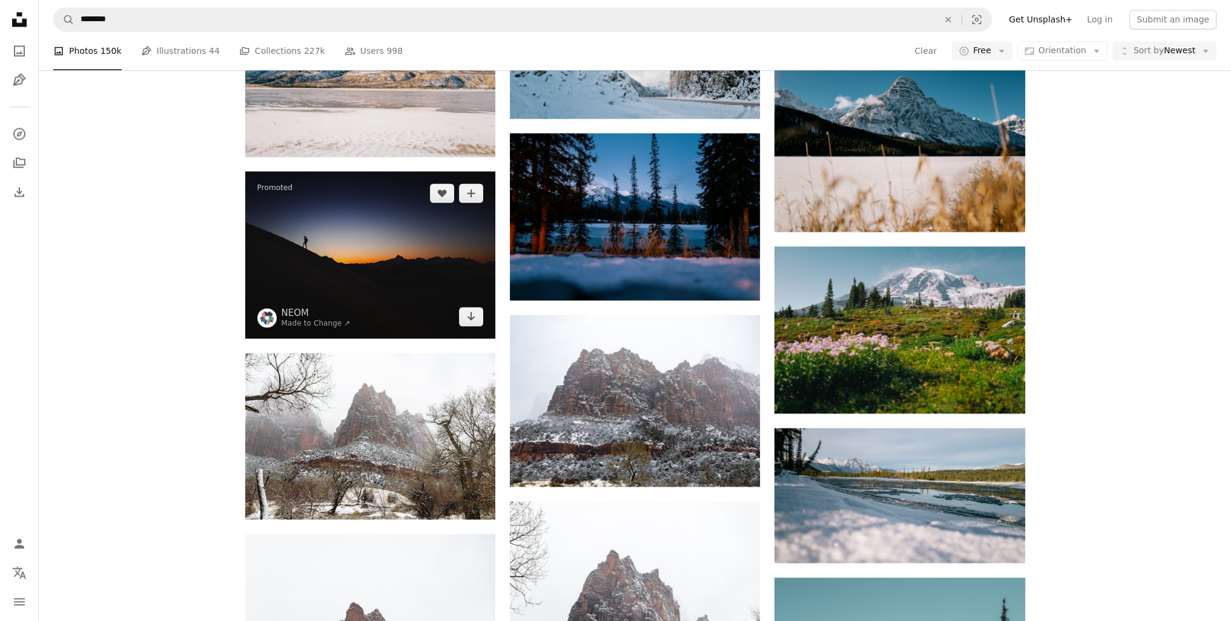
scroll to position [2361, 0]
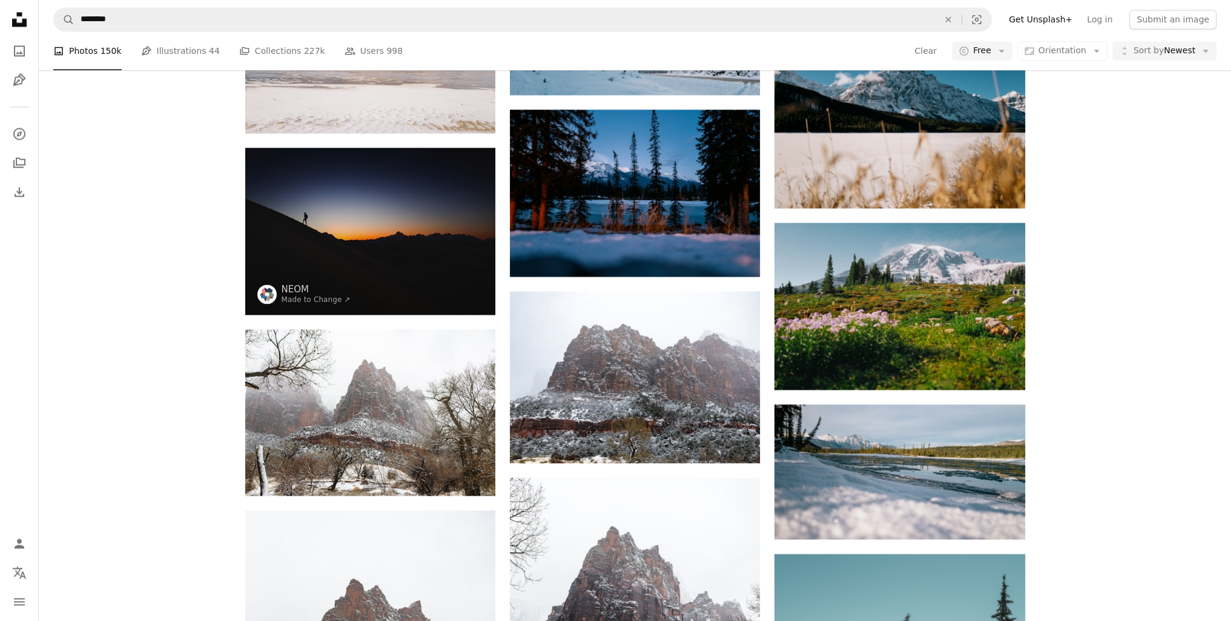
click at [174, 171] on div "Promoted A heart A plus sign NEOM Made to Change ↗ Arrow pointing down A heart …" at bounding box center [635, 409] width 1192 height 5208
drag, startPoint x: 174, startPoint y: 167, endPoint x: 163, endPoint y: 138, distance: 30.3
click at [163, 138] on div "Promoted A heart A plus sign NEOM Made to Change ↗ Arrow pointing down A heart …" at bounding box center [635, 409] width 1192 height 5208
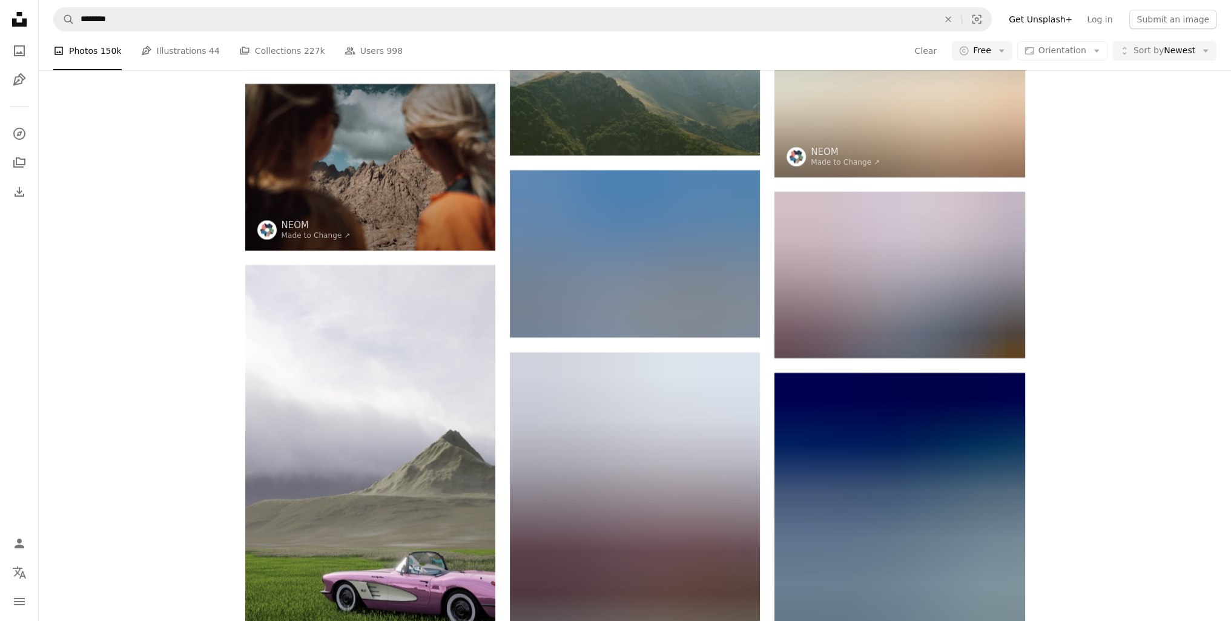
scroll to position [5812, 0]
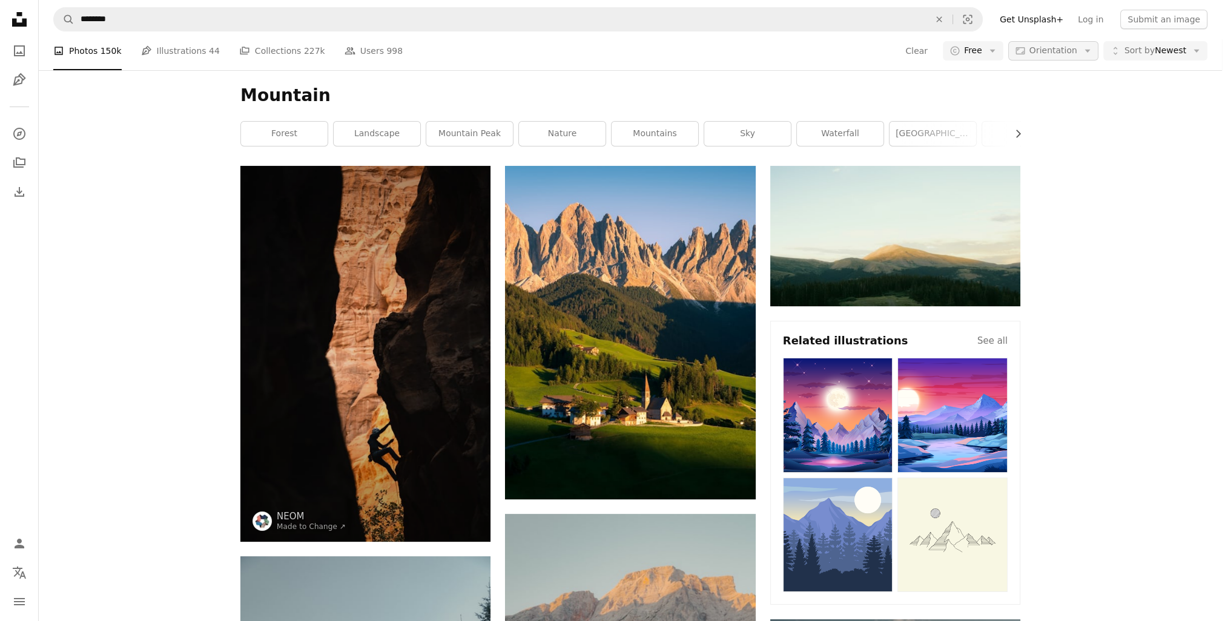
click at [1077, 47] on span "Orientation" at bounding box center [1053, 50] width 48 height 10
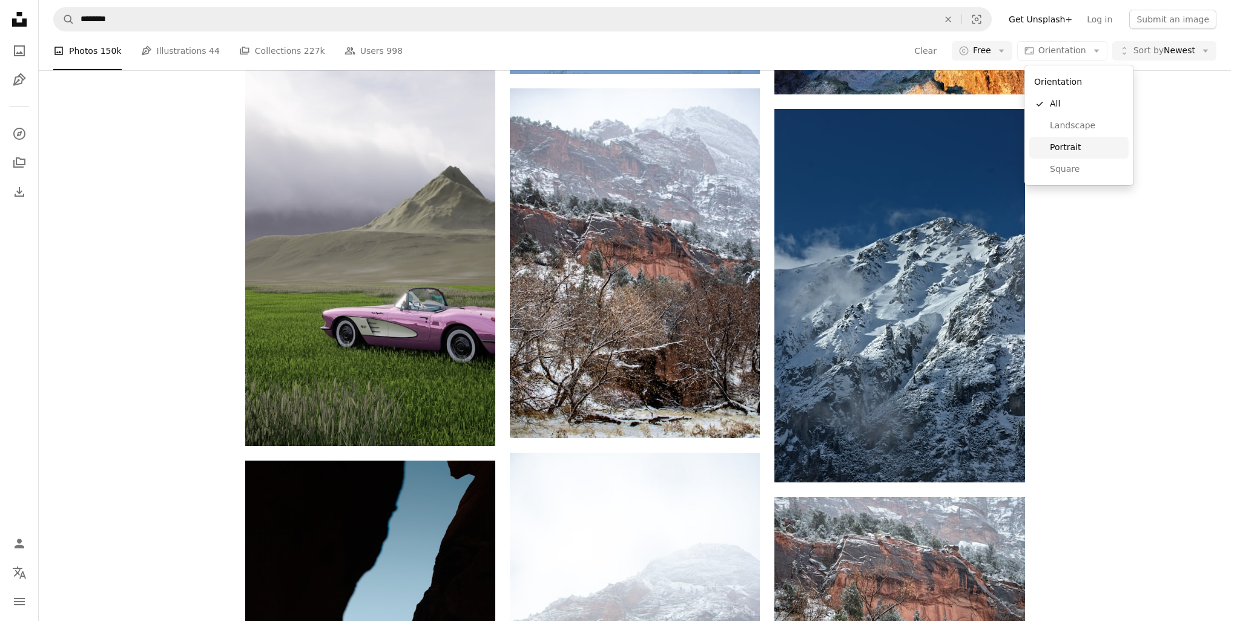
click at [1077, 142] on span "Portrait" at bounding box center [1087, 148] width 74 height 12
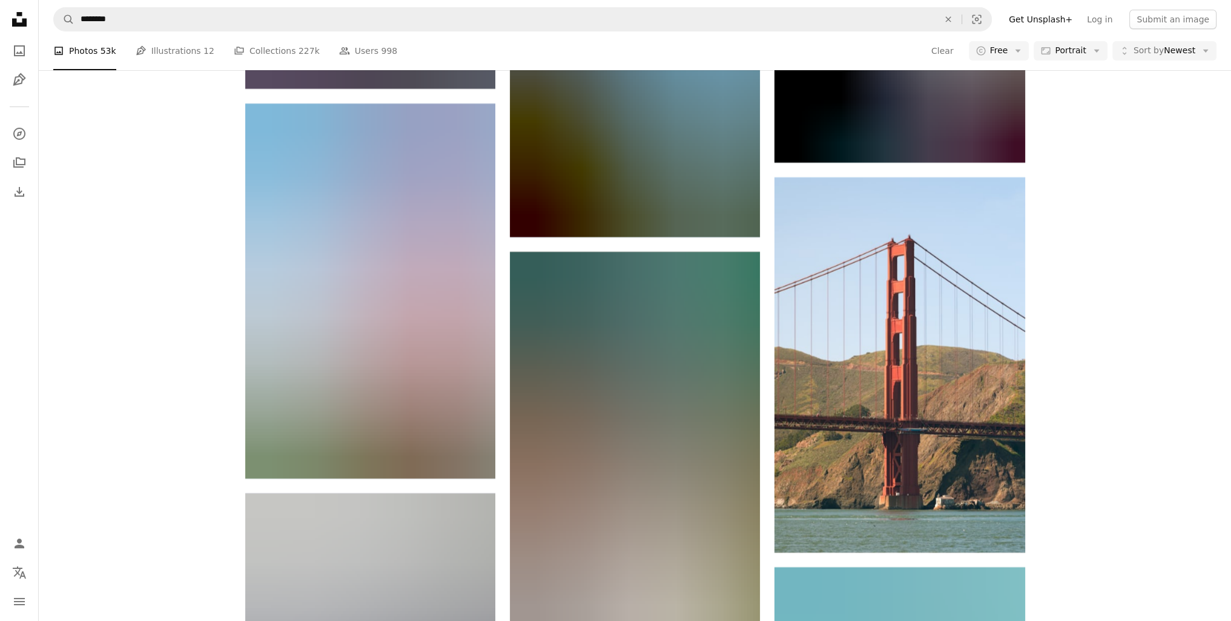
scroll to position [5207, 0]
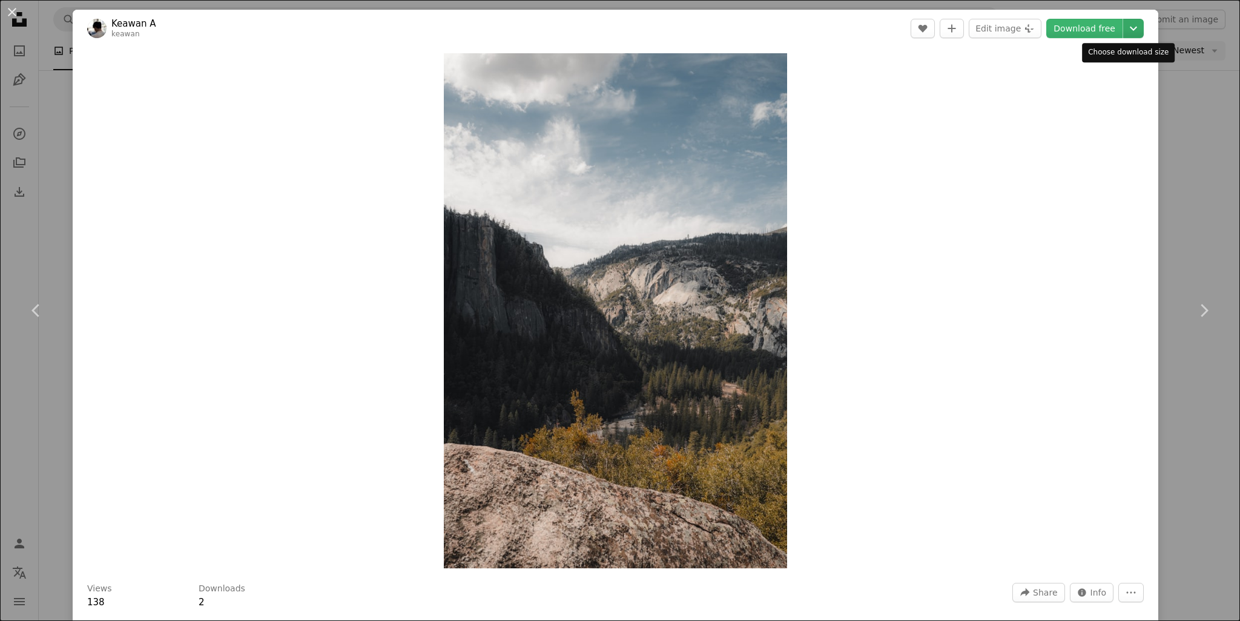
click at [1126, 33] on icon "Chevron down" at bounding box center [1133, 28] width 19 height 15
click at [54, 90] on dialog "An X shape Chevron left Chevron right Keawan A keawan A heart A plus sign Edit …" at bounding box center [620, 310] width 1240 height 621
click at [1196, 74] on div "An X shape Chevron left Chevron right Keawan A keawan A heart A plus sign Edit …" at bounding box center [620, 310] width 1240 height 621
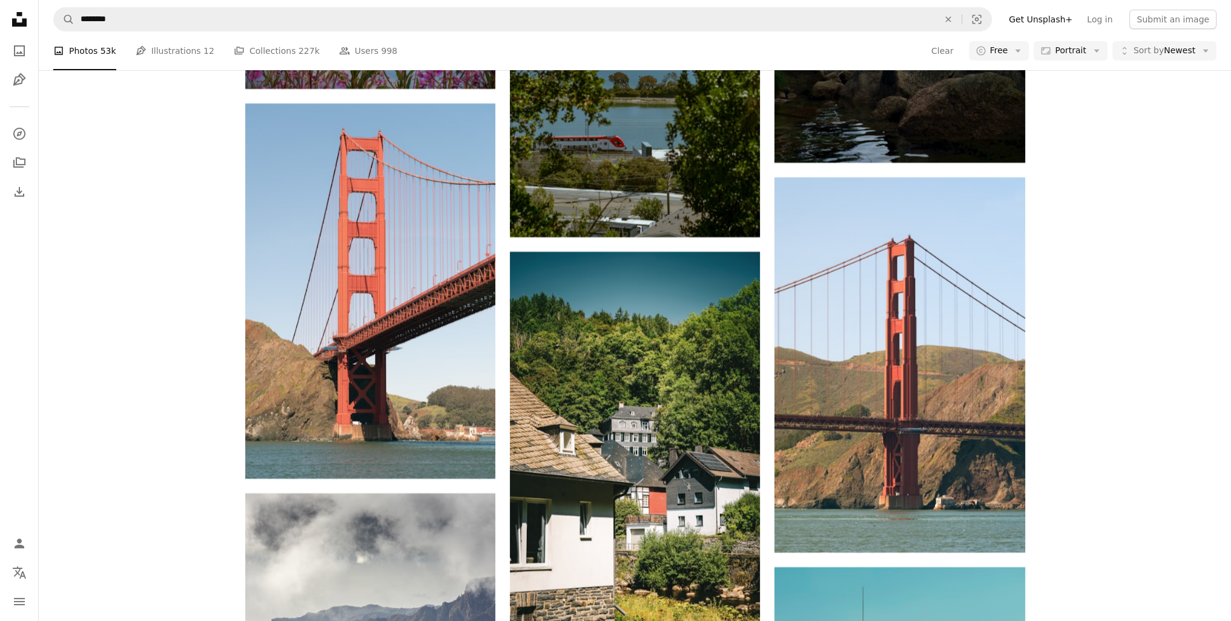
scroll to position [7023, 0]
drag, startPoint x: 199, startPoint y: 246, endPoint x: 186, endPoint y: 203, distance: 45.2
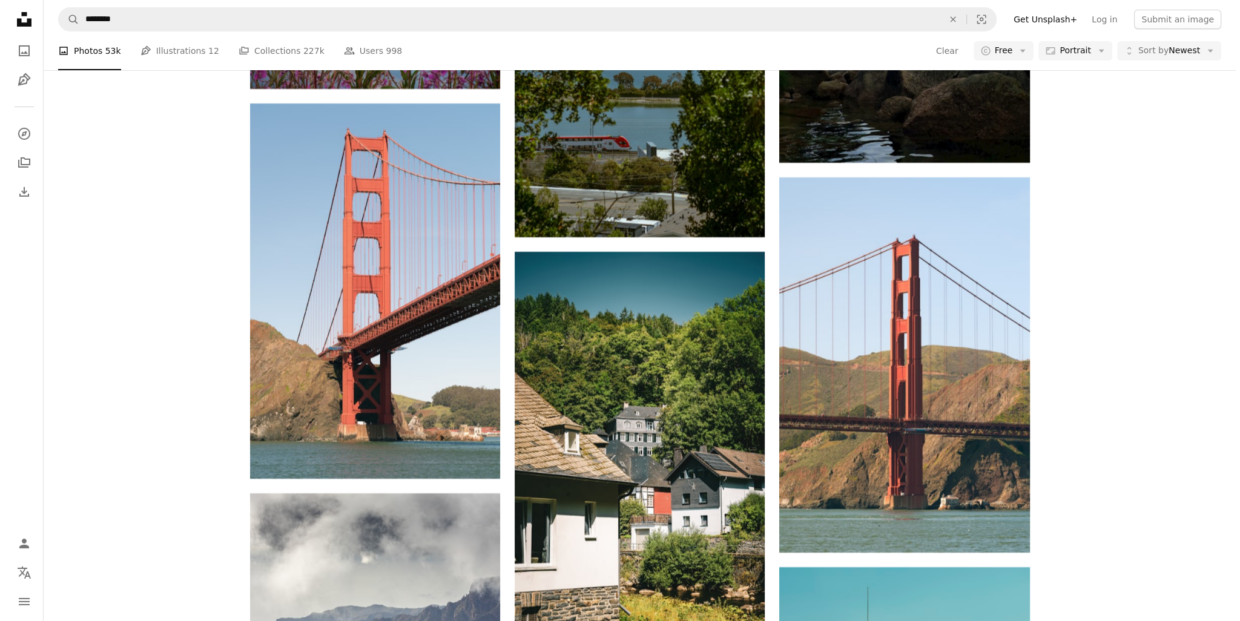
scroll to position [6963, 0]
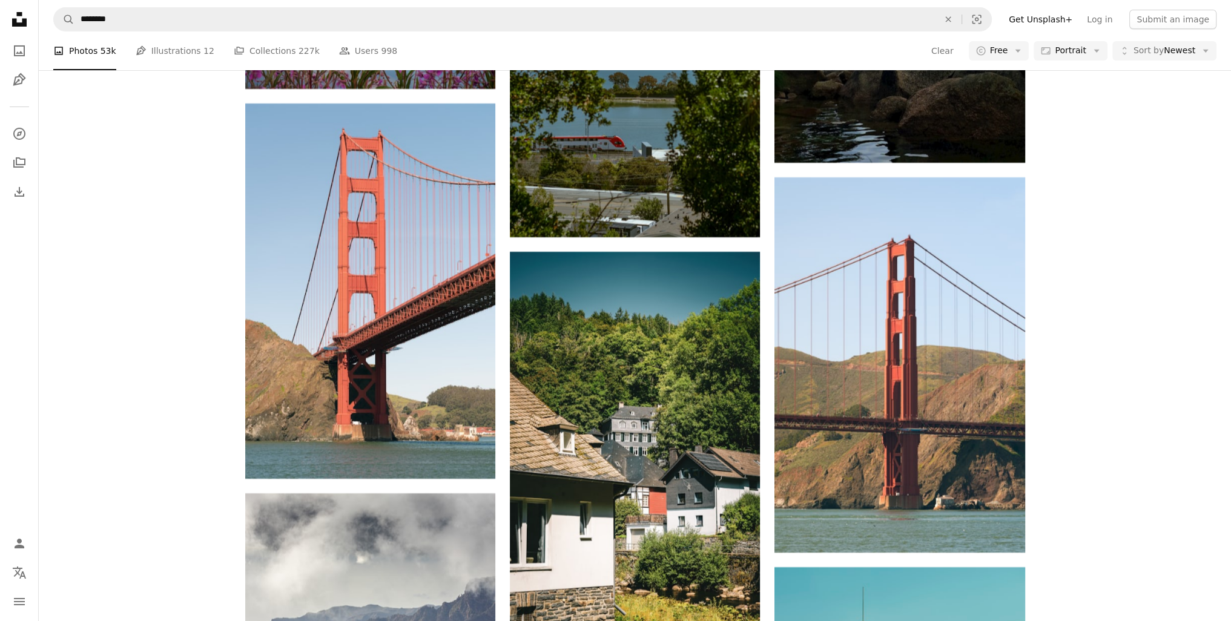
drag, startPoint x: 173, startPoint y: 211, endPoint x: 170, endPoint y: 205, distance: 7.1
drag, startPoint x: 170, startPoint y: 205, endPoint x: 155, endPoint y: 168, distance: 39.4
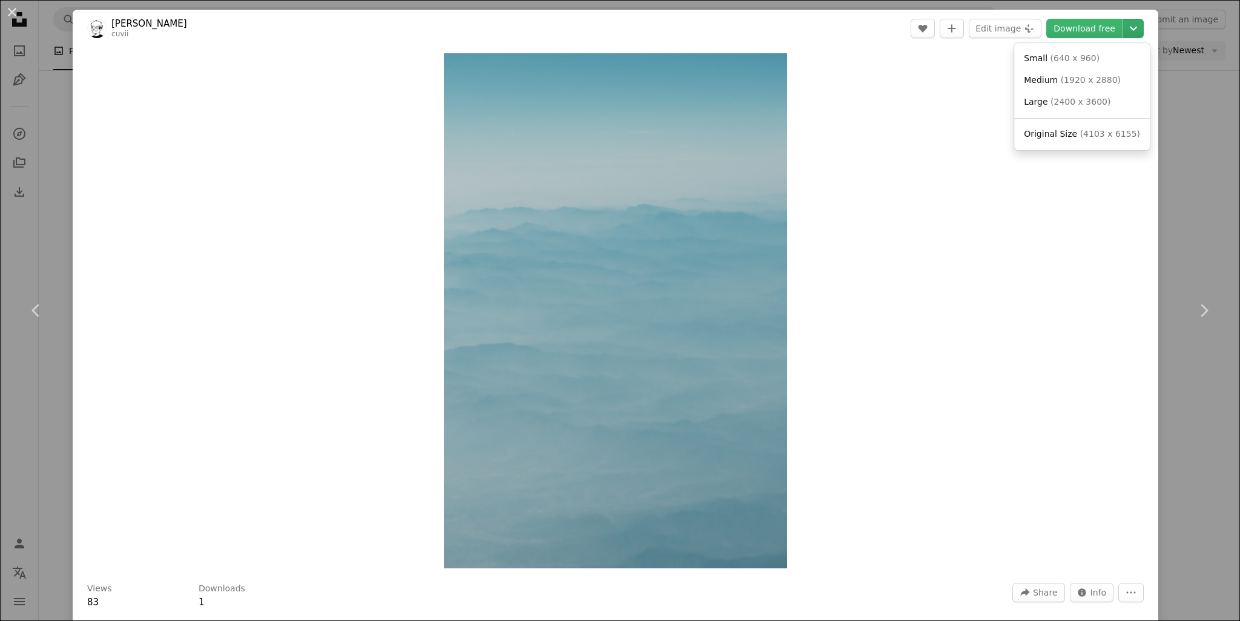
click at [1124, 31] on icon "Chevron down" at bounding box center [1133, 28] width 19 height 15
click at [1080, 134] on span "( 4103 x 6155 )" at bounding box center [1110, 134] width 60 height 10
